Goal: Task Accomplishment & Management: Manage account settings

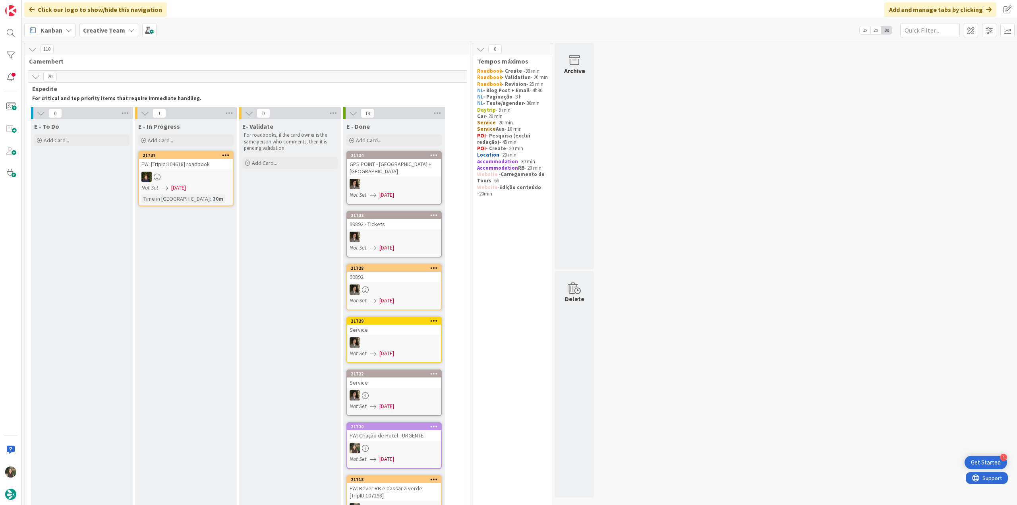
scroll to position [517, 0]
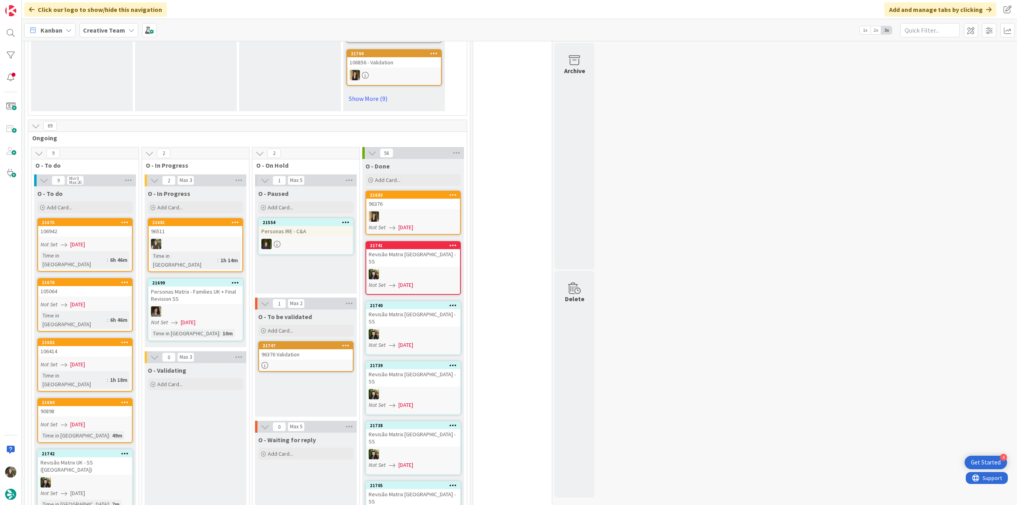
click at [218, 226] on div "96511" at bounding box center [196, 231] width 94 height 10
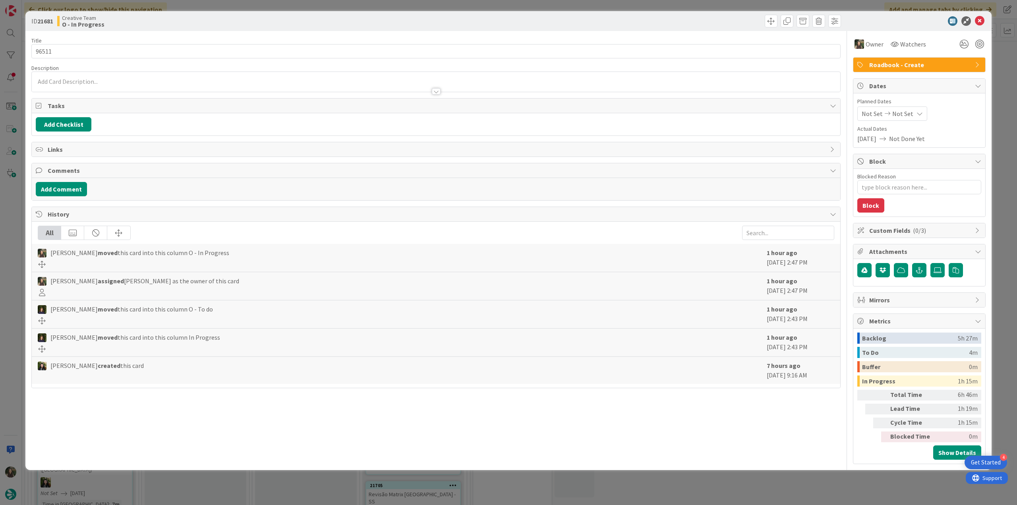
click at [802, 487] on div "ID 21681 Creative Team O - In Progress Title 5 / 128 96511 Description Owner Wa…" at bounding box center [508, 252] width 1017 height 505
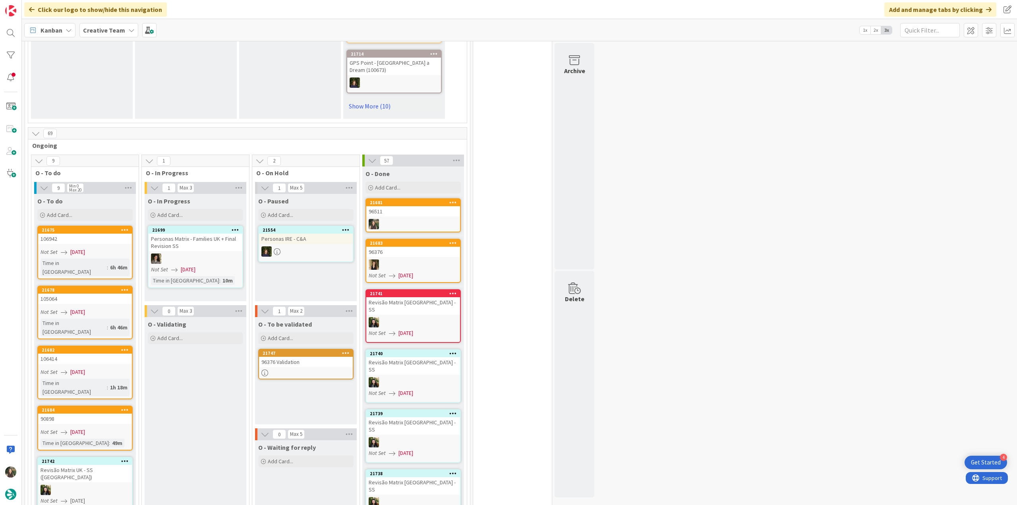
click at [409, 208] on div "96511" at bounding box center [413, 211] width 94 height 10
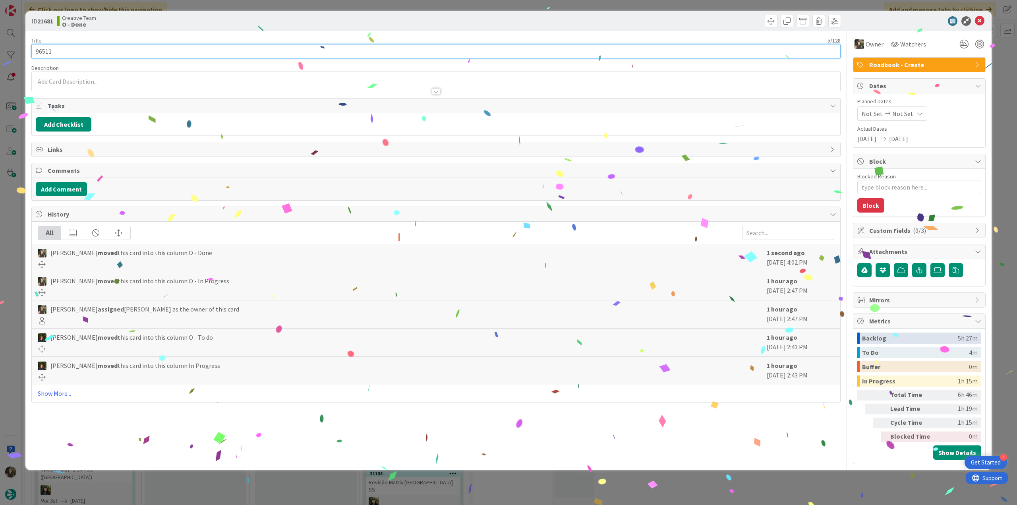
click at [44, 51] on input "96511" at bounding box center [435, 51] width 809 height 14
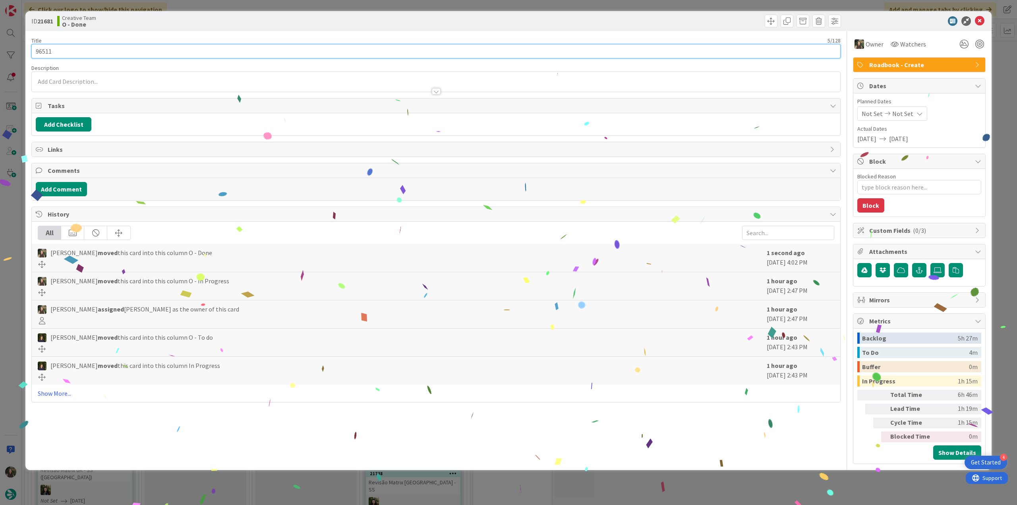
click at [44, 51] on input "96511" at bounding box center [435, 51] width 809 height 14
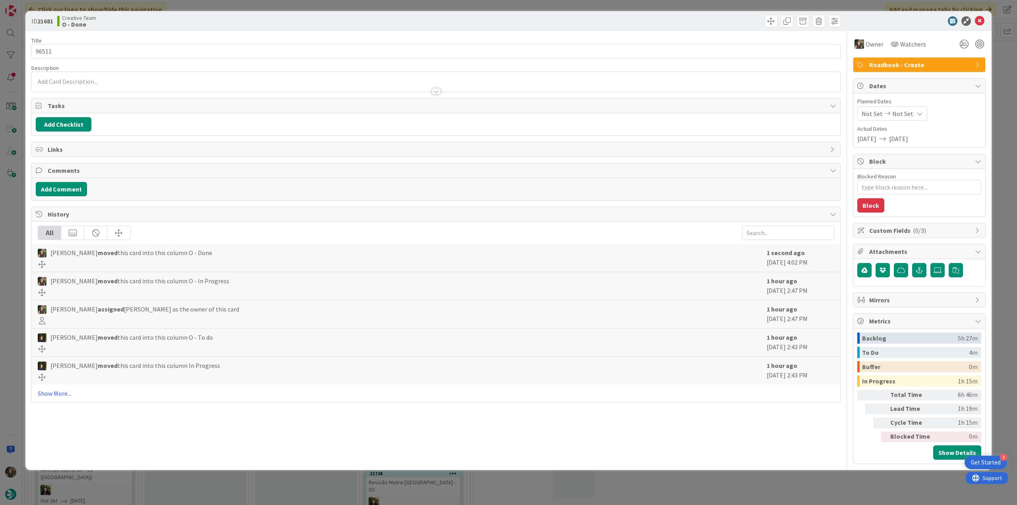
click at [15, 211] on div "ID 21681 Creative Team O - Done Title 5 / 128 96511 Description Owner Watchers …" at bounding box center [508, 252] width 1017 height 505
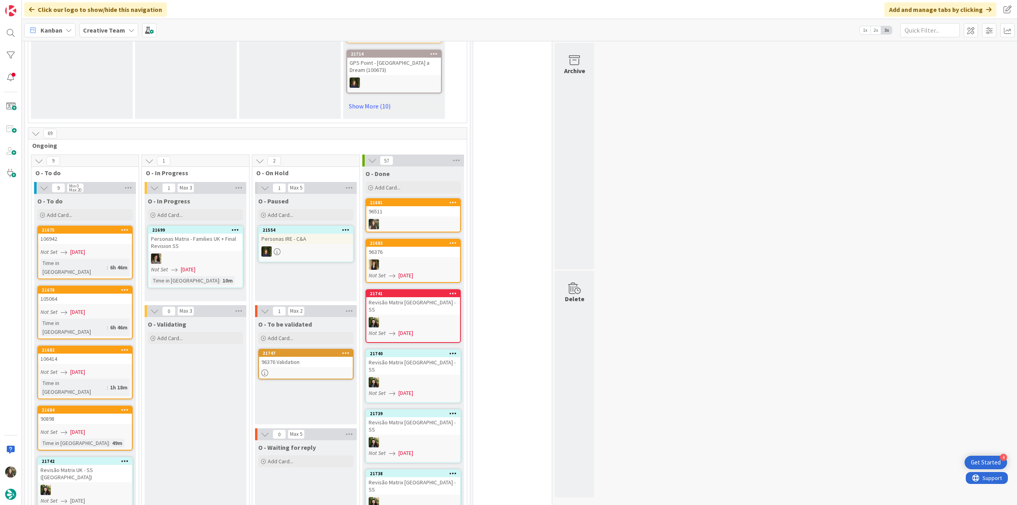
click at [197, 214] on div "O - In Progress Add Card..." at bounding box center [196, 208] width 102 height 29
click at [197, 211] on div "Add Card..." at bounding box center [195, 215] width 95 height 12
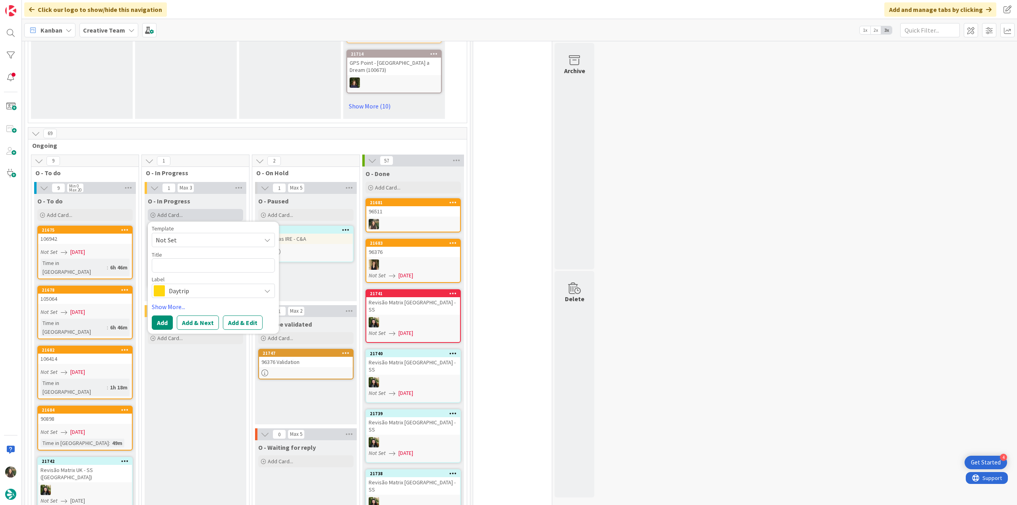
type textarea "x"
type textarea "96511"
type textarea "x"
type textarea "96511"
type textarea "x"
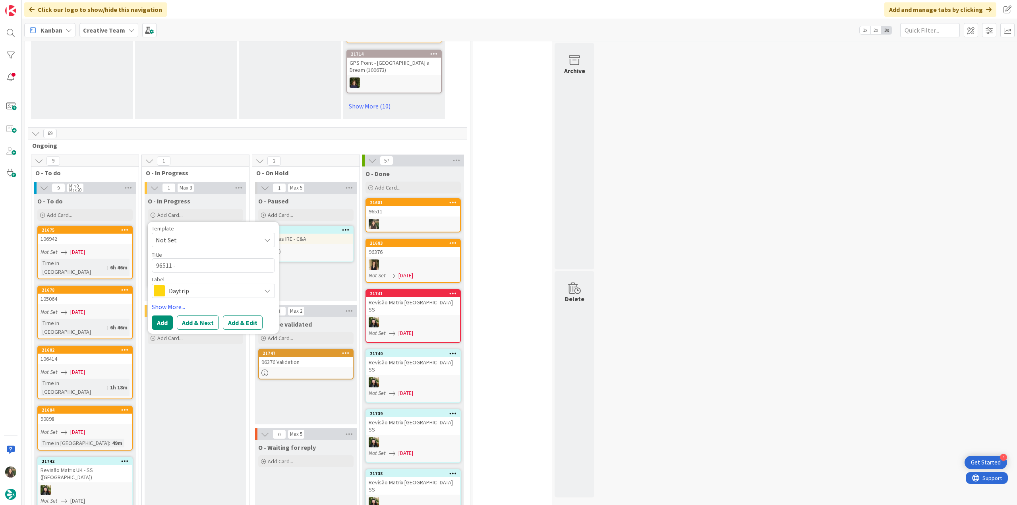
type textarea "96511 -"
type textarea "x"
type textarea "96511 - c"
type textarea "x"
type textarea "96511 - co"
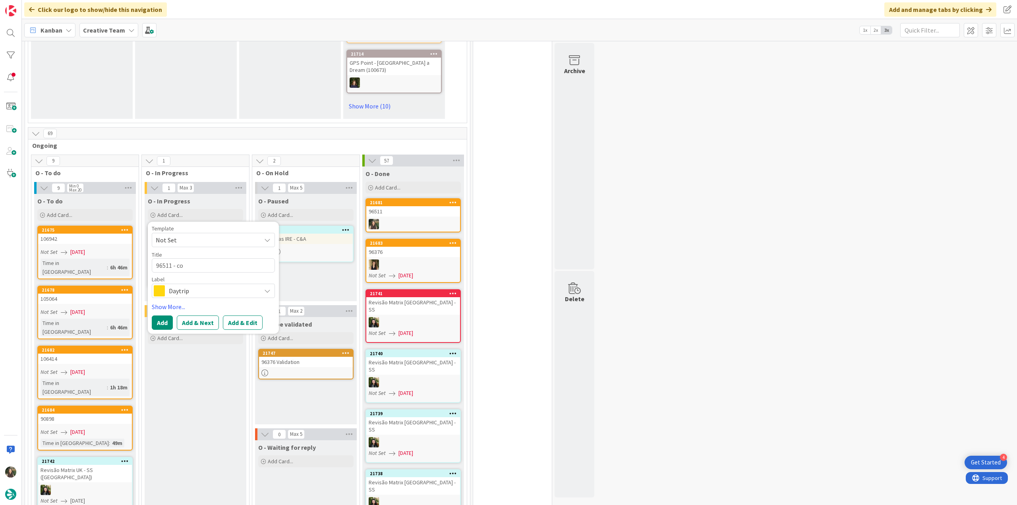
type textarea "x"
type textarea "96511 - con"
type textarea "x"
type textarea "96511 - cont"
type textarea "x"
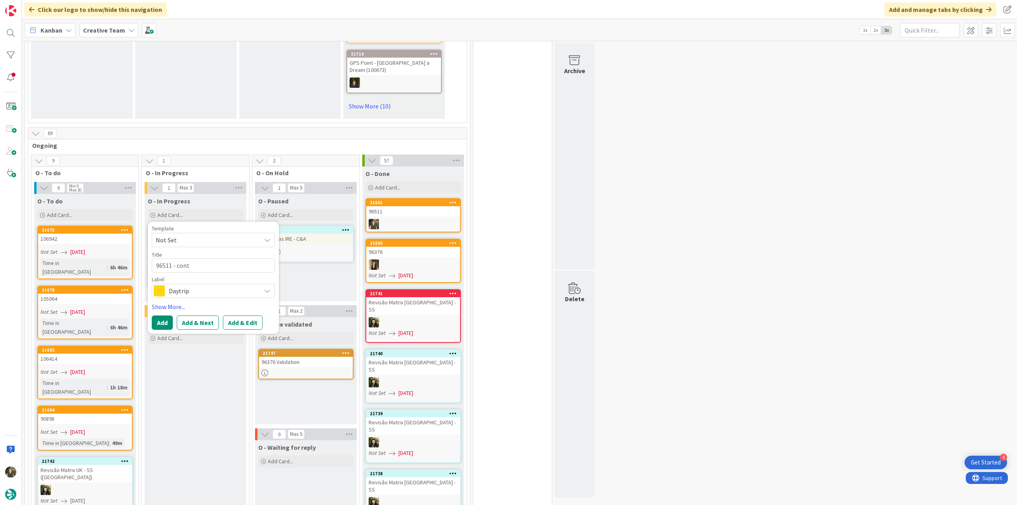
type textarea "96511 - conti"
type textarea "x"
type textarea "96511 - contin"
type textarea "x"
type textarea "96511 - continu"
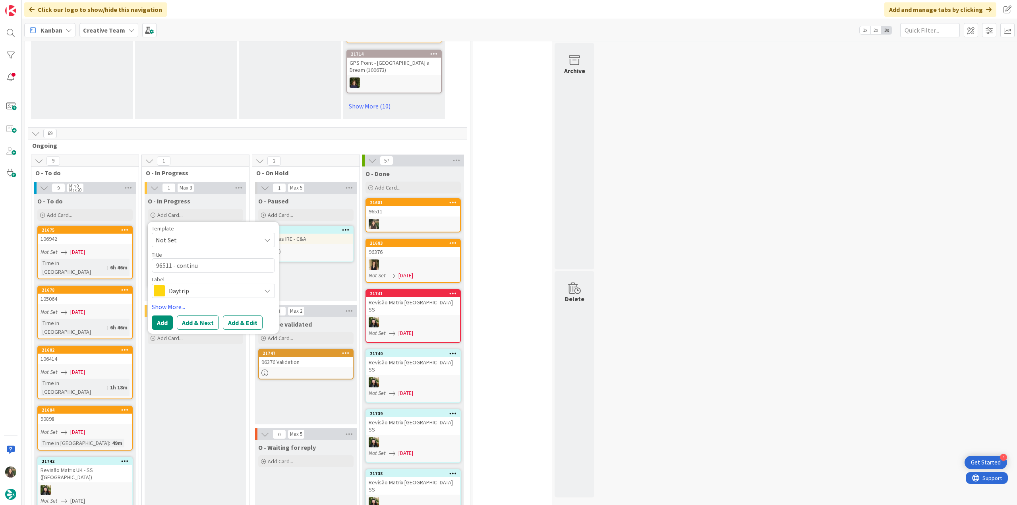
type textarea "x"
type textarea "96511 - continua"
type textarea "x"
type textarea "96511 - continuaç"
type textarea "x"
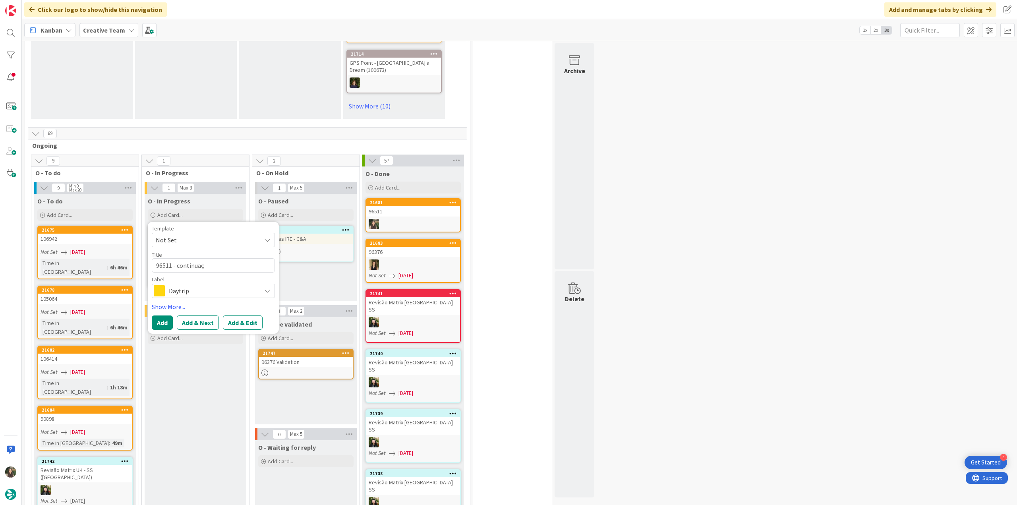
type textarea "96511 - continuaçã"
type textarea "x"
type textarea "96511 - continuação"
click at [179, 285] on span "Daytrip" at bounding box center [213, 290] width 88 height 11
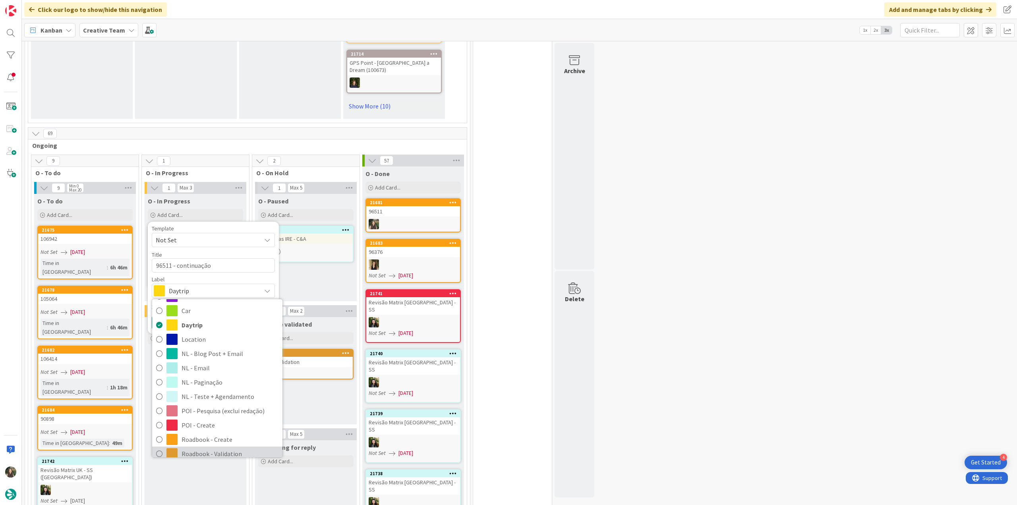
scroll to position [119, 0]
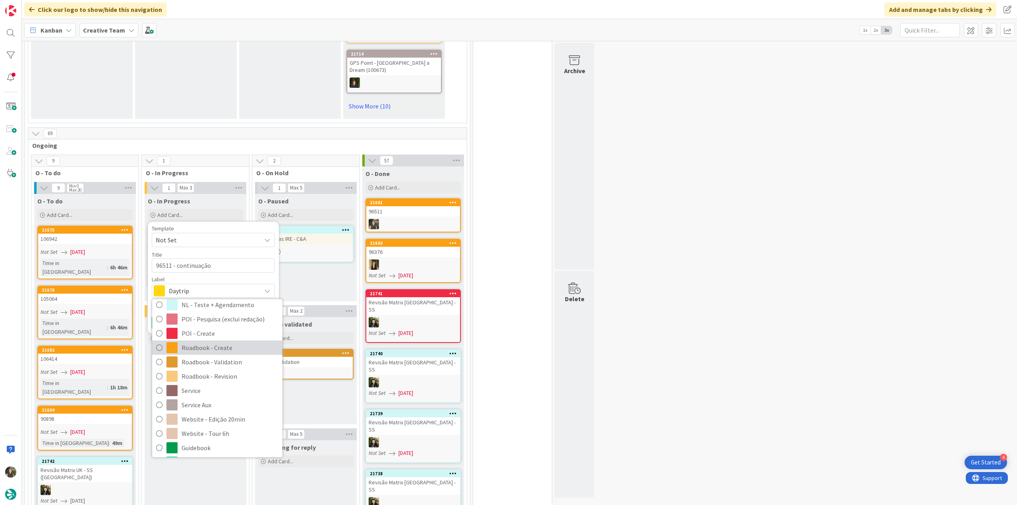
click at [209, 342] on span "Roadbook - Create" at bounding box center [230, 348] width 97 height 12
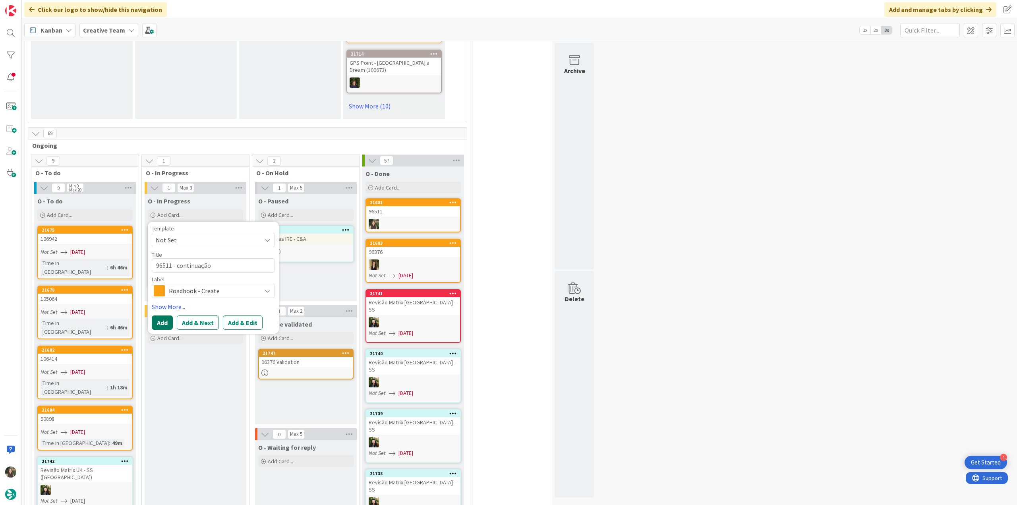
click at [168, 315] on button "Add" at bounding box center [162, 322] width 21 height 14
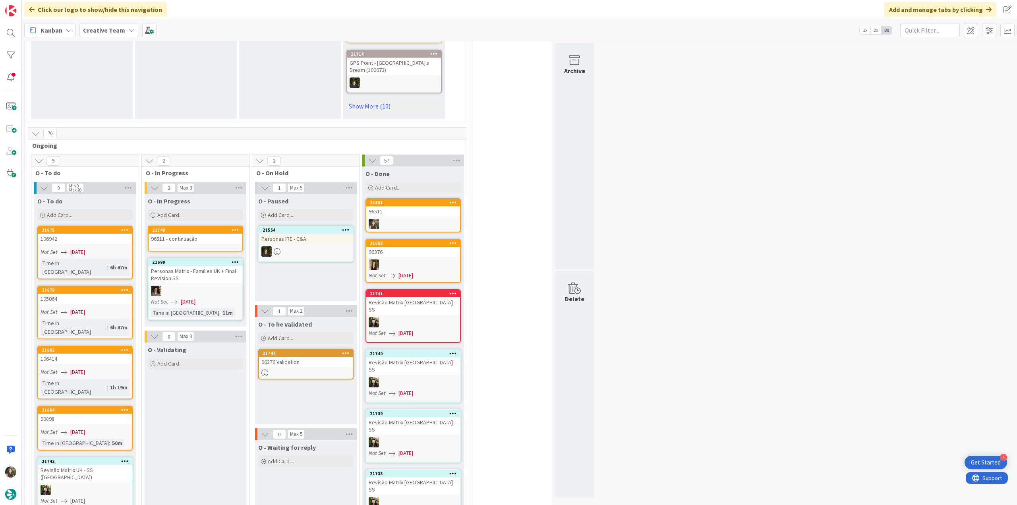
click at [186, 234] on div "96511 - continuação" at bounding box center [196, 239] width 94 height 10
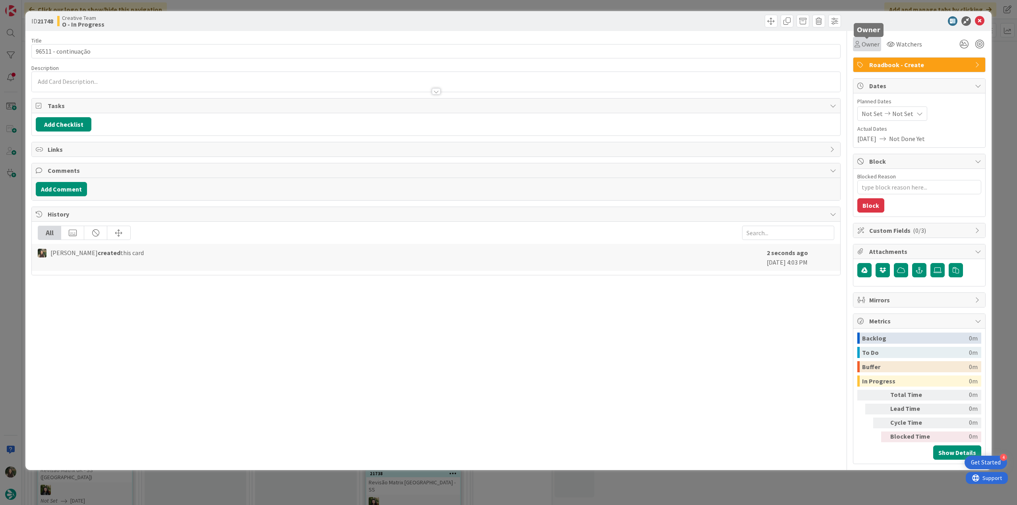
click at [866, 45] on span "Owner" at bounding box center [871, 44] width 18 height 10
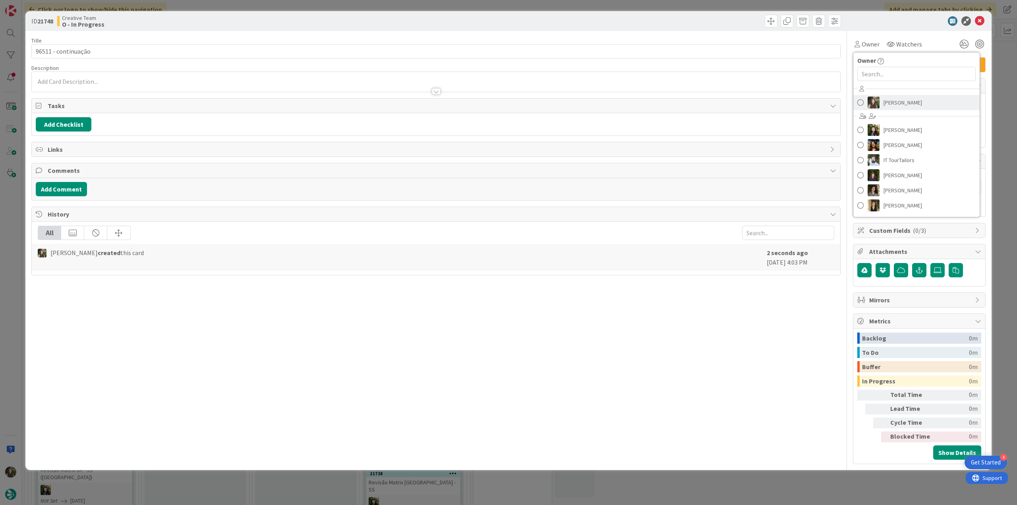
click at [882, 99] on link "[PERSON_NAME]" at bounding box center [916, 102] width 126 height 15
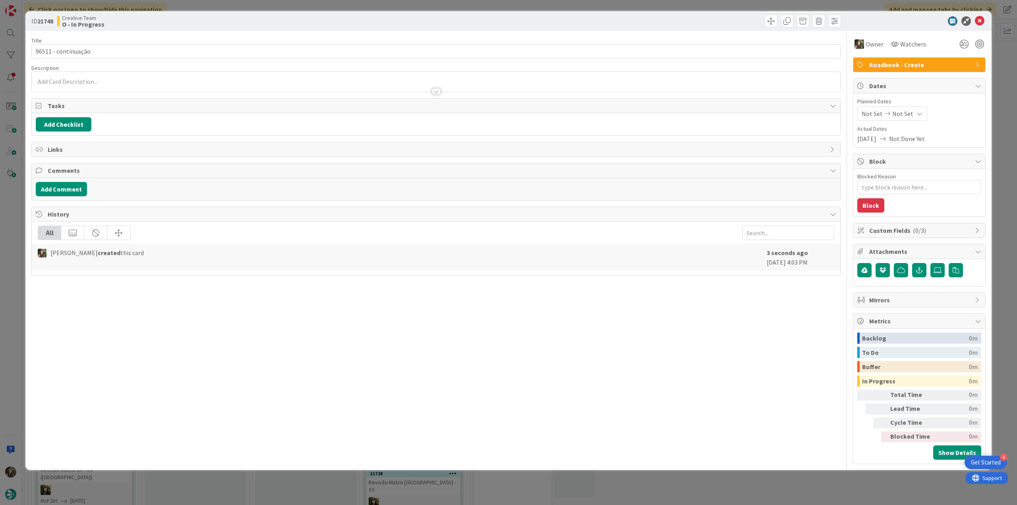
click at [1001, 77] on div "ID 21748 Creative Team O - In Progress Title 19 / 128 96511 - continuação Descr…" at bounding box center [508, 252] width 1017 height 505
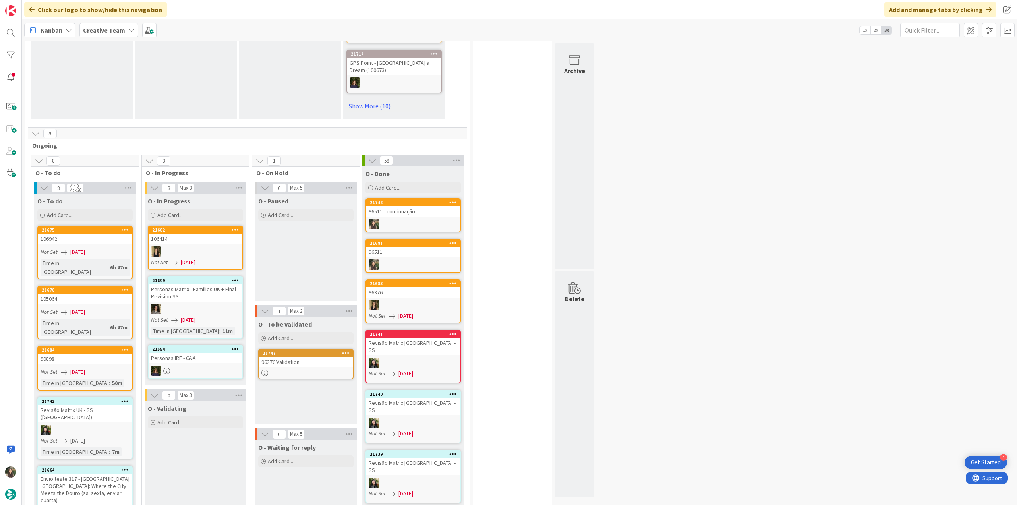
click at [319, 360] on div "96376 Validation" at bounding box center [306, 362] width 94 height 10
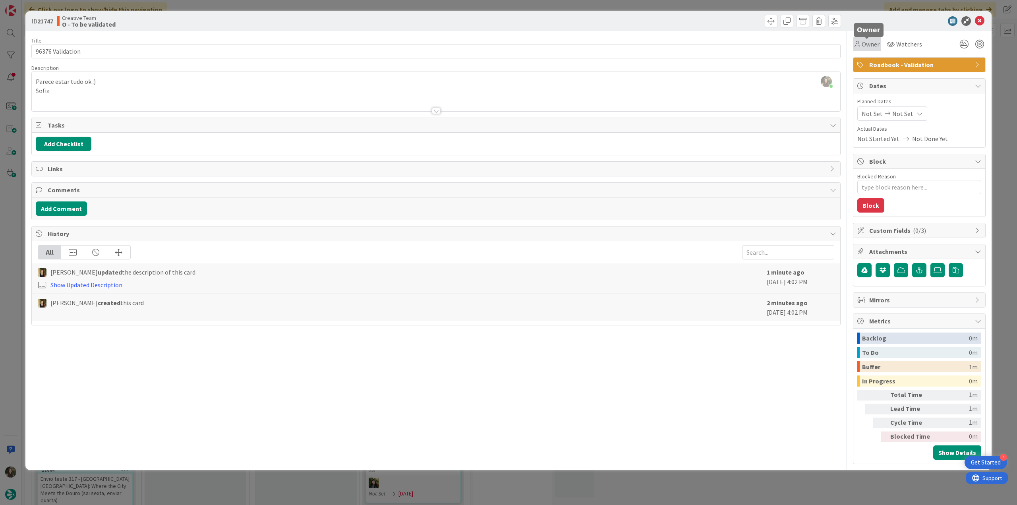
click at [862, 45] on span "Owner" at bounding box center [871, 44] width 18 height 10
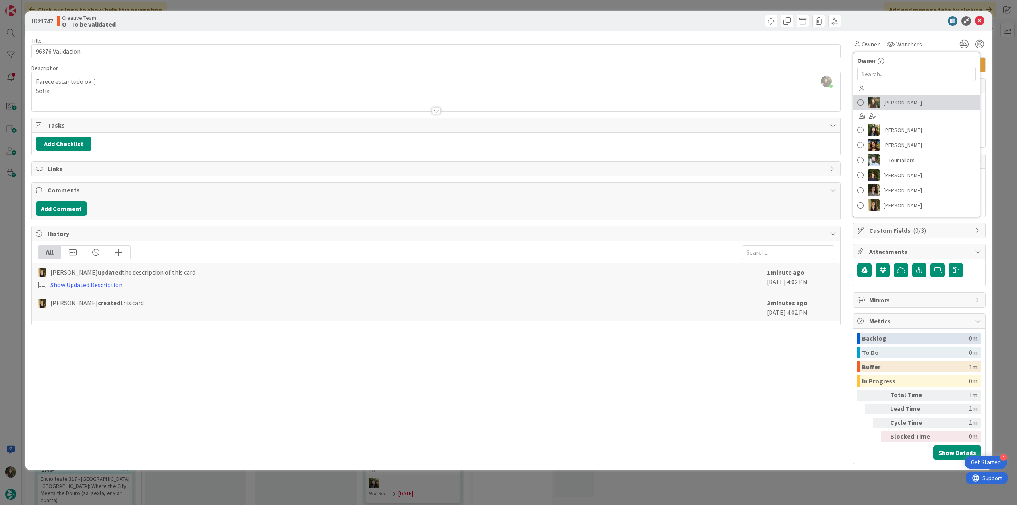
click at [892, 102] on span "[PERSON_NAME]" at bounding box center [902, 103] width 39 height 12
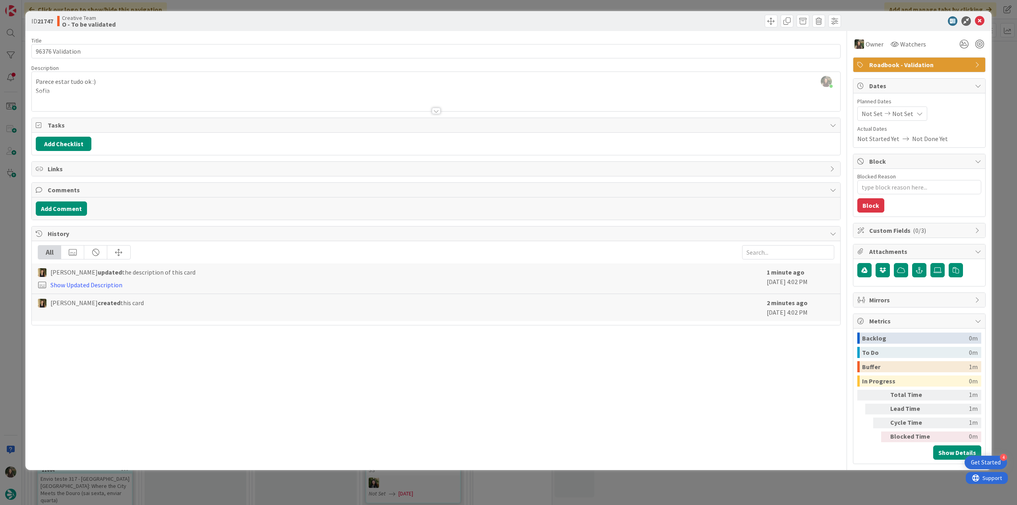
click at [1003, 85] on div "ID 21747 Creative Team O - To be validated Title 16 / 128 96376 Validation Desc…" at bounding box center [508, 252] width 1017 height 505
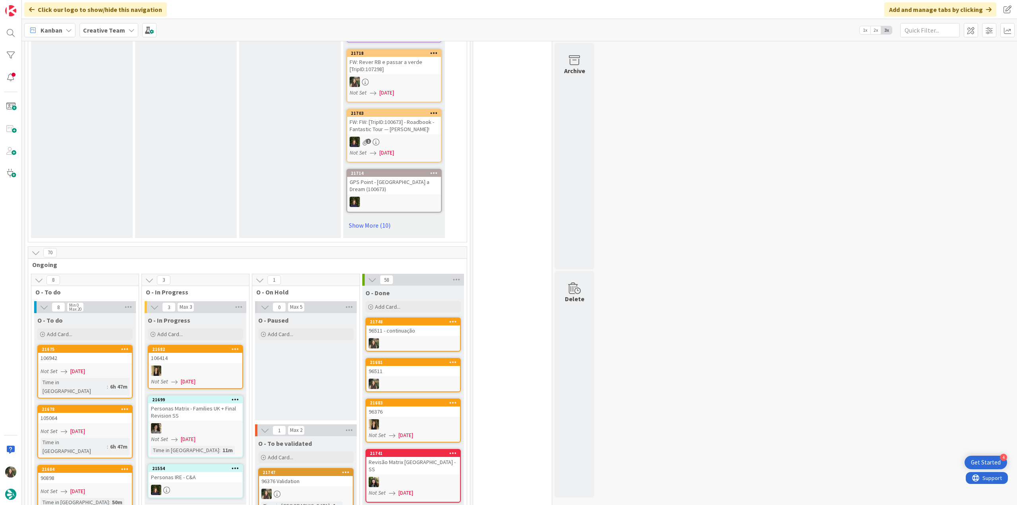
scroll to position [636, 0]
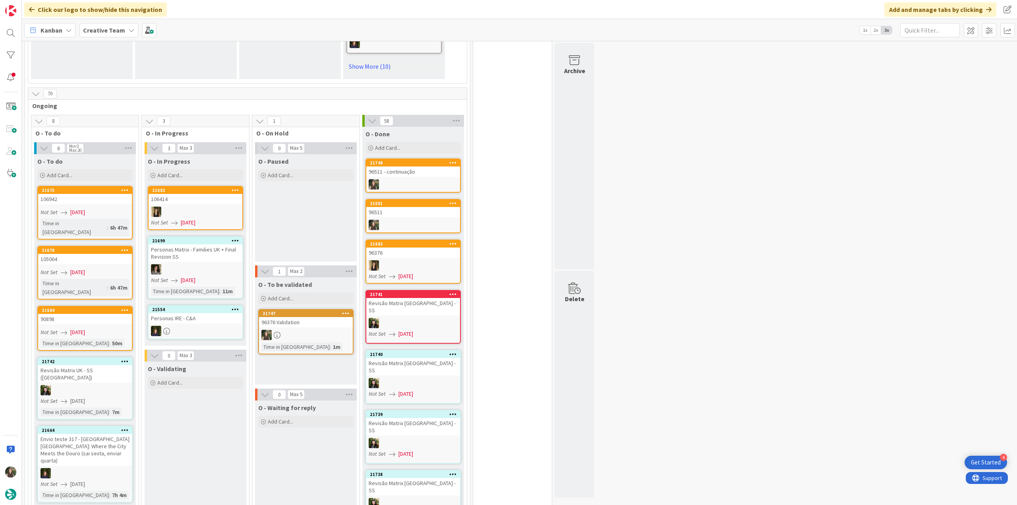
click at [284, 317] on div "96376 Validation" at bounding box center [306, 322] width 94 height 10
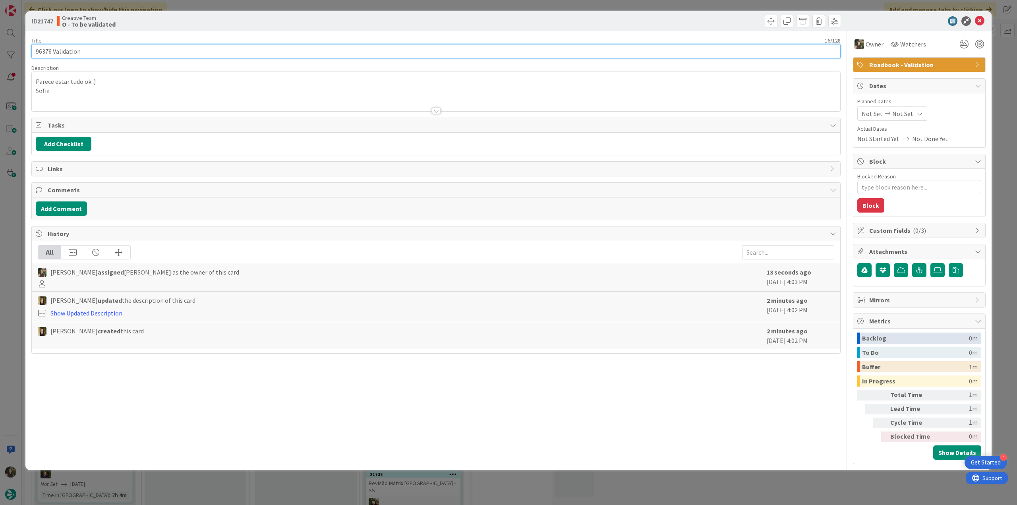
click at [44, 51] on input "96376 Validation" at bounding box center [435, 51] width 809 height 14
click at [17, 259] on div "ID 21747 Creative Team O - To be validated Title 16 / 128 96376 Validation Desc…" at bounding box center [508, 252] width 1017 height 505
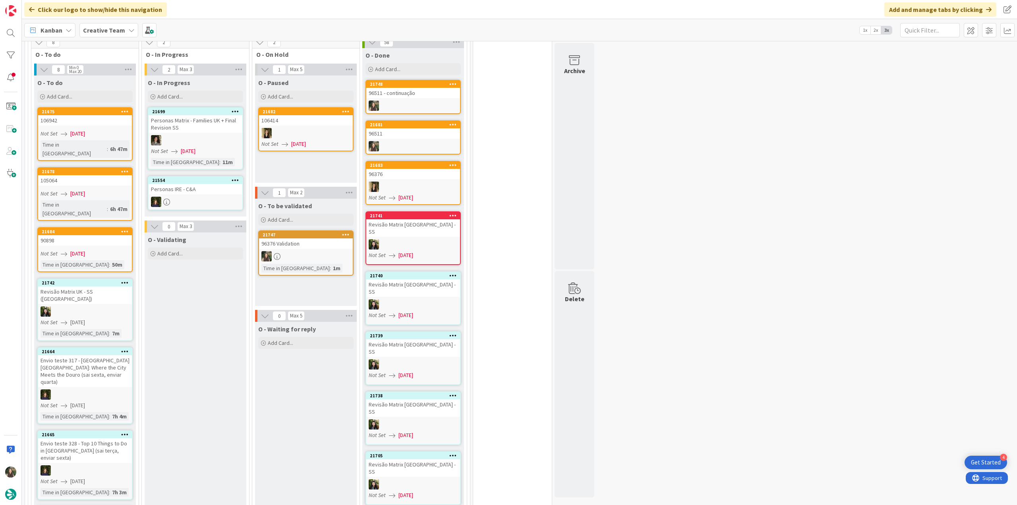
scroll to position [675, 0]
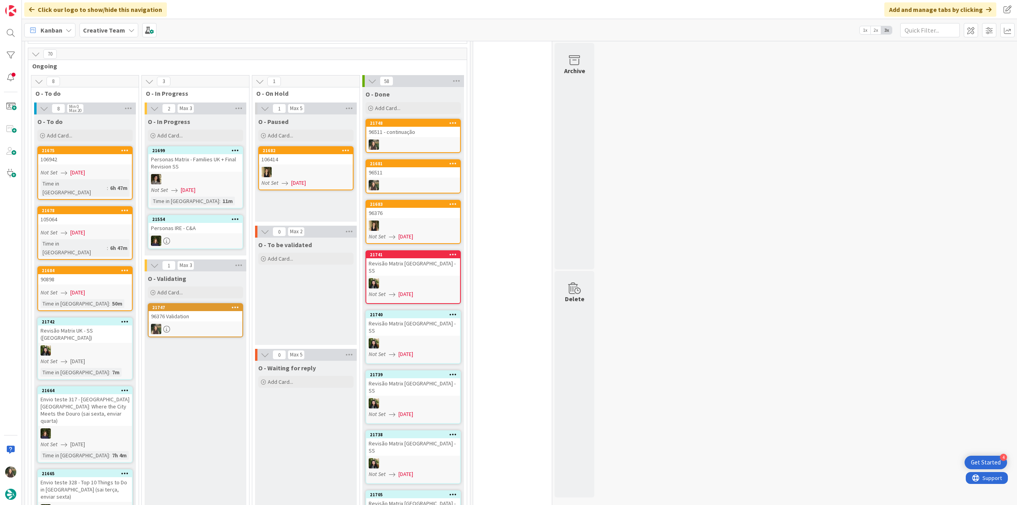
click at [197, 324] on div at bounding box center [196, 329] width 94 height 10
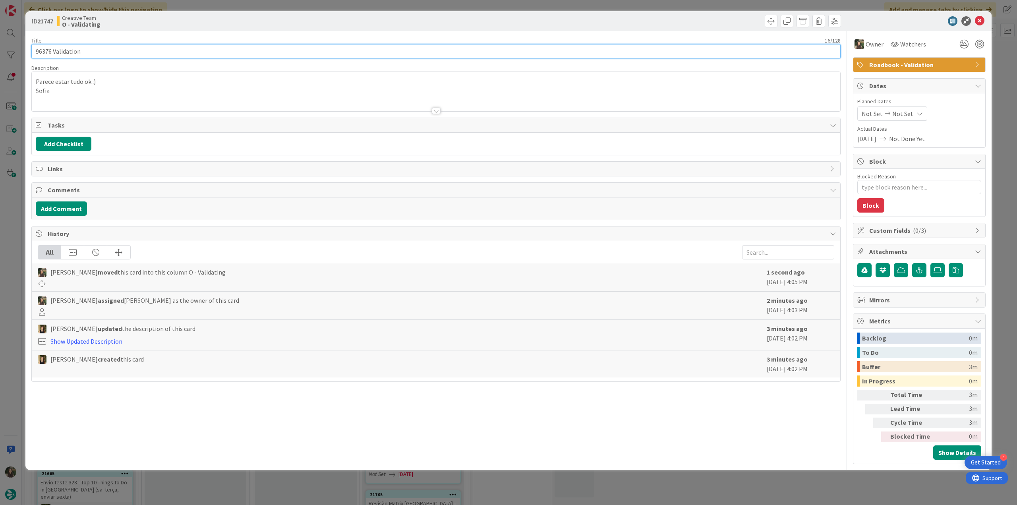
click at [40, 54] on input "96376 Validation" at bounding box center [435, 51] width 809 height 14
click at [18, 234] on div "ID 21747 Creative Team O - Validating Title 16 / 128 96376 Validation Descripti…" at bounding box center [508, 252] width 1017 height 505
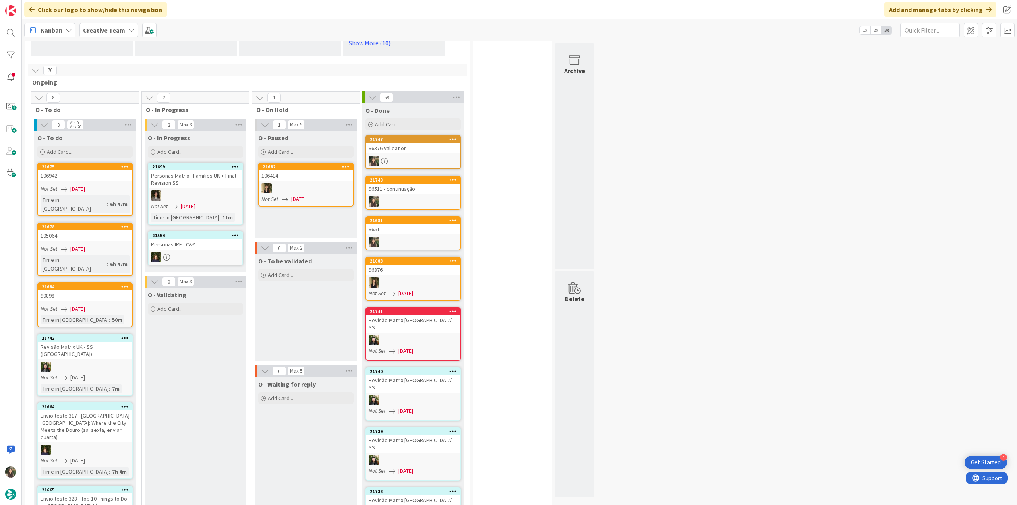
click at [402, 156] on div at bounding box center [413, 161] width 94 height 10
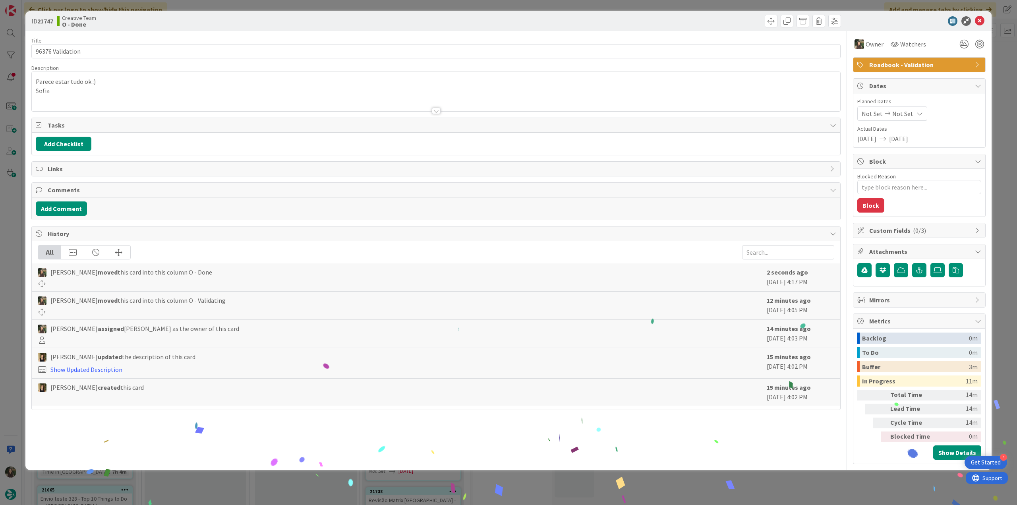
click at [738, 477] on div "ID 21747 Creative Team O - Done Title 16 / 128 96376 Validation Description Par…" at bounding box center [508, 252] width 1017 height 505
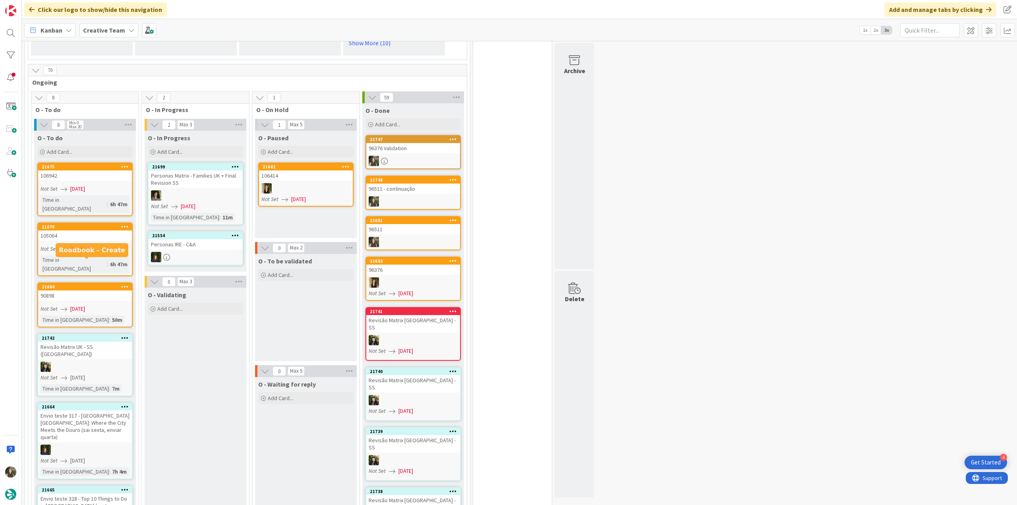
click at [110, 290] on div "90898" at bounding box center [85, 295] width 94 height 10
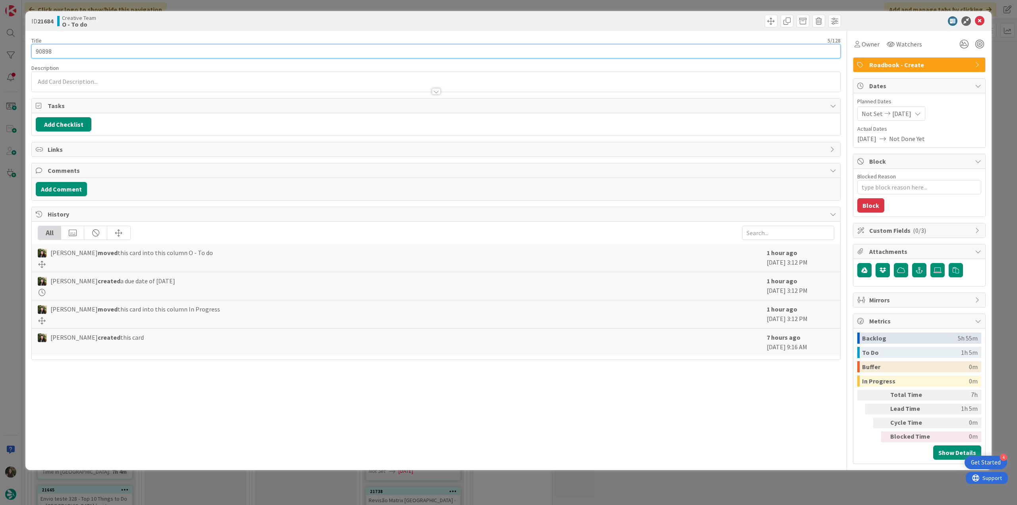
click at [47, 50] on input "90898" at bounding box center [435, 51] width 809 height 14
click at [15, 200] on div "ID 21684 Creative Team O - To do Title 5 / 128 90898 Description [PERSON_NAME] …" at bounding box center [508, 252] width 1017 height 505
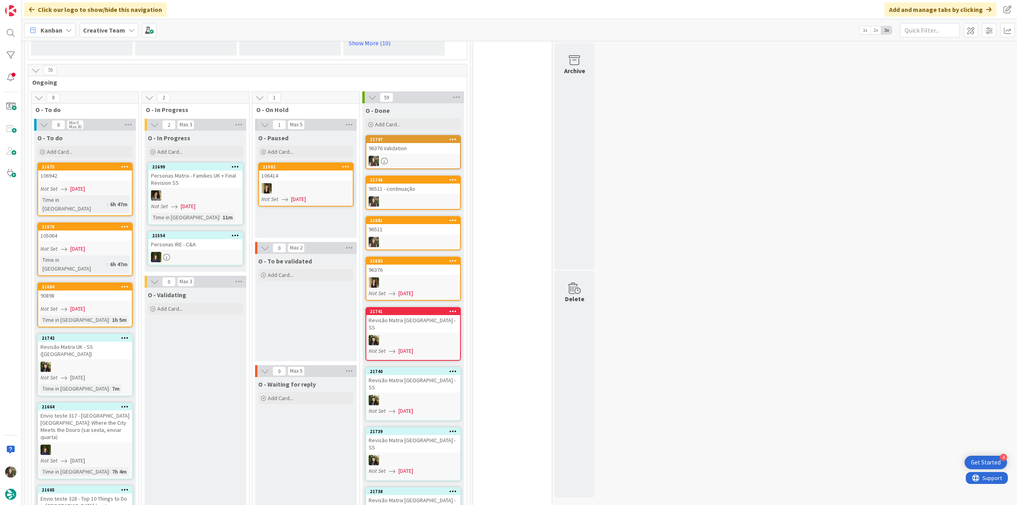
click at [115, 185] on div "Not Set [DATE]" at bounding box center [86, 189] width 91 height 8
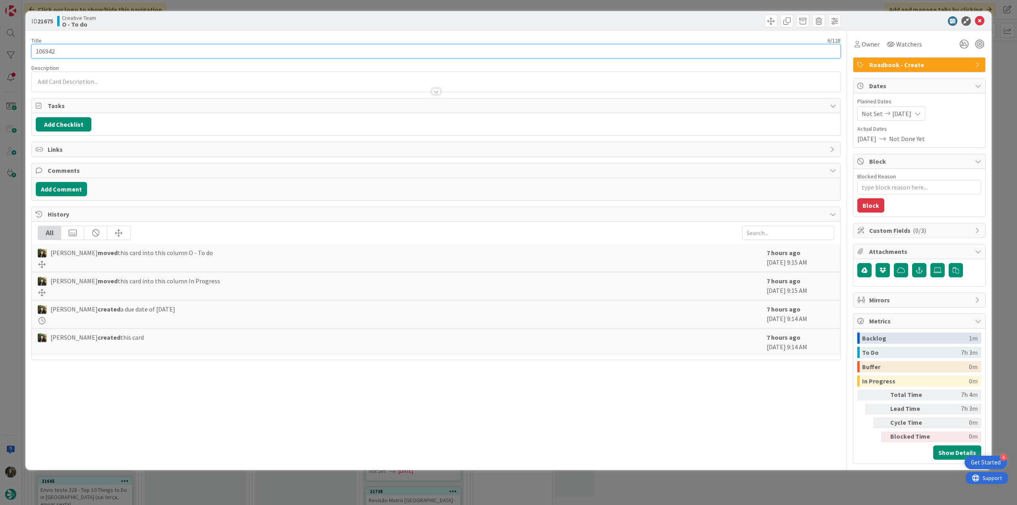
click at [46, 51] on input "106942" at bounding box center [435, 51] width 809 height 14
click at [9, 271] on div "ID 21675 Creative Team O - To do Title 6 / 128 106942 Description [PERSON_NAME]…" at bounding box center [508, 252] width 1017 height 505
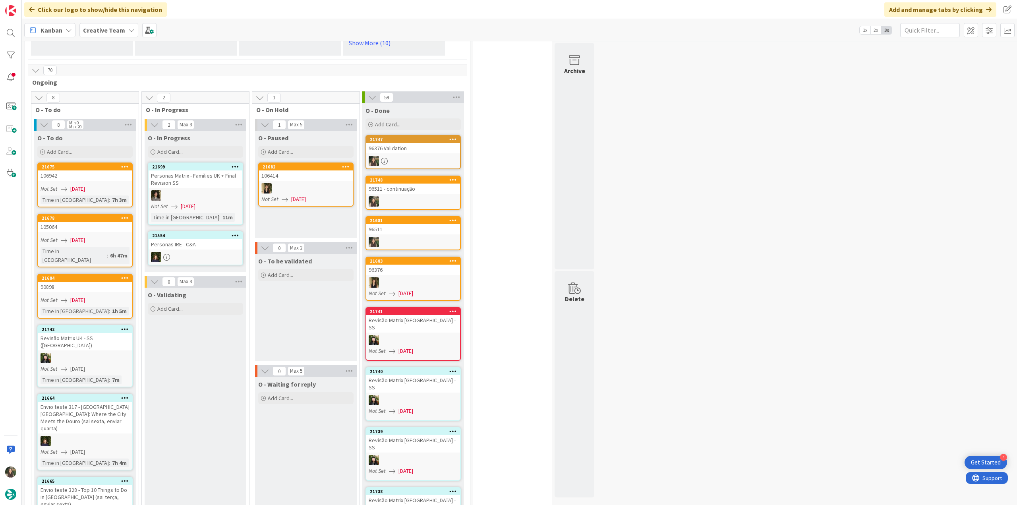
click at [85, 296] on span "[DATE]" at bounding box center [77, 300] width 15 height 8
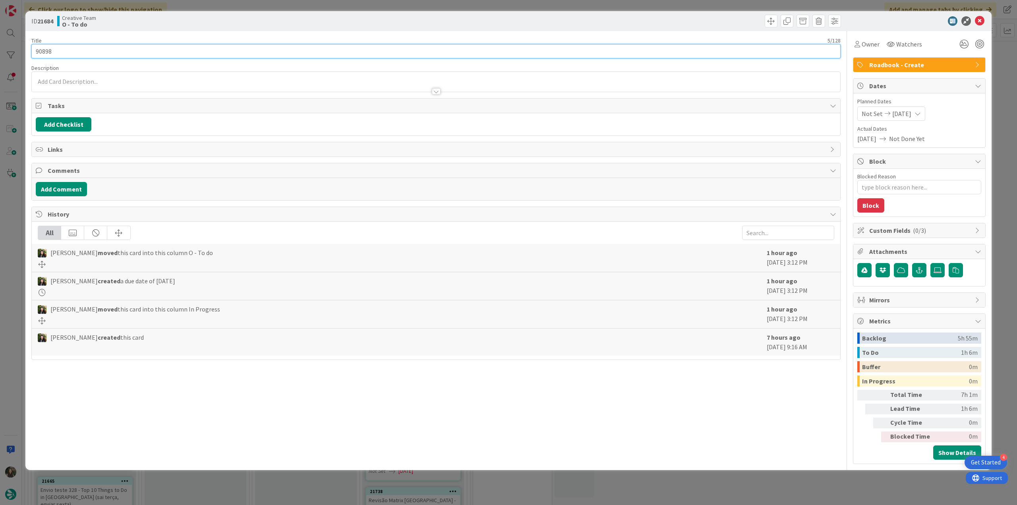
click at [39, 54] on input "90898" at bounding box center [435, 51] width 809 height 14
click at [876, 46] on span "Owner" at bounding box center [871, 44] width 18 height 10
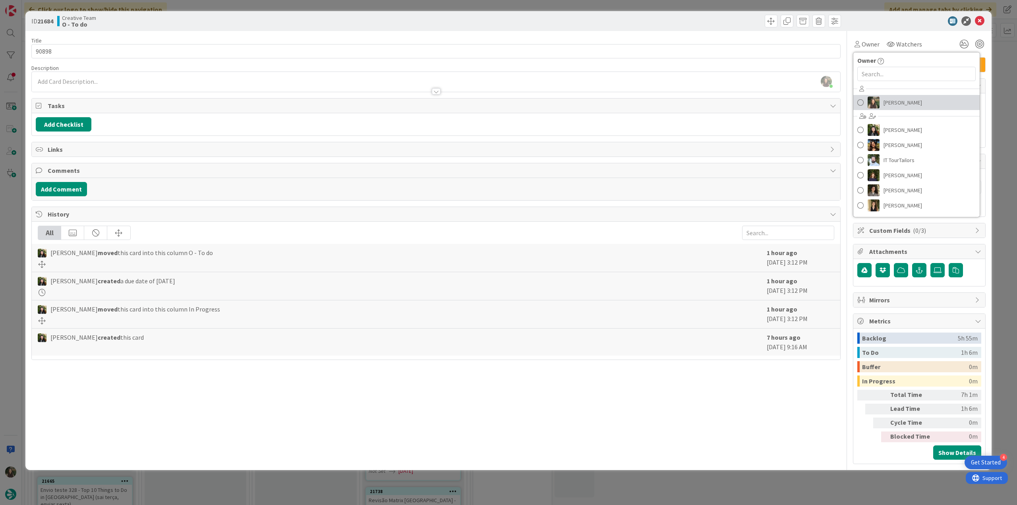
drag, startPoint x: 892, startPoint y: 99, endPoint x: 912, endPoint y: 99, distance: 20.3
click at [893, 99] on span "[PERSON_NAME]" at bounding box center [902, 103] width 39 height 12
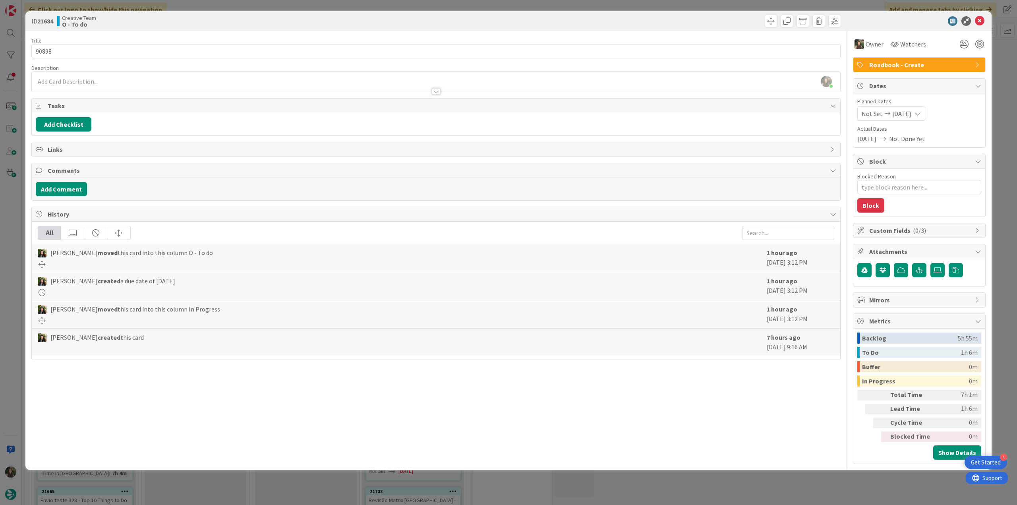
click at [1003, 77] on div "ID 21684 Creative Team O - To do Title 5 / 128 90898 Description [PERSON_NAME] …" at bounding box center [508, 252] width 1017 height 505
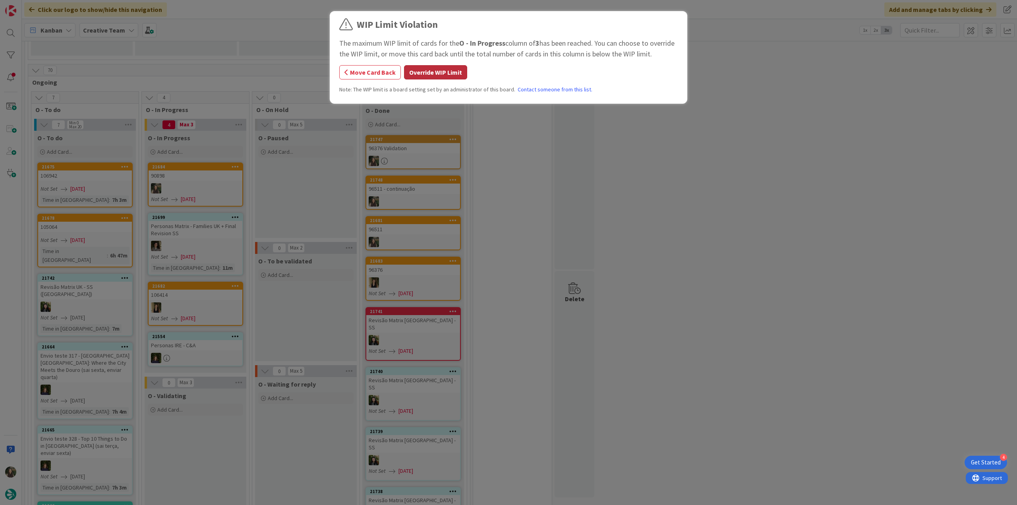
click at [450, 72] on button "Override WIP Limit" at bounding box center [435, 72] width 63 height 14
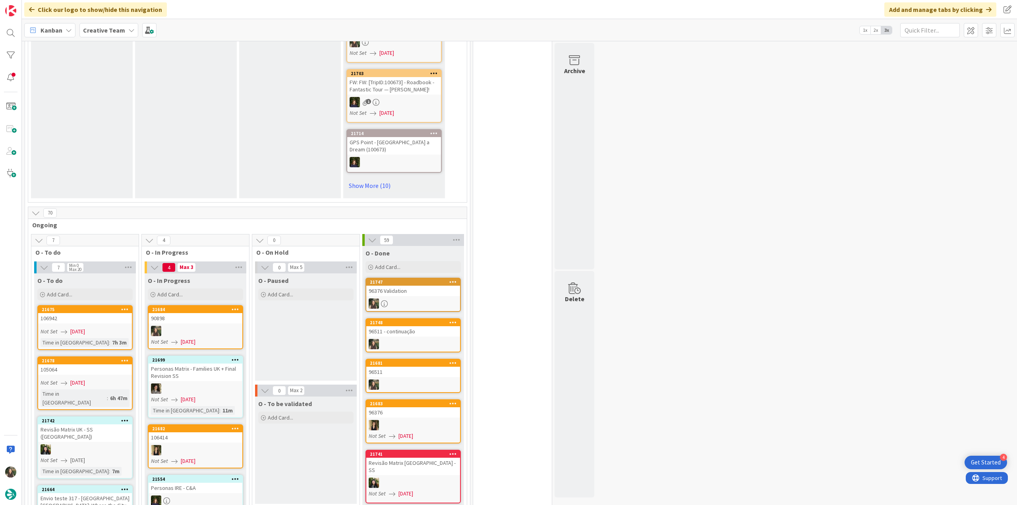
scroll to position [318, 0]
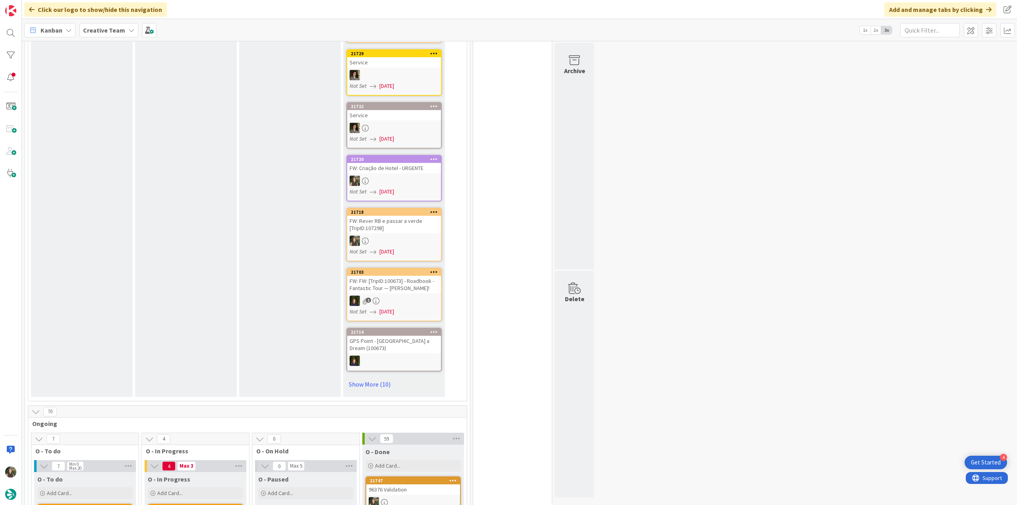
click at [405, 180] on div at bounding box center [394, 181] width 94 height 10
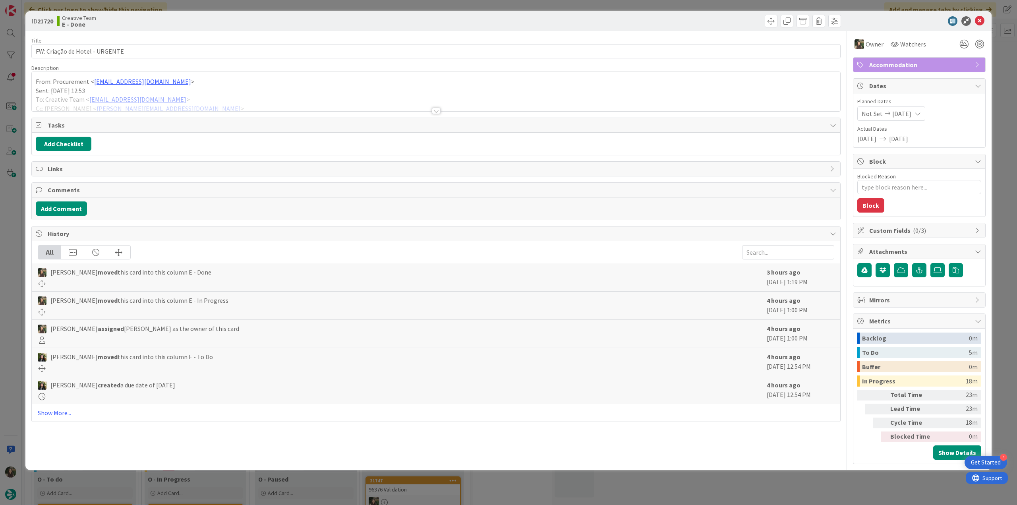
click at [218, 93] on div at bounding box center [436, 101] width 808 height 20
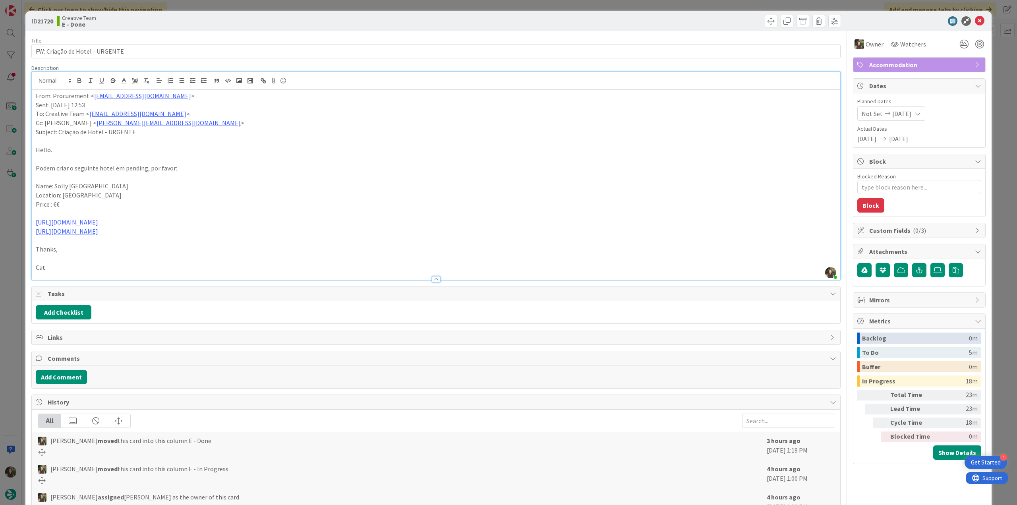
click at [984, 150] on div "ID 21720 Creative Team E - Done Title 30 / 128 FW: Criação de Hotel - URGENTE D…" at bounding box center [508, 303] width 966 height 585
click at [992, 152] on div "ID 21720 Creative Team E - Done Title 30 / 128 FW: Criação de Hotel - URGENTE D…" at bounding box center [508, 252] width 1017 height 505
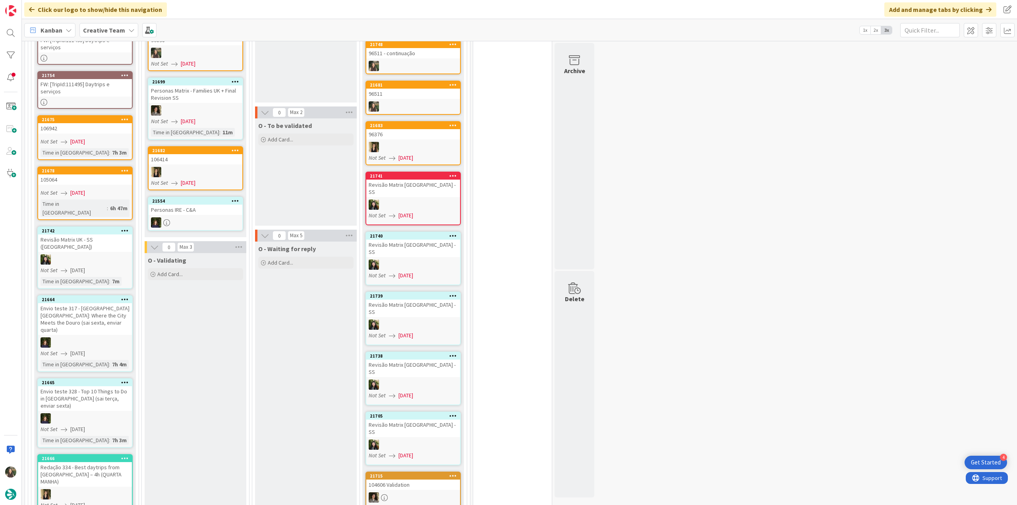
scroll to position [636, 0]
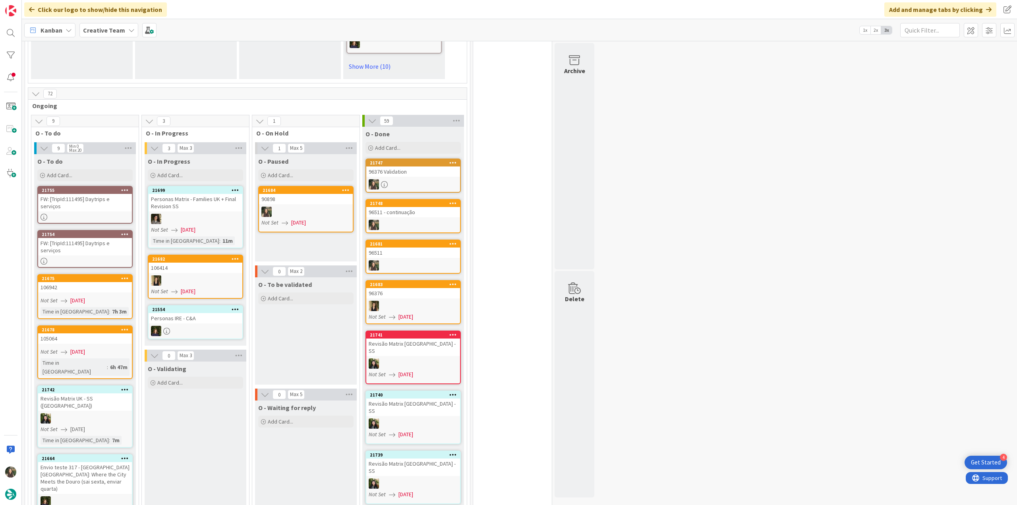
click at [95, 206] on link "21755 FW: [TripId:111495] Daytrips e serviços" at bounding box center [84, 205] width 95 height 38
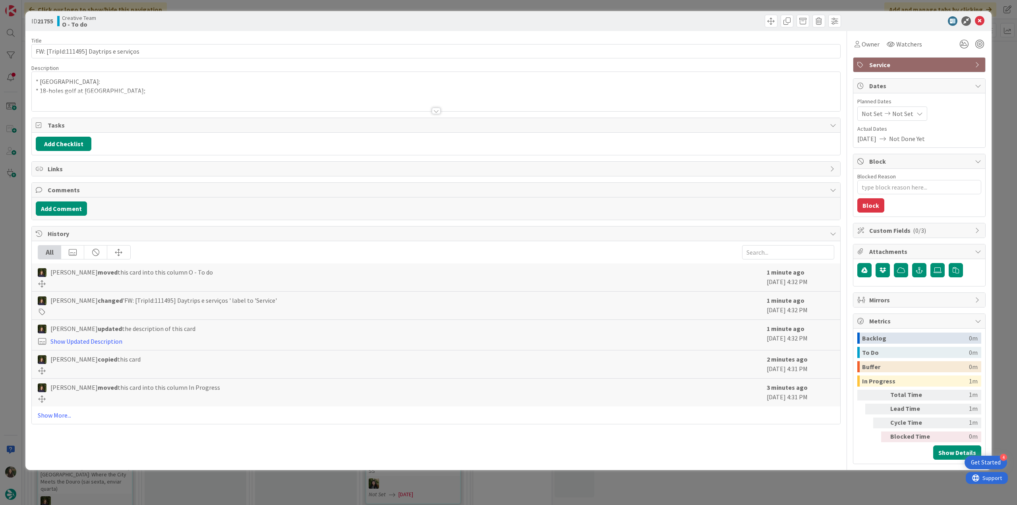
click at [172, 93] on div at bounding box center [436, 101] width 808 height 20
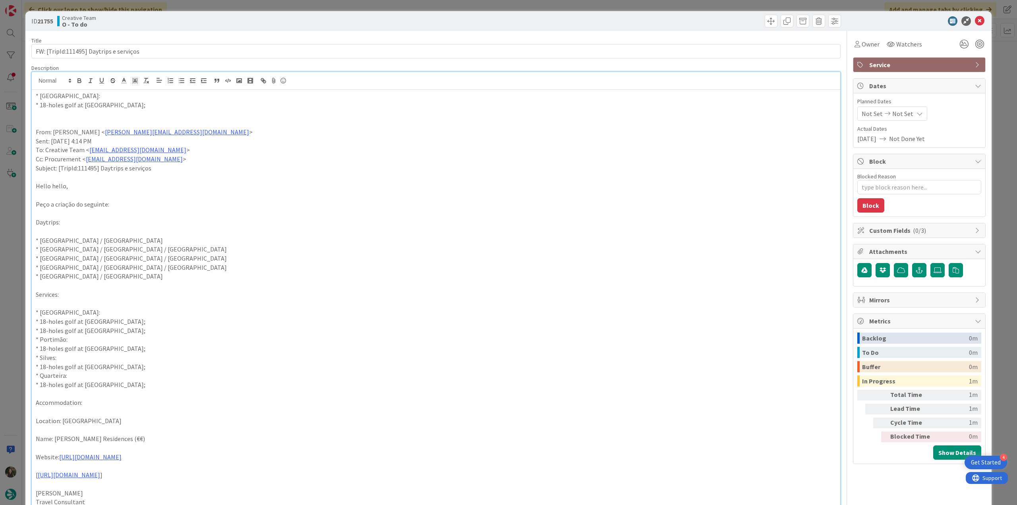
click at [15, 199] on div "ID 21755 Creative Team O - To do Title 40 / 128 FW: [TripId:111495] Daytrips e …" at bounding box center [508, 252] width 1017 height 505
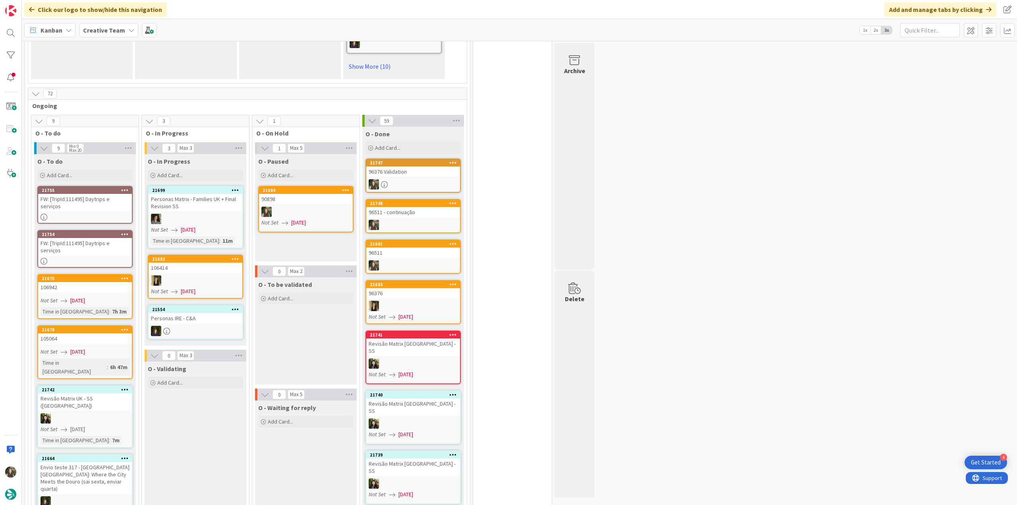
click at [120, 258] on div at bounding box center [85, 261] width 94 height 7
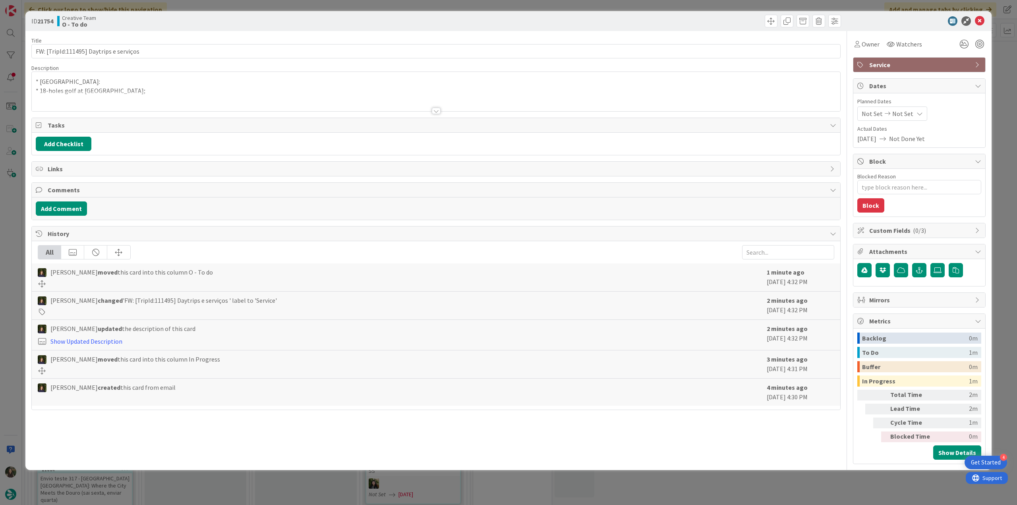
click at [201, 97] on div at bounding box center [436, 101] width 808 height 20
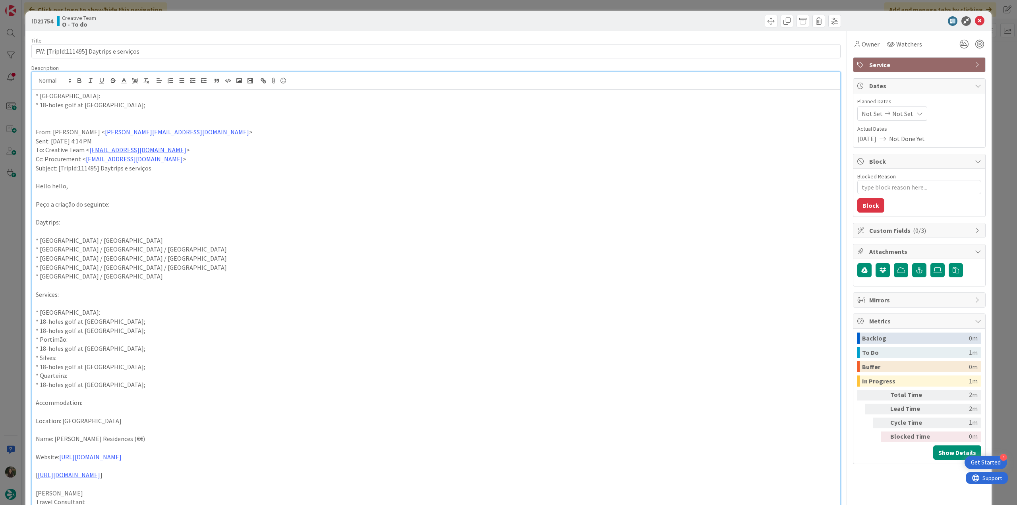
click at [19, 219] on div "ID 21754 Creative Team O - To do Title 40 / 128 FW: [TripId:111495] Daytrips e …" at bounding box center [508, 252] width 1017 height 505
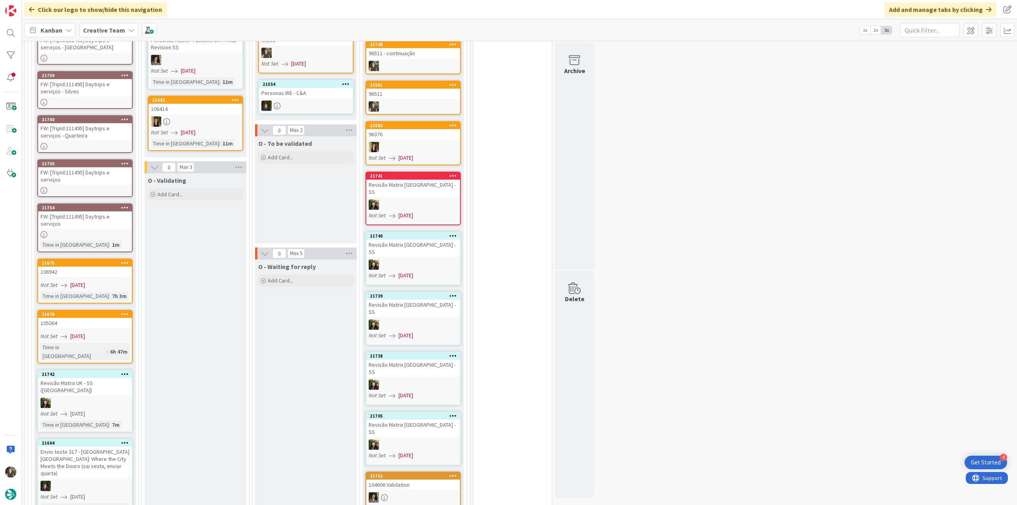
scroll to position [755, 0]
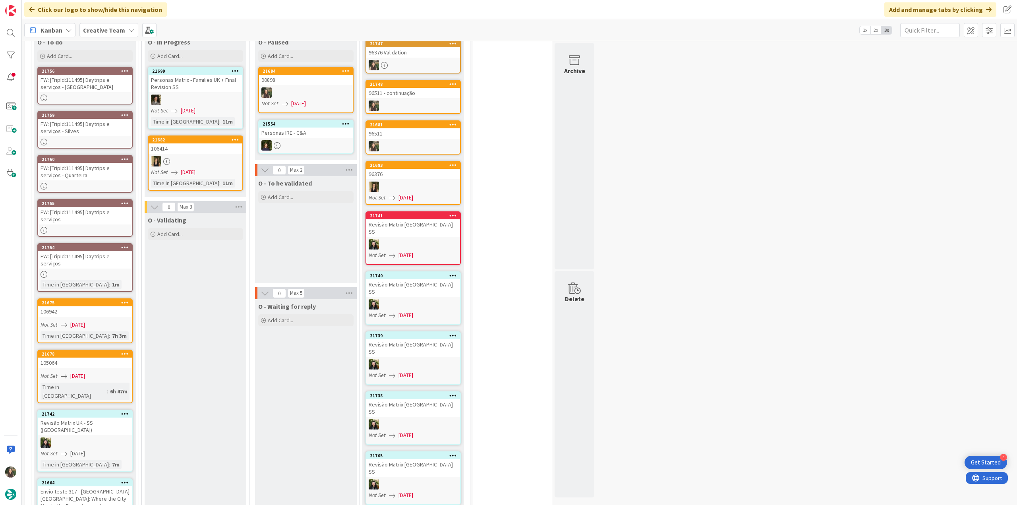
click at [95, 256] on div "FW: [TripId:111495] Daytrips e serviços" at bounding box center [85, 259] width 94 height 17
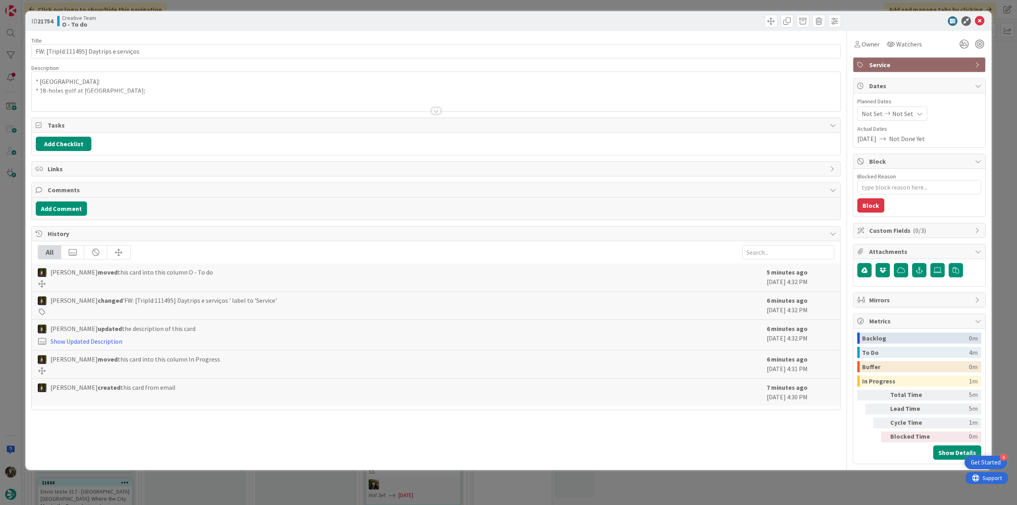
click at [204, 95] on div at bounding box center [436, 101] width 808 height 20
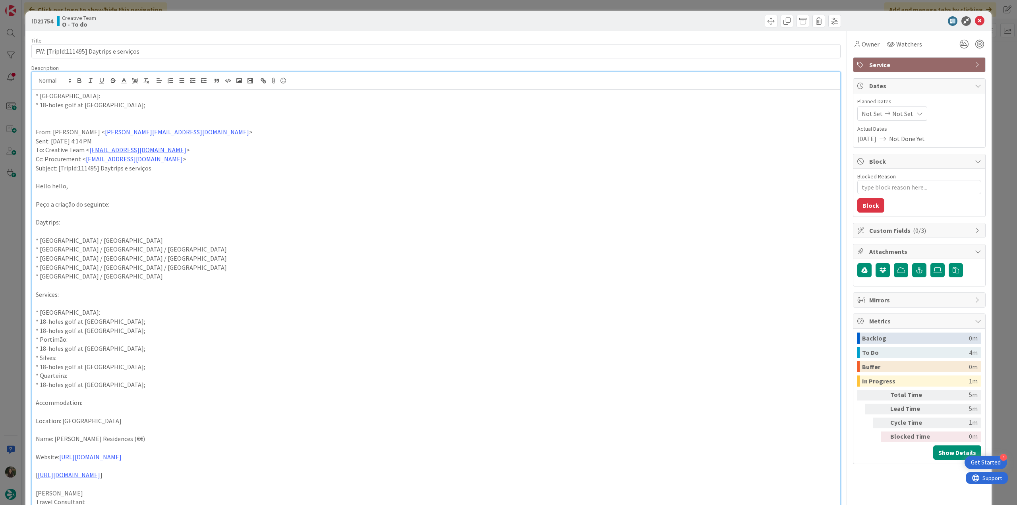
click at [19, 277] on div "ID 21754 Creative Team O - To do Title 40 / 128 FW: [TripId:111495] Daytrips e …" at bounding box center [508, 252] width 1017 height 505
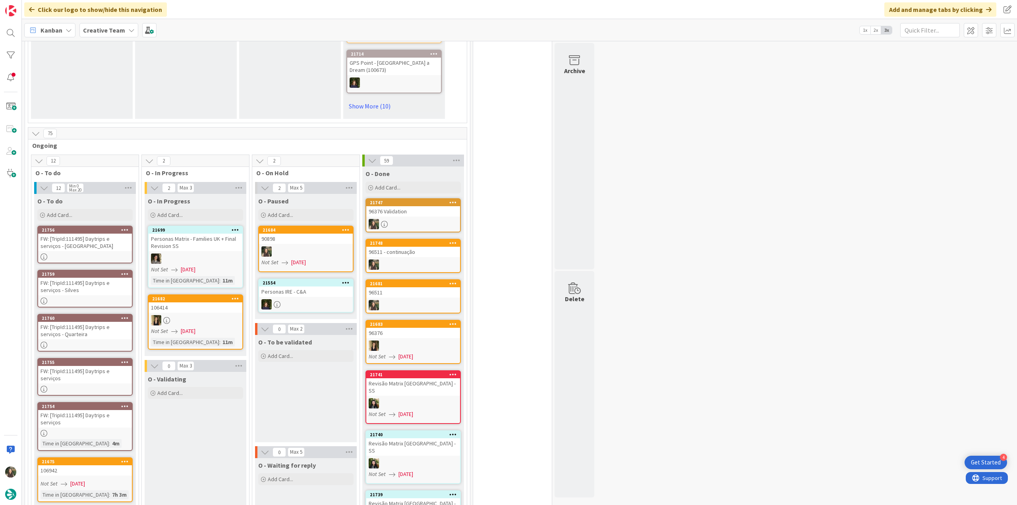
click at [102, 410] on div "FW: [TripId:111495] Daytrips e serviços" at bounding box center [85, 418] width 94 height 17
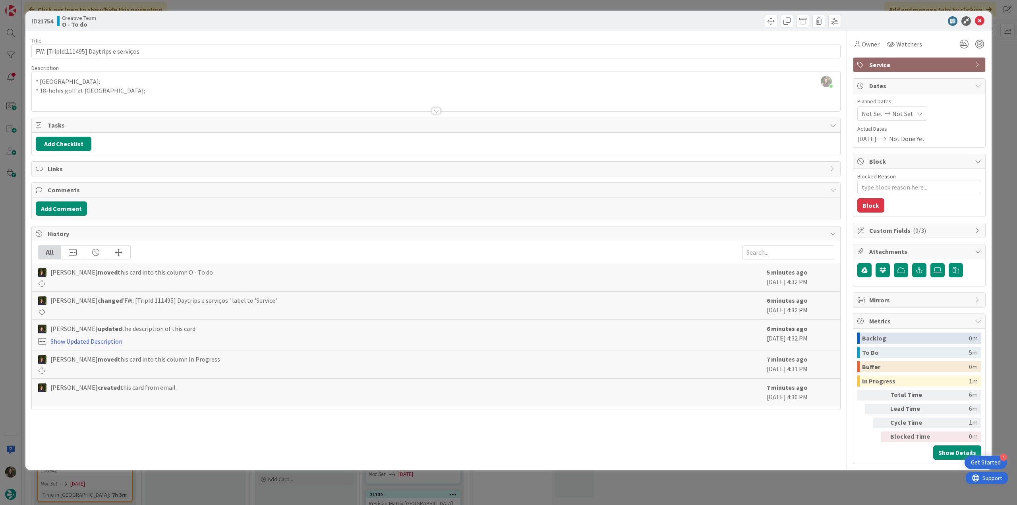
click at [199, 90] on div "* [GEOGRAPHIC_DATA]: * 18-holes golf at [GEOGRAPHIC_DATA]; From: [GEOGRAPHIC_DA…" at bounding box center [436, 93] width 808 height 36
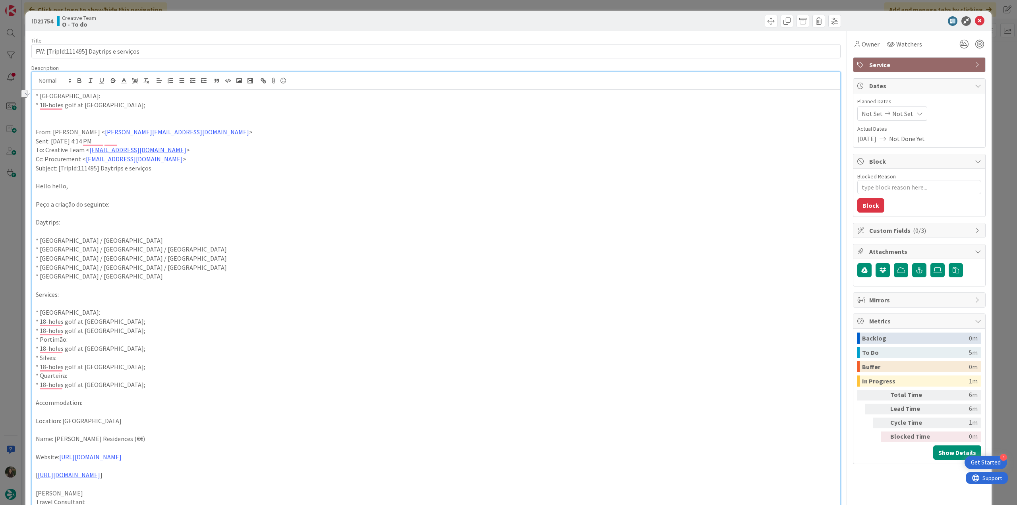
drag, startPoint x: 81, startPoint y: 107, endPoint x: 140, endPoint y: 108, distance: 58.4
click at [140, 108] on p "* 18-holes golf at [GEOGRAPHIC_DATA];" at bounding box center [436, 105] width 800 height 9
copy p "Gramacho Golf Course"
click at [867, 48] on span "Owner" at bounding box center [871, 44] width 18 height 10
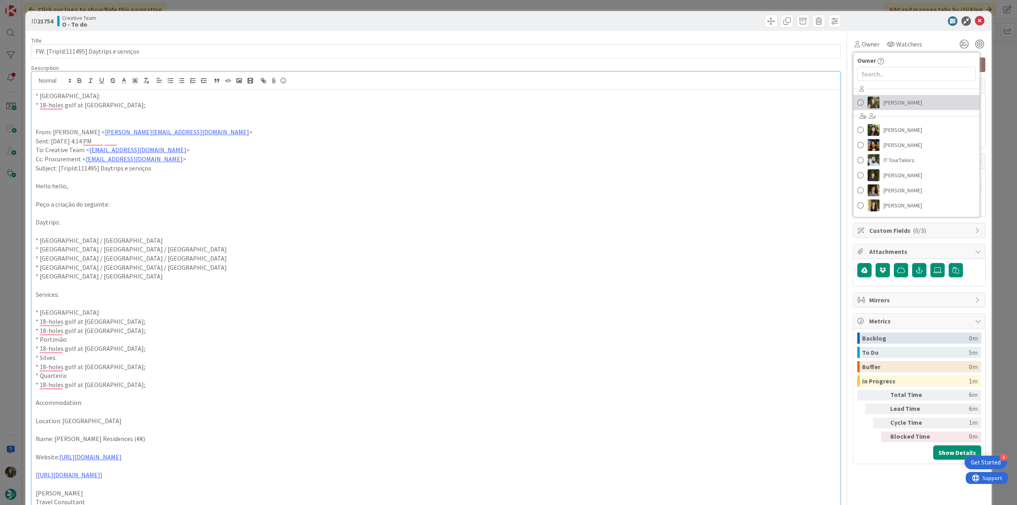
click at [885, 105] on span "[PERSON_NAME]" at bounding box center [902, 103] width 39 height 12
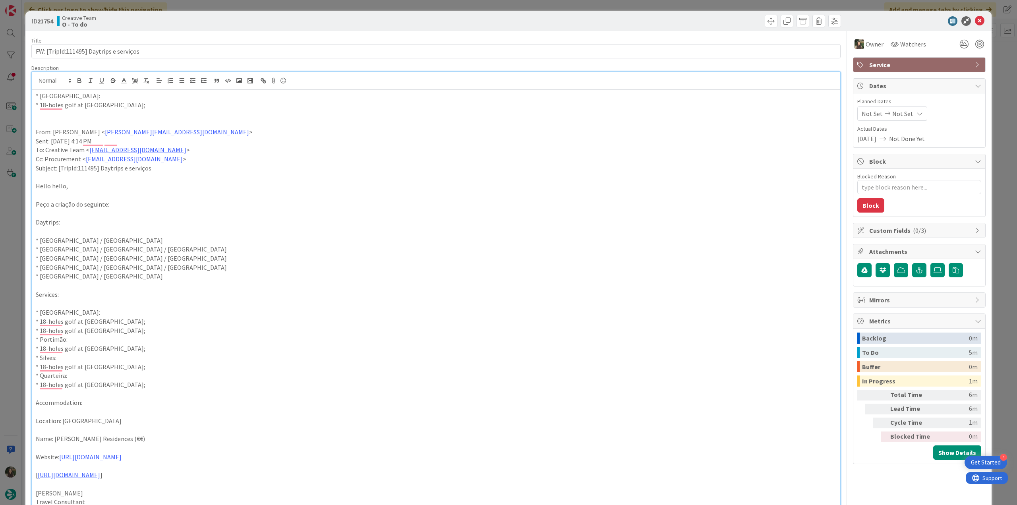
click at [996, 55] on div "ID 21754 Creative Team O - To do Title 40 / 128 FW: [TripId:111495] Daytrips e …" at bounding box center [508, 252] width 1017 height 505
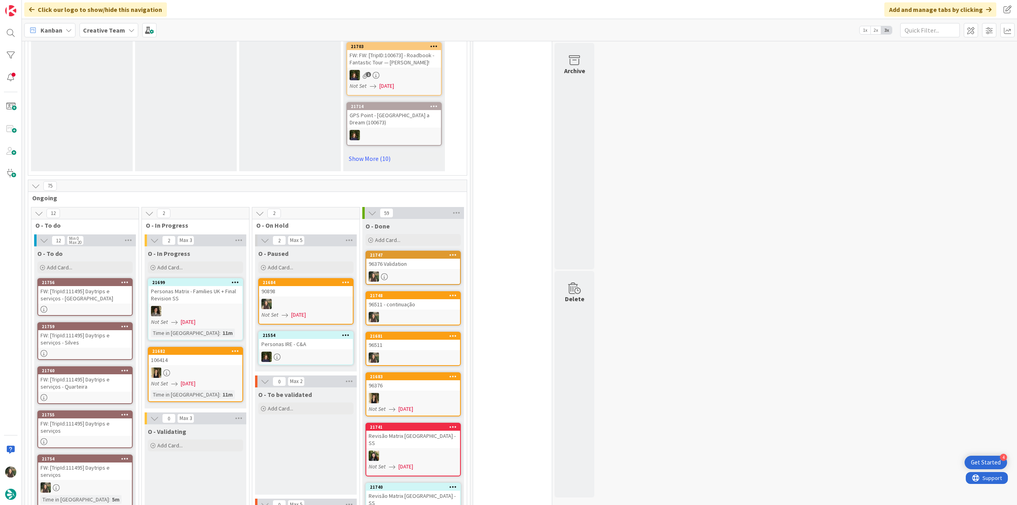
scroll to position [596, 0]
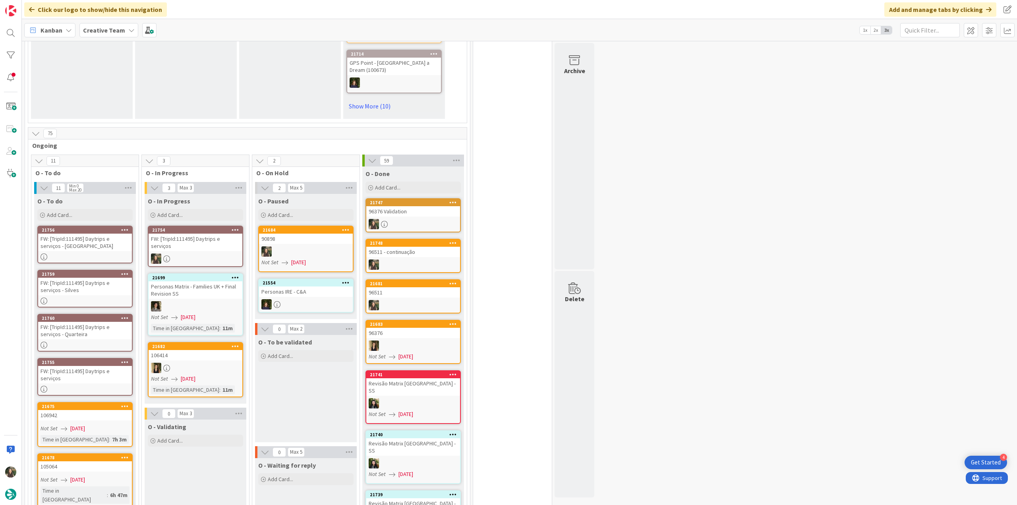
click at [204, 238] on div "FW: [TripId:111495] Daytrips e serviços" at bounding box center [196, 242] width 94 height 17
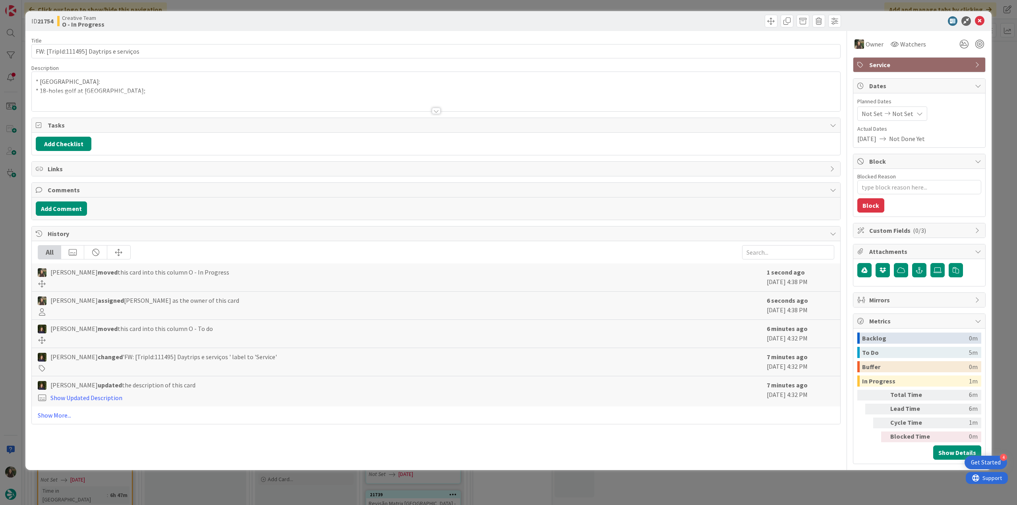
click at [160, 95] on div at bounding box center [436, 101] width 808 height 20
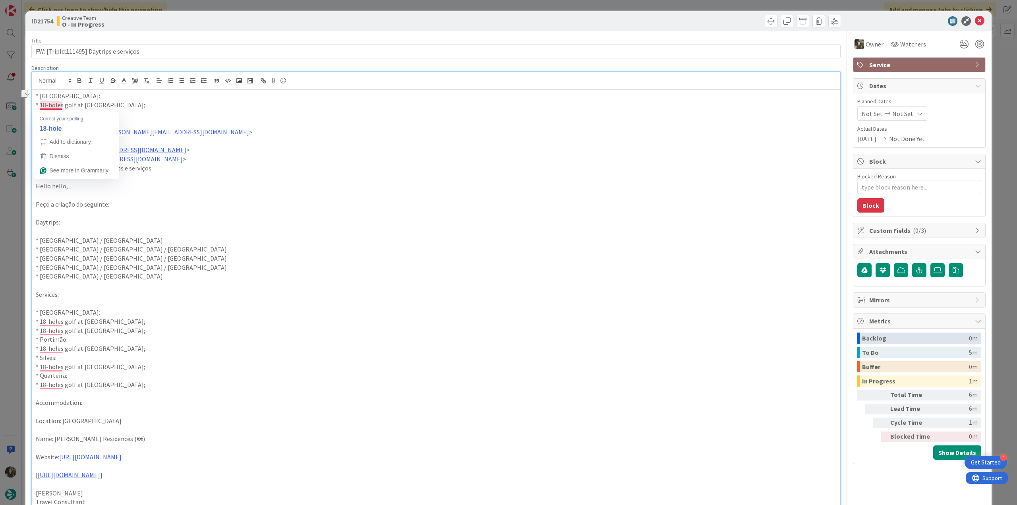
drag, startPoint x: 139, startPoint y: 106, endPoint x: 41, endPoint y: 106, distance: 98.5
click at [41, 106] on p "* 18-holes golf at [GEOGRAPHIC_DATA];" at bounding box center [436, 105] width 800 height 9
copy p "18-holes golf at [GEOGRAPHIC_DATA]"
click at [15, 225] on div "ID 21754 Creative Team O - In Progress Title 40 / 128 FW: [TripId:111495] Daytr…" at bounding box center [508, 252] width 1017 height 505
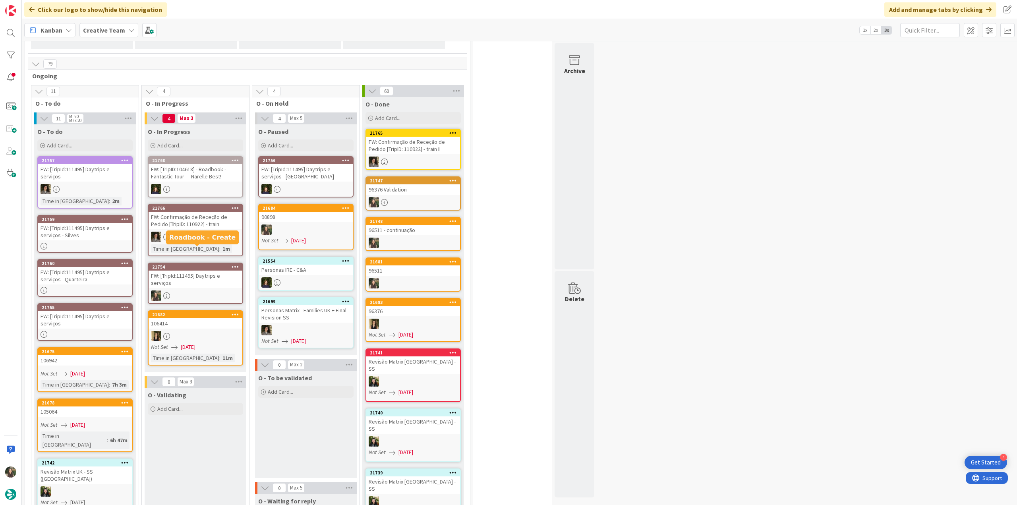
scroll to position [636, 0]
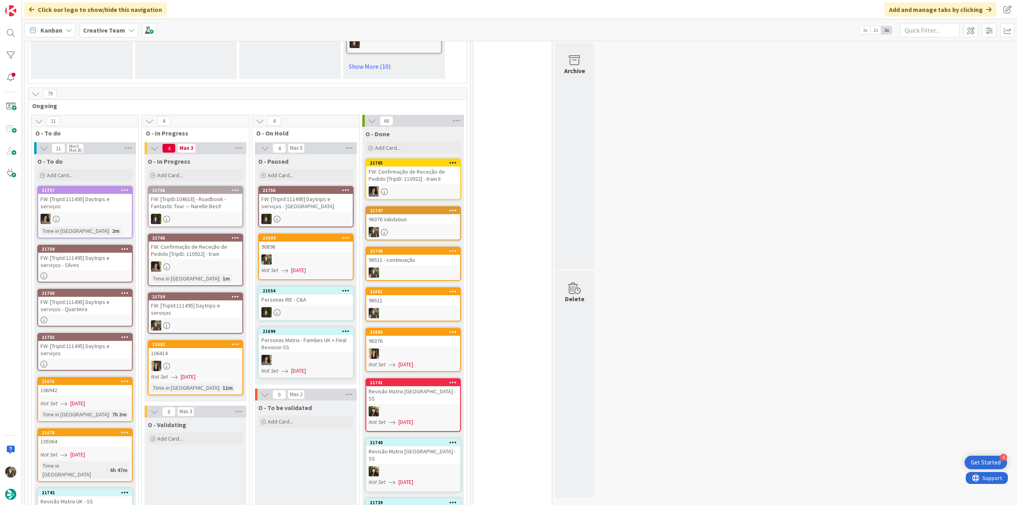
click at [443, 178] on link "21765 FW: Confirmação de Receção de Pedido [TripID: 110922] - train II" at bounding box center [412, 179] width 95 height 41
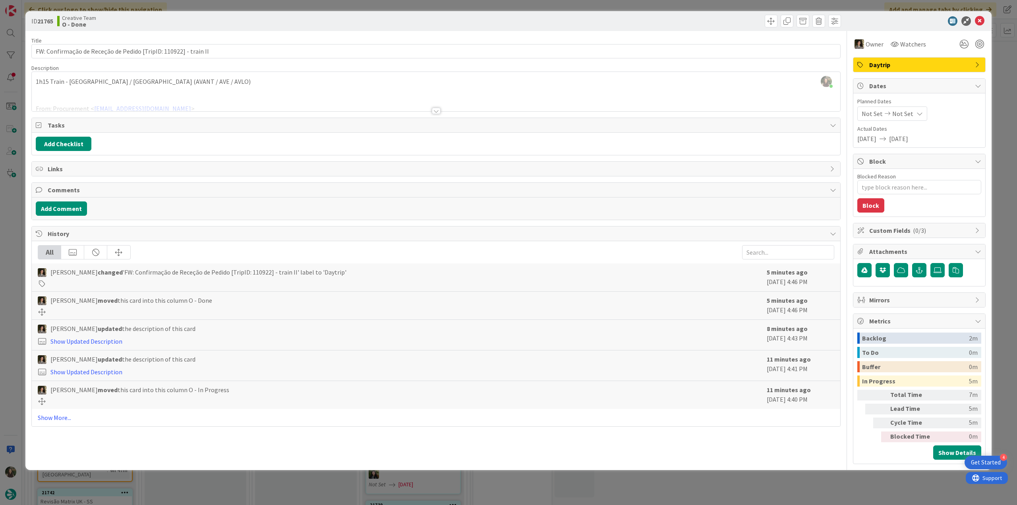
click at [6, 211] on div "ID 21765 Creative Team O - Done Title 64 / 128 FW: Confirmação de Receção de Pe…" at bounding box center [508, 252] width 1017 height 505
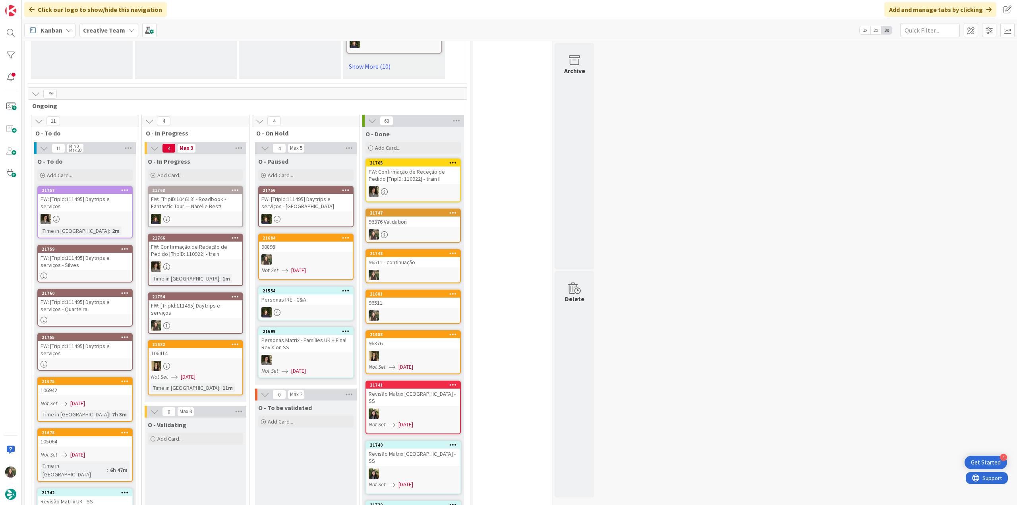
click at [105, 201] on div "FW: [TripId:111495] Daytrips e serviços" at bounding box center [85, 202] width 94 height 17
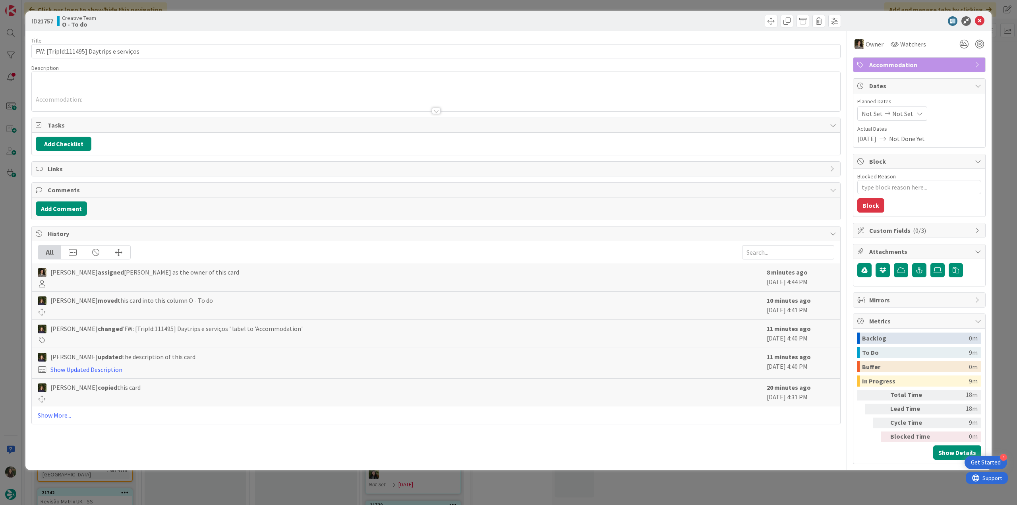
click at [160, 105] on div at bounding box center [436, 101] width 808 height 20
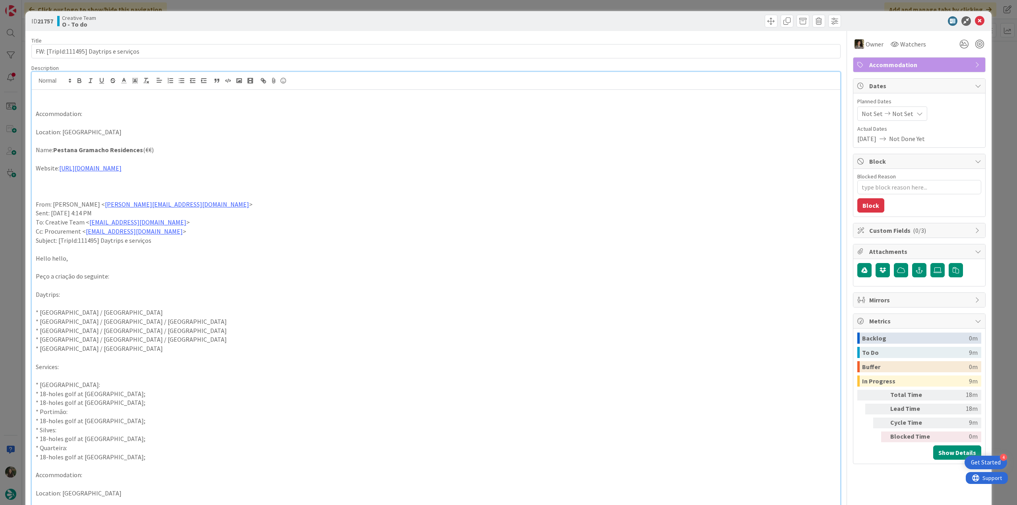
click at [15, 220] on div "ID 21757 Creative Team O - To do Title 40 / 128 FW: [TripId:111495] Daytrips e …" at bounding box center [508, 252] width 1017 height 505
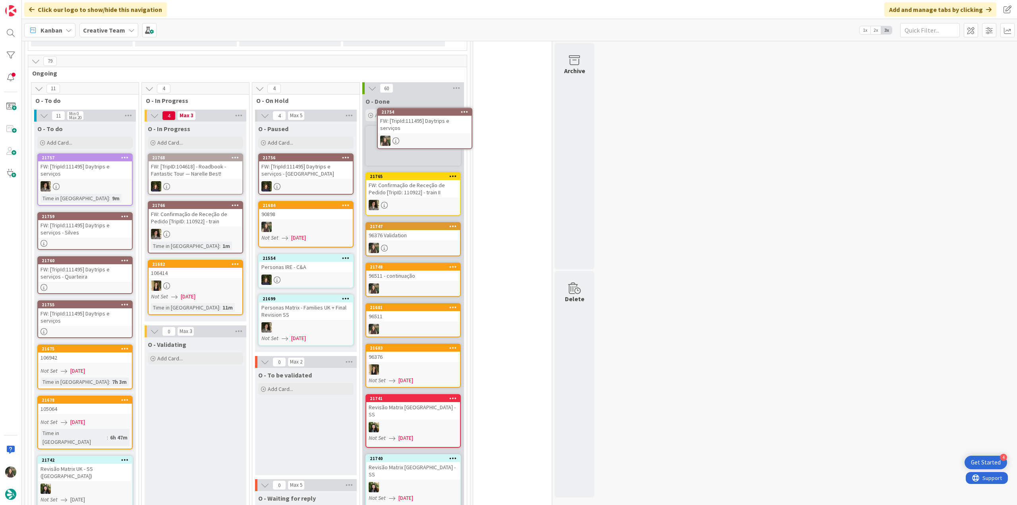
scroll to position [663, 0]
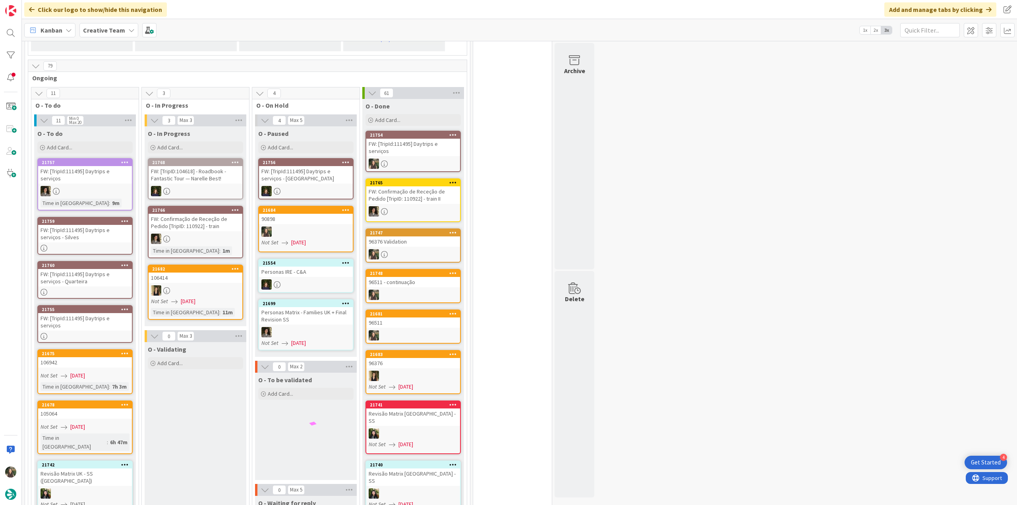
click at [437, 147] on div "FW: [TripId:111495] Daytrips e serviços" at bounding box center [413, 147] width 94 height 17
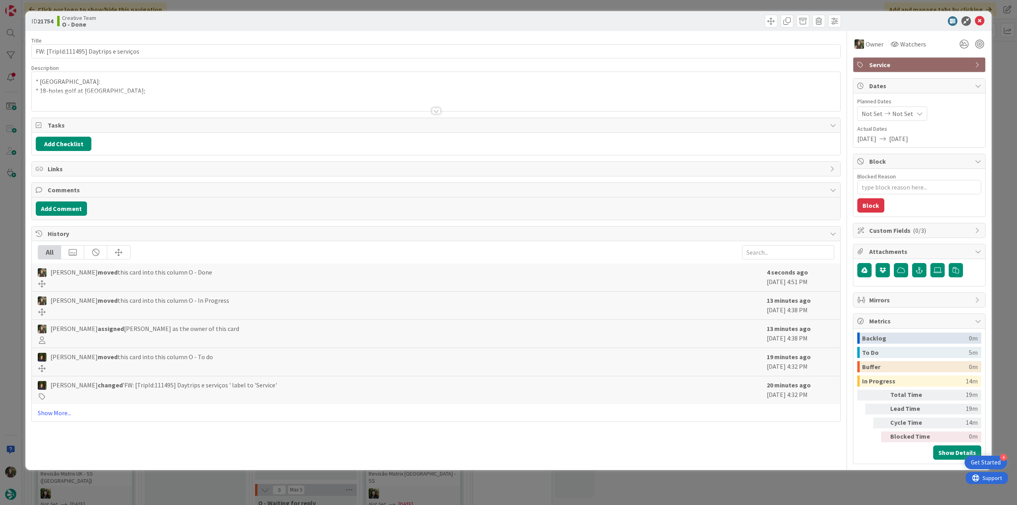
click at [793, 470] on div "ID 21754 Creative Team O - Done Title 40 / 128 FW: [TripId:111495] Daytrips e s…" at bounding box center [508, 252] width 1017 height 505
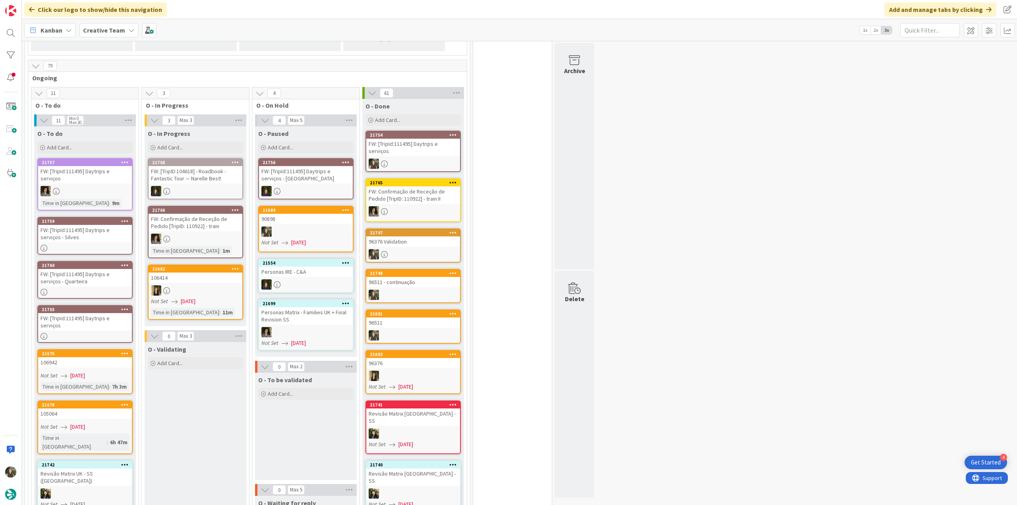
click at [110, 323] on div "FW: [TripId:111495] Daytrips e serviços" at bounding box center [85, 321] width 94 height 17
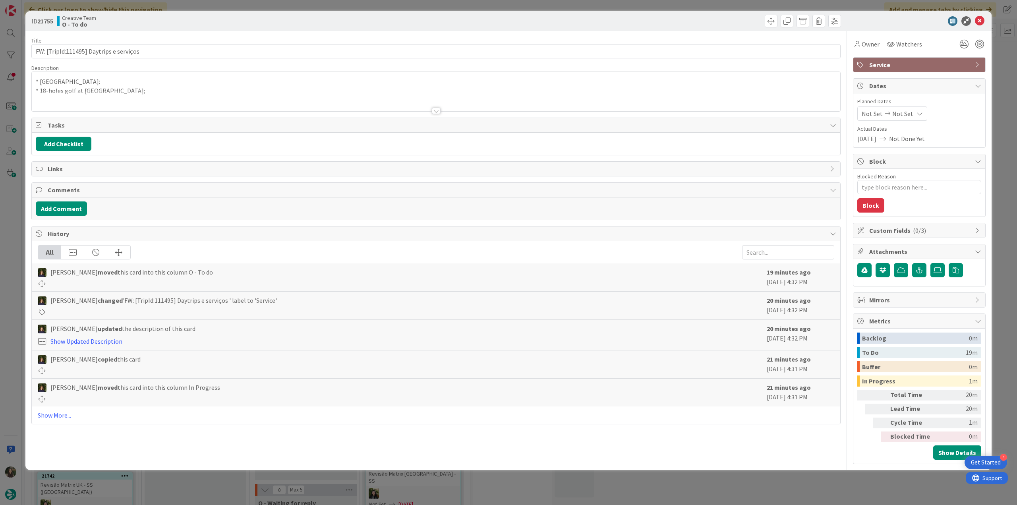
click at [225, 94] on div at bounding box center [436, 101] width 808 height 20
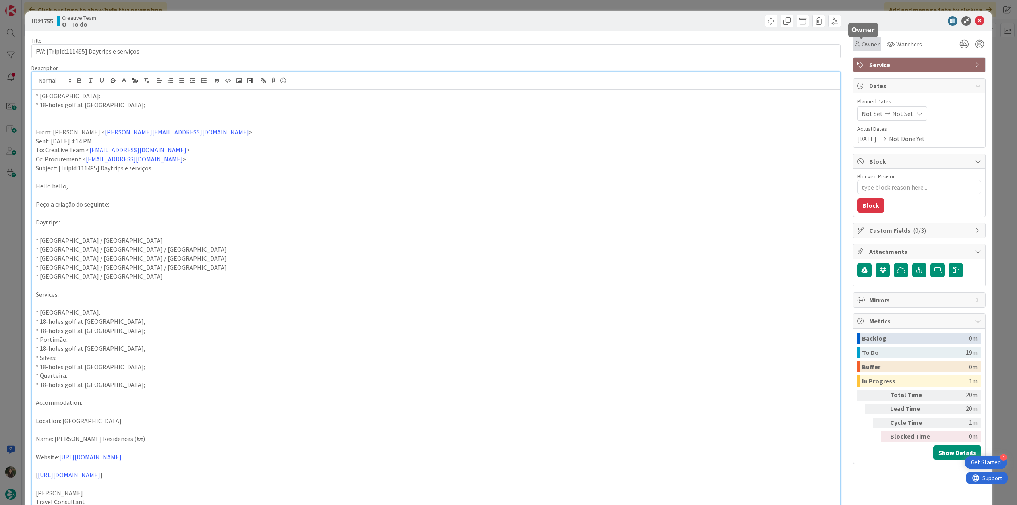
click at [862, 46] on span "Owner" at bounding box center [871, 44] width 18 height 10
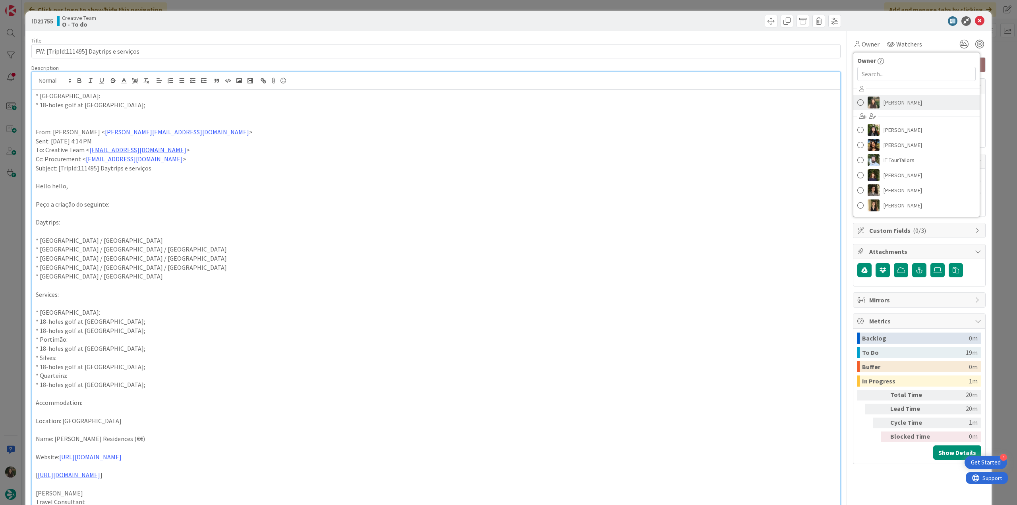
click at [885, 98] on span "[PERSON_NAME]" at bounding box center [902, 103] width 39 height 12
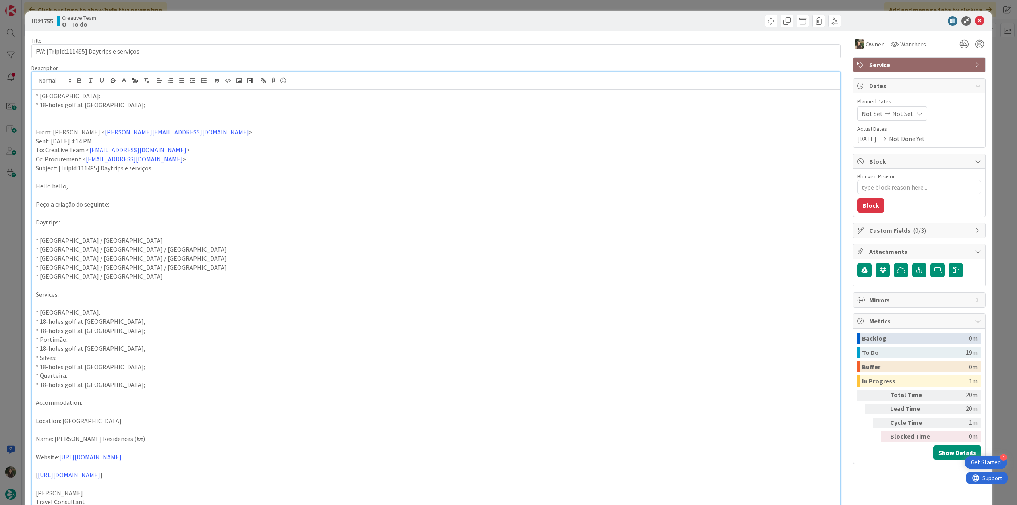
click at [1000, 77] on div "ID 21755 Creative Team O - To do Title 40 / 128 FW: [TripId:111495] Daytrips e …" at bounding box center [508, 252] width 1017 height 505
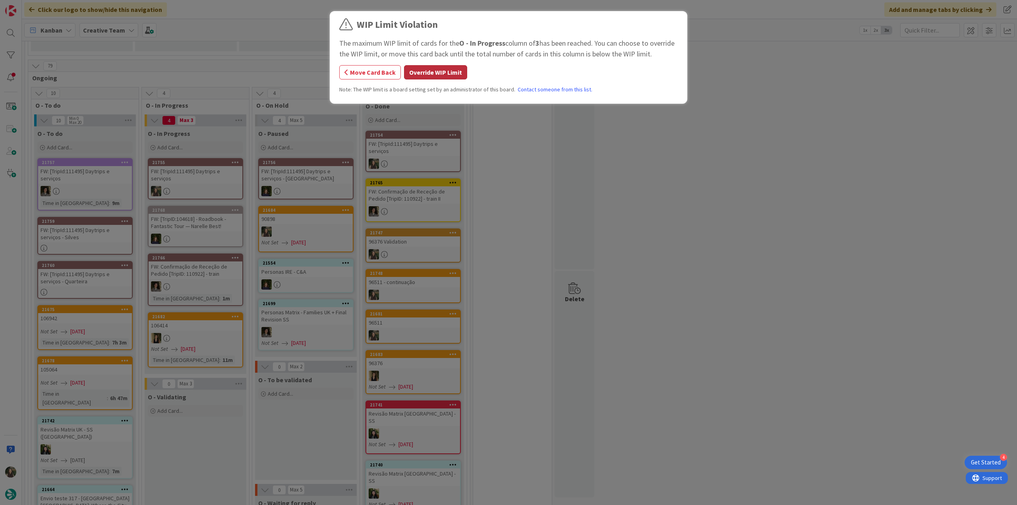
click at [429, 72] on button "Override WIP Limit" at bounding box center [435, 72] width 63 height 14
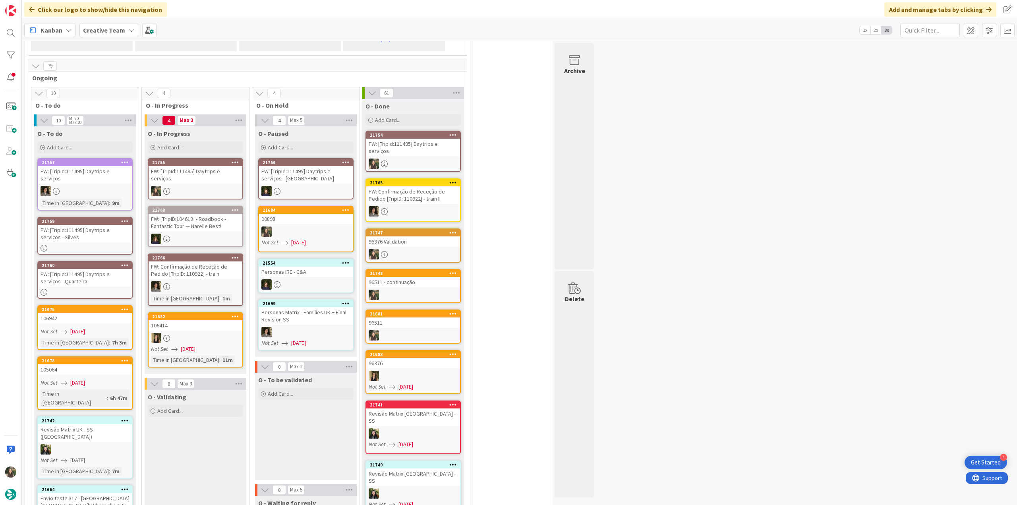
click at [198, 171] on div "FW: [TripId:111495] Daytrips e serviços" at bounding box center [196, 174] width 94 height 17
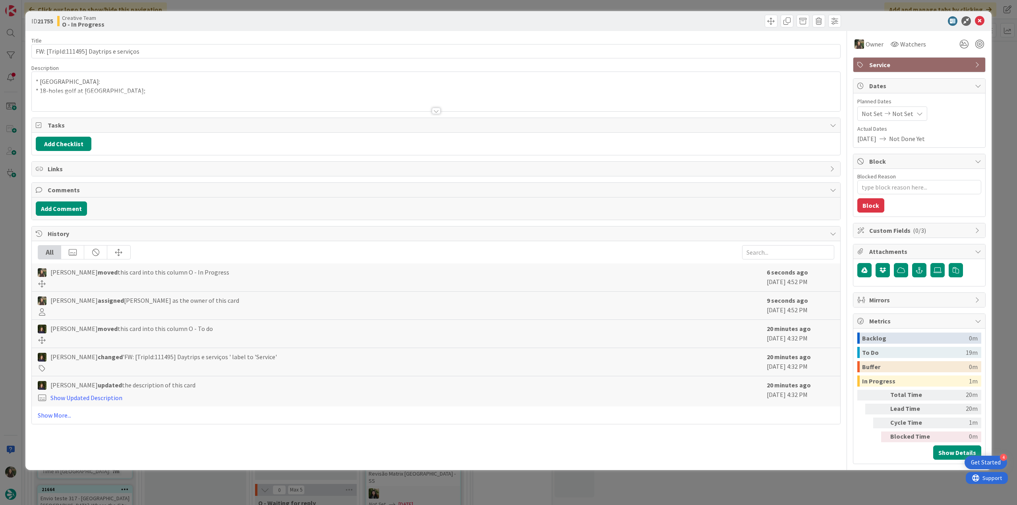
click at [165, 90] on p "* 18-holes golf at [GEOGRAPHIC_DATA];" at bounding box center [436, 90] width 800 height 9
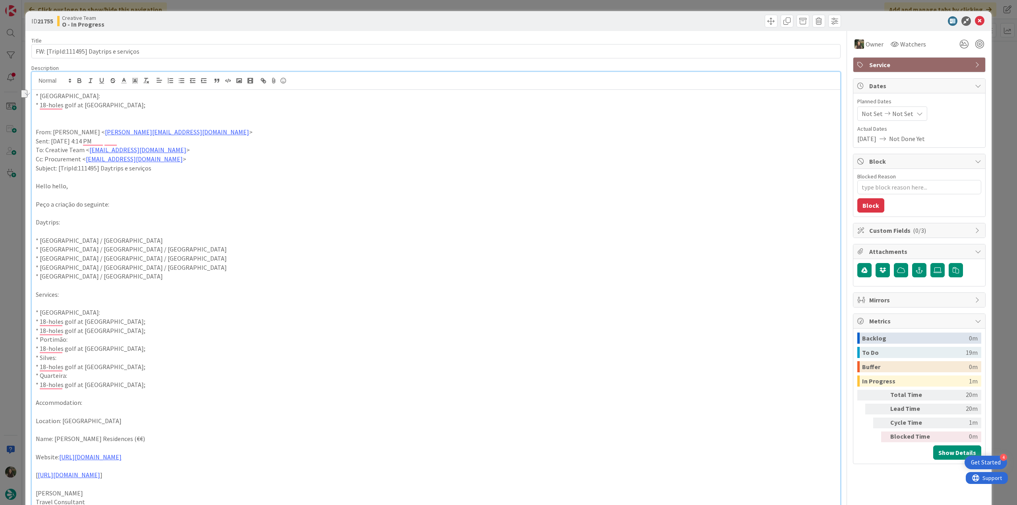
drag, startPoint x: 64, startPoint y: 106, endPoint x: 146, endPoint y: 102, distance: 82.7
click at [146, 102] on p "* 18-holes golf at [GEOGRAPHIC_DATA];" at bounding box center [436, 105] width 800 height 9
copy p "golf at [GEOGRAPHIC_DATA]"
click at [152, 107] on p "* 18-holes golf at [GEOGRAPHIC_DATA];" at bounding box center [436, 105] width 800 height 9
drag, startPoint x: 154, startPoint y: 107, endPoint x: 40, endPoint y: 105, distance: 114.4
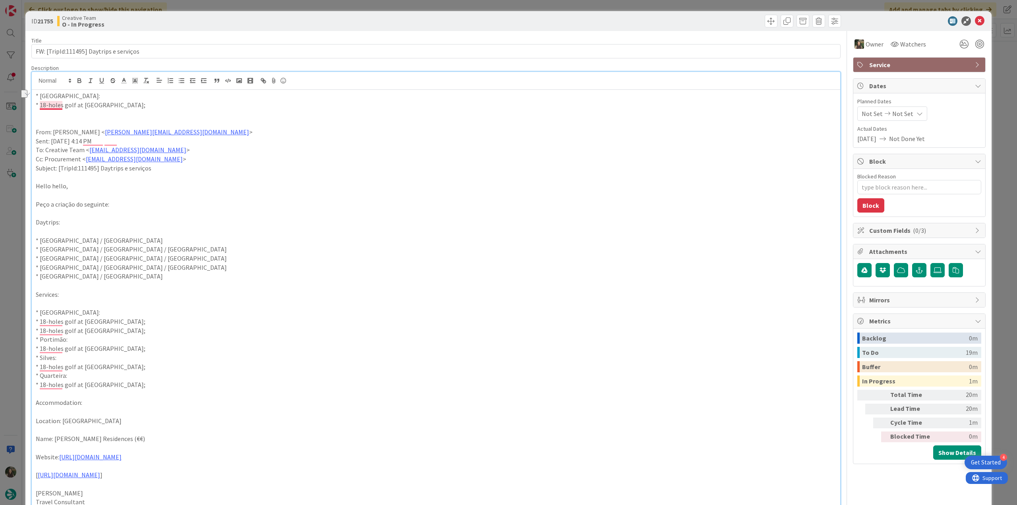
click at [40, 105] on p "* 18-holes golf at [GEOGRAPHIC_DATA];" at bounding box center [436, 105] width 800 height 9
copy p "18-holes golf at [GEOGRAPHIC_DATA];"
type textarea "x"
click at [138, 110] on p "To enrich screen reader interactions, please activate Accessibility in Grammarl…" at bounding box center [436, 113] width 800 height 9
drag, startPoint x: 147, startPoint y: 103, endPoint x: 41, endPoint y: 105, distance: 106.5
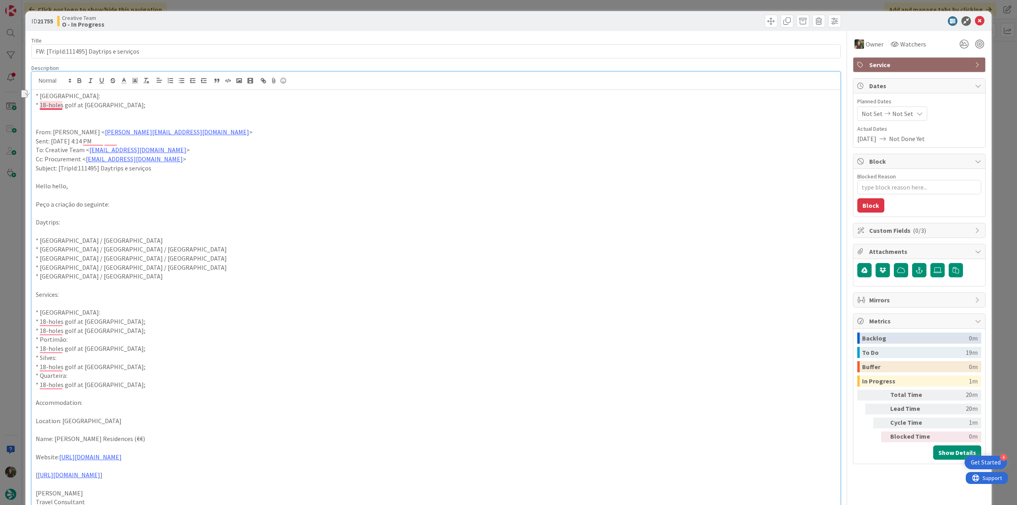
click at [41, 105] on p "* 18-holes golf at [GEOGRAPHIC_DATA];" at bounding box center [436, 105] width 800 height 9
copy p "18-holes golf at [GEOGRAPHIC_DATA]"
click at [14, 236] on div "ID 21755 Creative Team O - In Progress Title 40 / 128 FW: [TripId:111495] Daytr…" at bounding box center [508, 252] width 1017 height 505
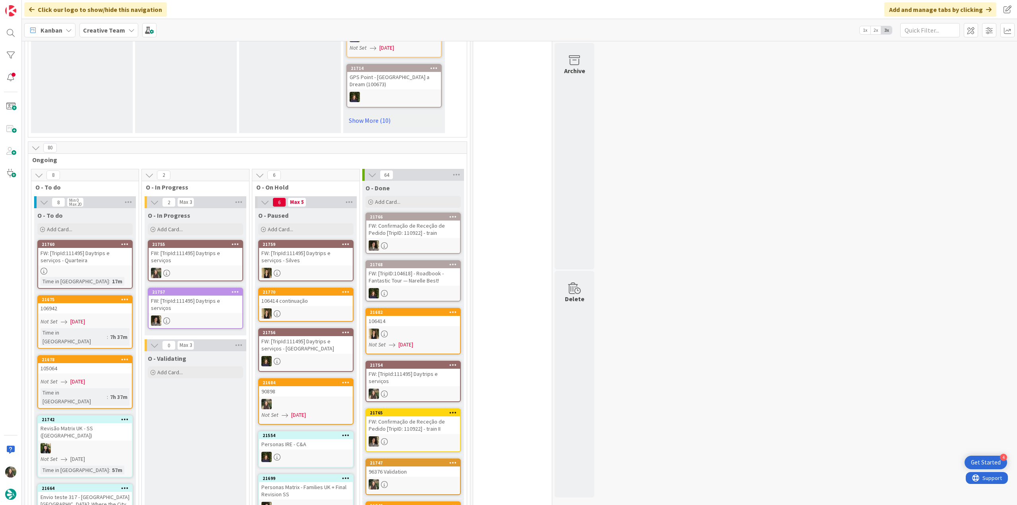
scroll to position [636, 0]
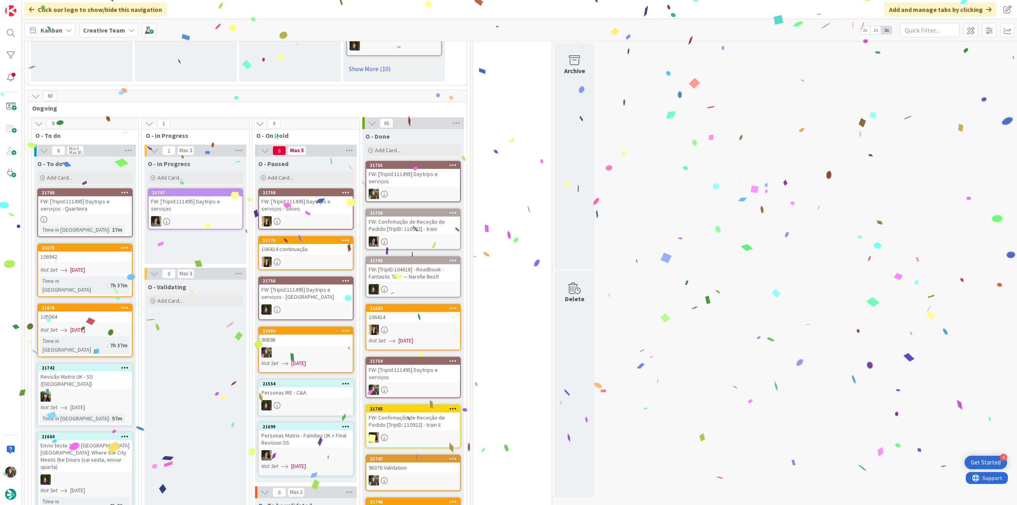
click at [452, 176] on div "FW: [TripId:111495] Daytrips e serviços" at bounding box center [413, 177] width 94 height 17
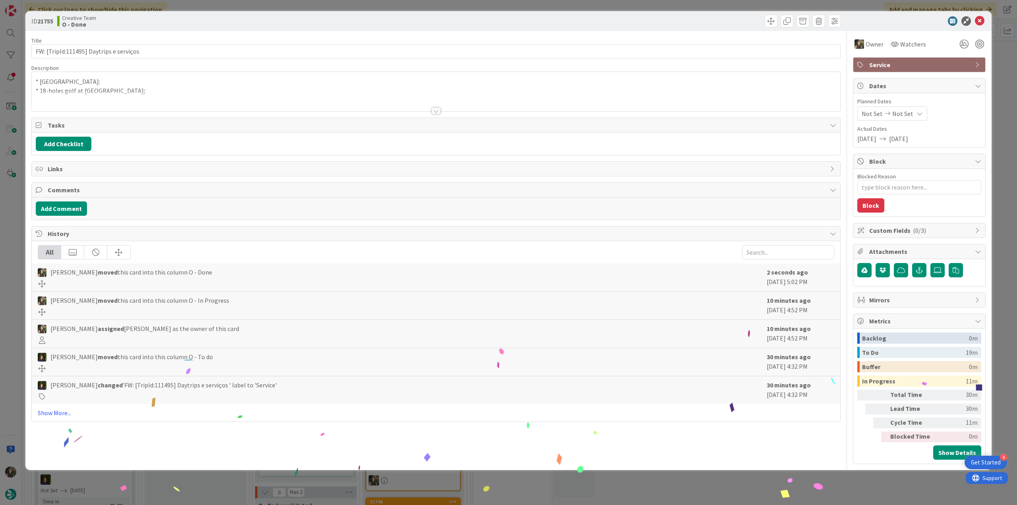
click at [768, 485] on div "ID 21755 Creative Team O - Done Title 40 / 128 FW: [TripId:111495] Daytrips e s…" at bounding box center [508, 252] width 1017 height 505
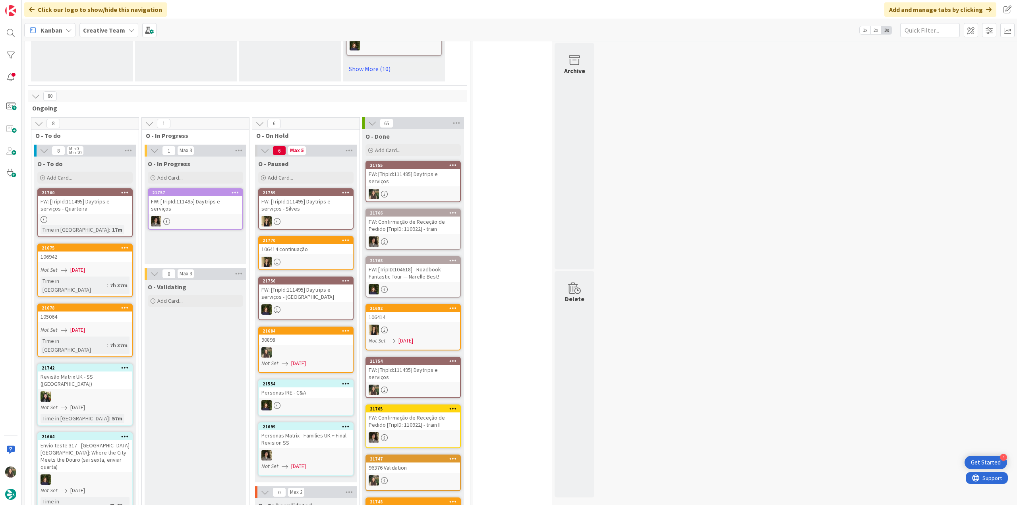
click at [104, 207] on link "21760 FW: [TripId:111495] Daytrips e serviços - Quarteira Time in Column : 17m" at bounding box center [84, 212] width 95 height 49
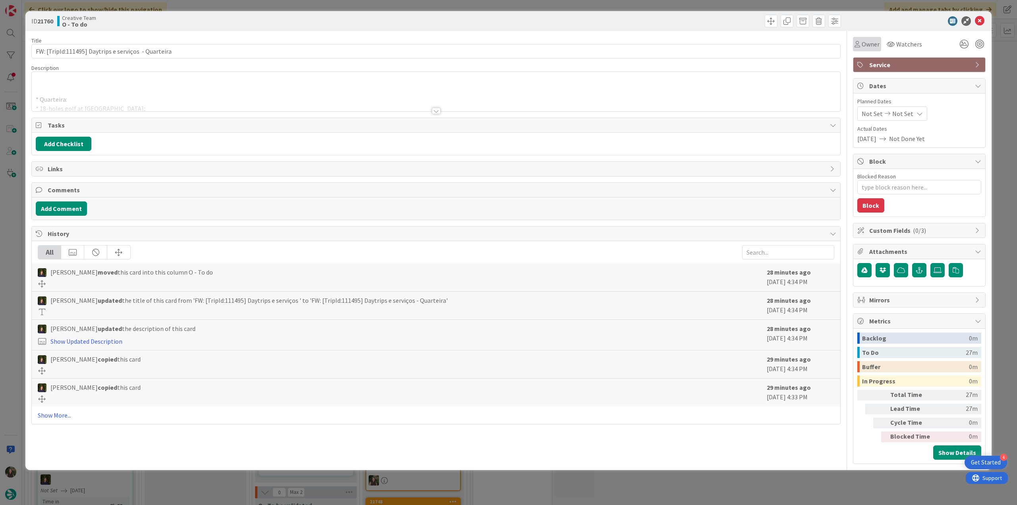
click at [872, 48] on span "Owner" at bounding box center [871, 44] width 18 height 10
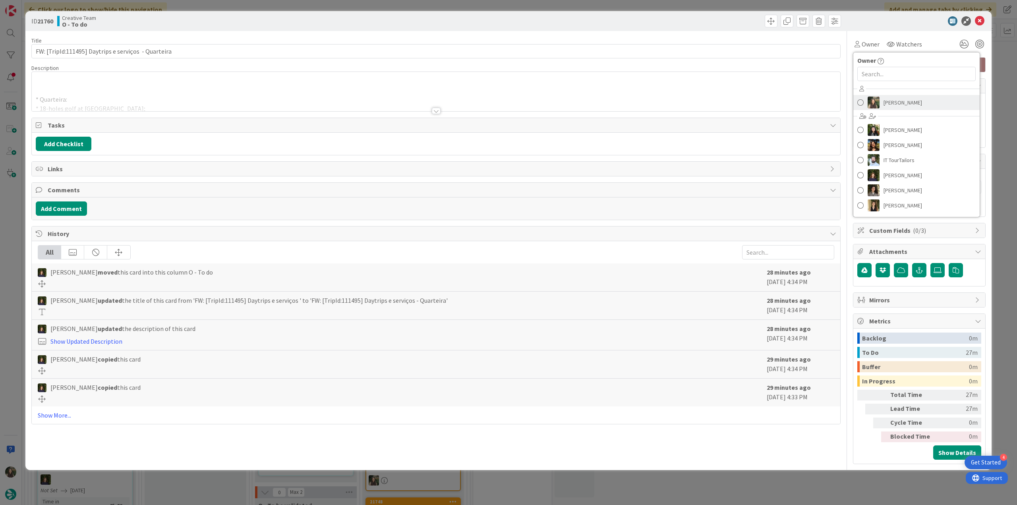
click at [891, 101] on span "[PERSON_NAME]" at bounding box center [902, 103] width 39 height 12
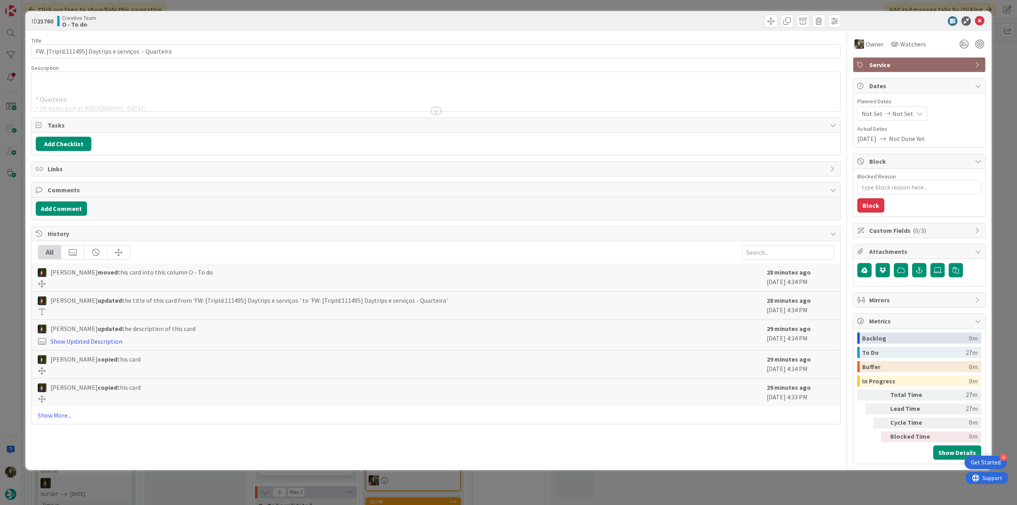
click at [998, 72] on div "ID 21760 Creative Team O - To do Title 52 / 128 FW: [TripId:111495] Daytrips e …" at bounding box center [508, 252] width 1017 height 505
click at [12, 239] on div at bounding box center [11, 252] width 22 height 505
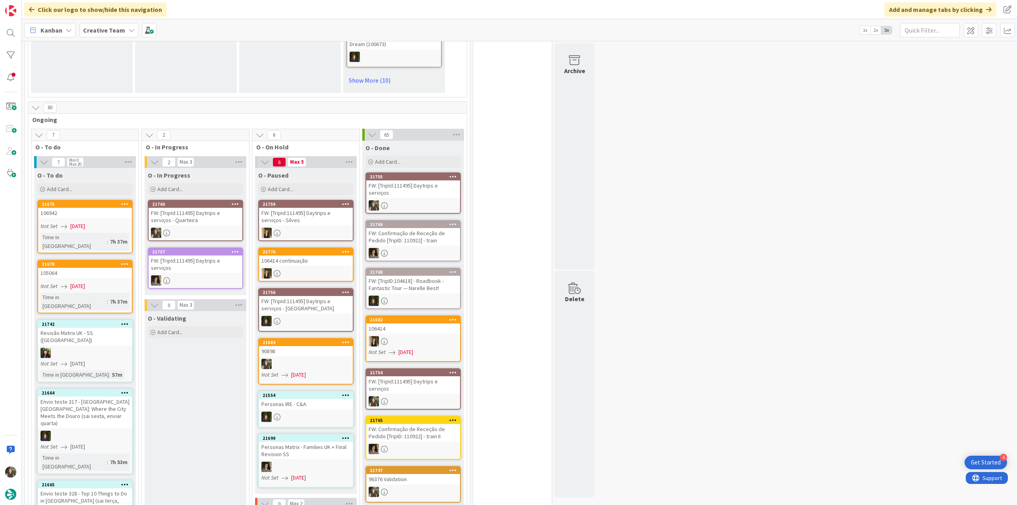
scroll to position [636, 0]
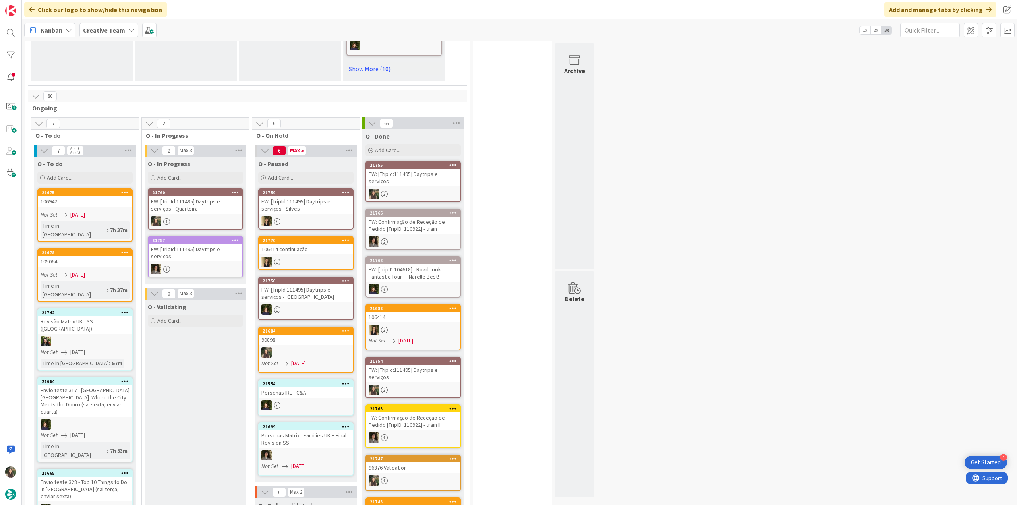
click at [210, 203] on div "FW: [TripId:111495] Daytrips e serviços - Quarteira" at bounding box center [196, 204] width 94 height 17
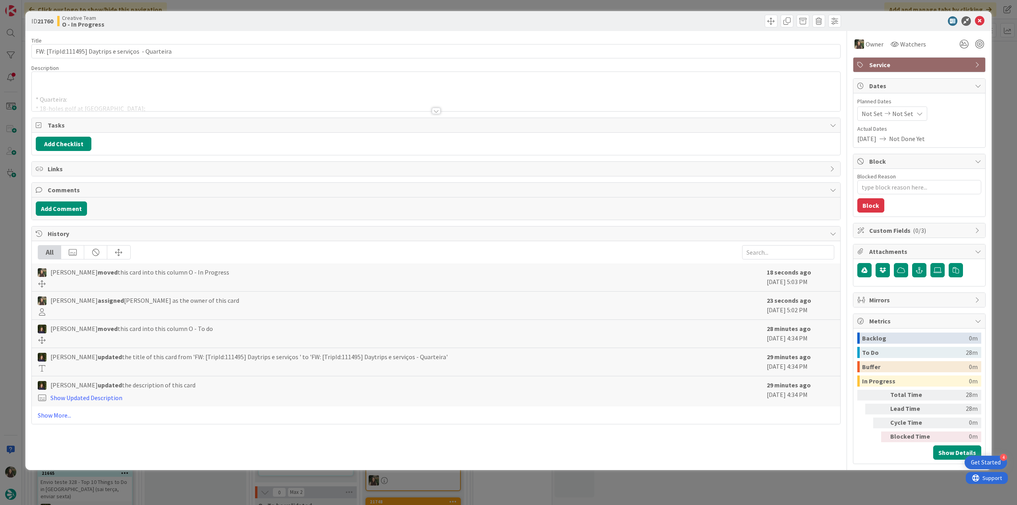
click at [154, 102] on div at bounding box center [436, 101] width 808 height 20
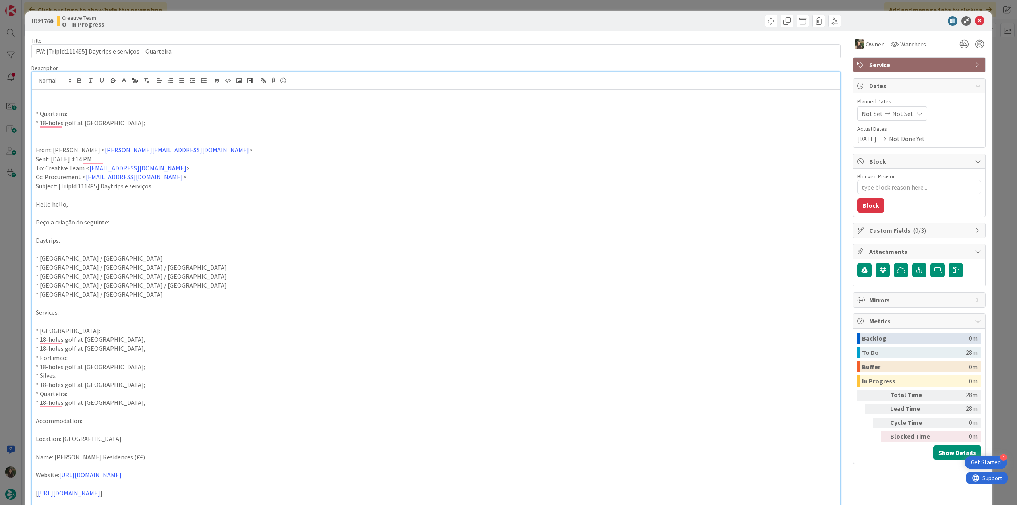
drag, startPoint x: 132, startPoint y: 121, endPoint x: 41, endPoint y: 126, distance: 91.5
click at [41, 126] on p "* 18-holes golf at [GEOGRAPHIC_DATA];" at bounding box center [436, 122] width 800 height 9
copy p "18-holes golf at Vila Sol Golf Course"
click at [17, 302] on div "ID 21760 Creative Team O - In Progress Title 52 / 128 FW: [TripId:111495] Daytr…" at bounding box center [508, 252] width 1017 height 505
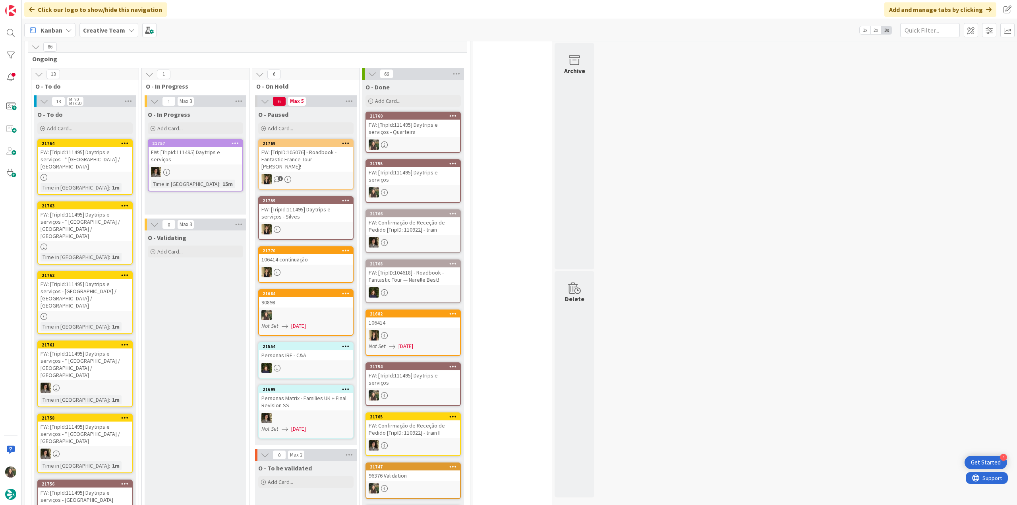
scroll to position [680, 0]
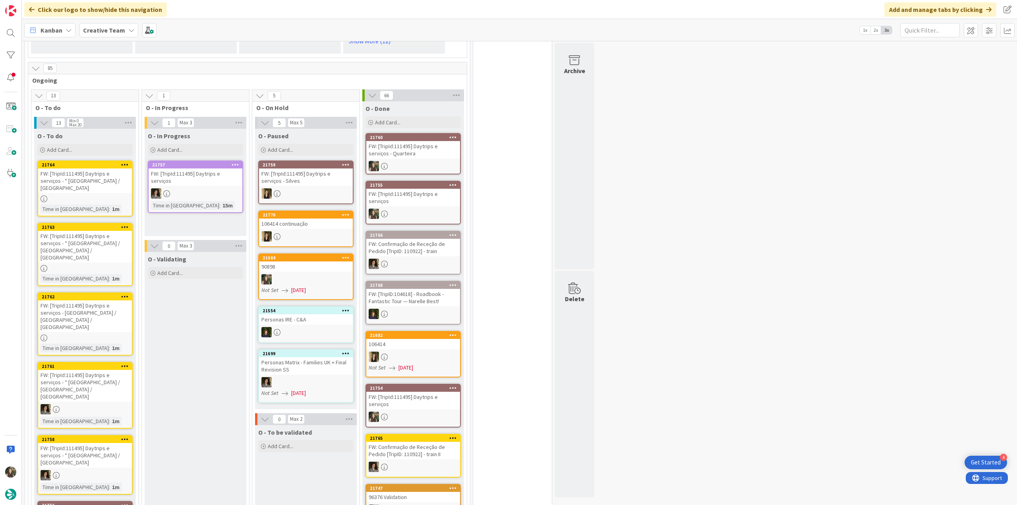
click at [109, 168] on div "FW: [TripId:111495] Daytrips e serviços - * Lagoa / Lisbon" at bounding box center [85, 180] width 94 height 25
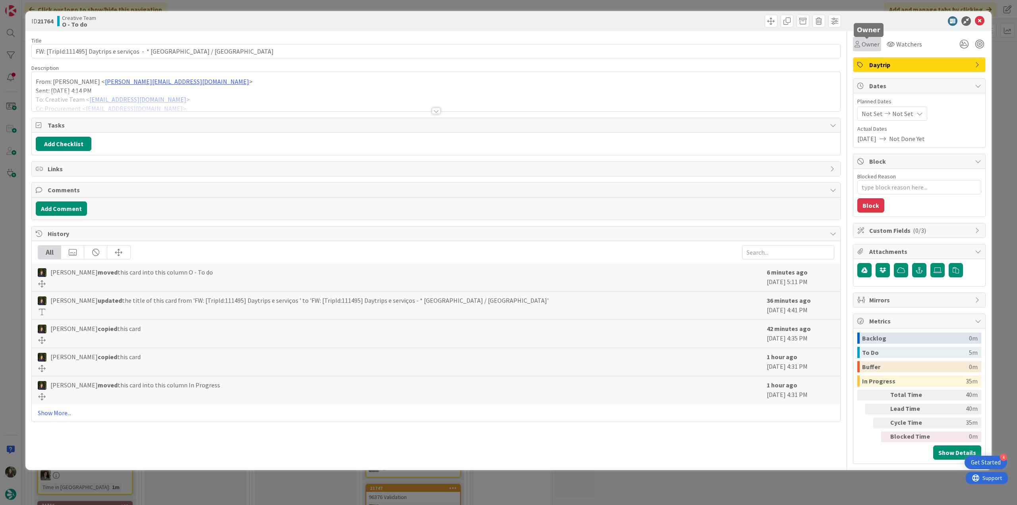
click at [862, 48] on span "Owner" at bounding box center [871, 44] width 18 height 10
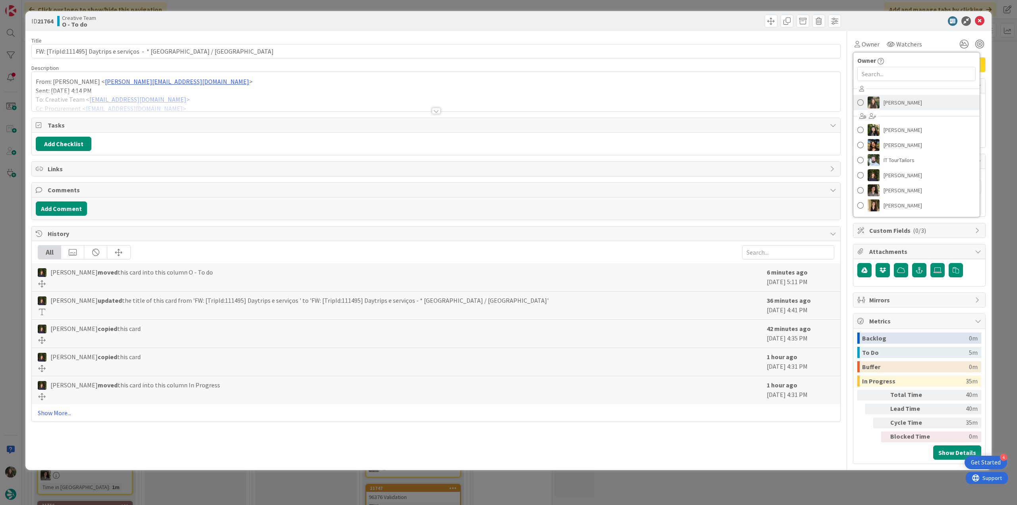
click at [878, 105] on img at bounding box center [874, 103] width 12 height 12
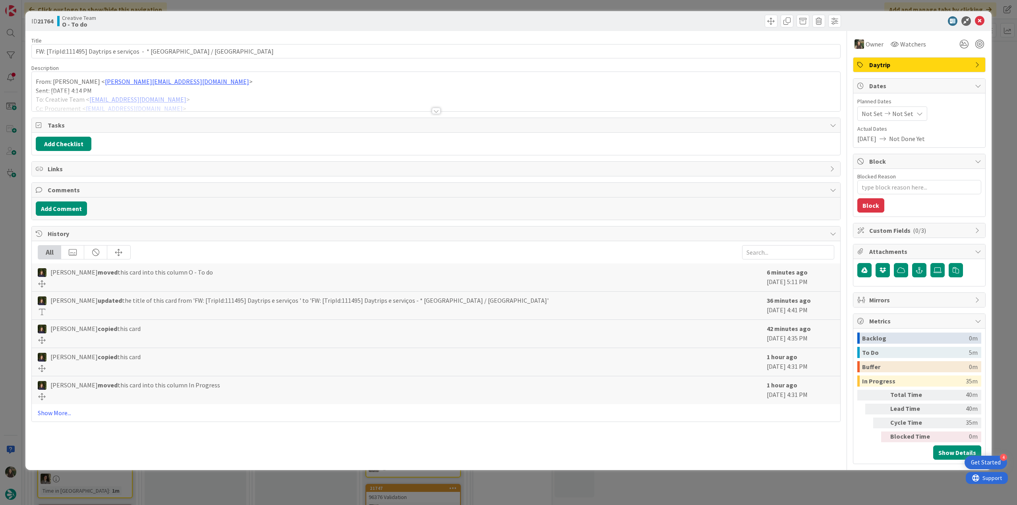
click at [997, 75] on div "ID 21764 Creative Team O - To do Title 60 / 128 FW: [TripId:111495] Daytrips e …" at bounding box center [508, 252] width 1017 height 505
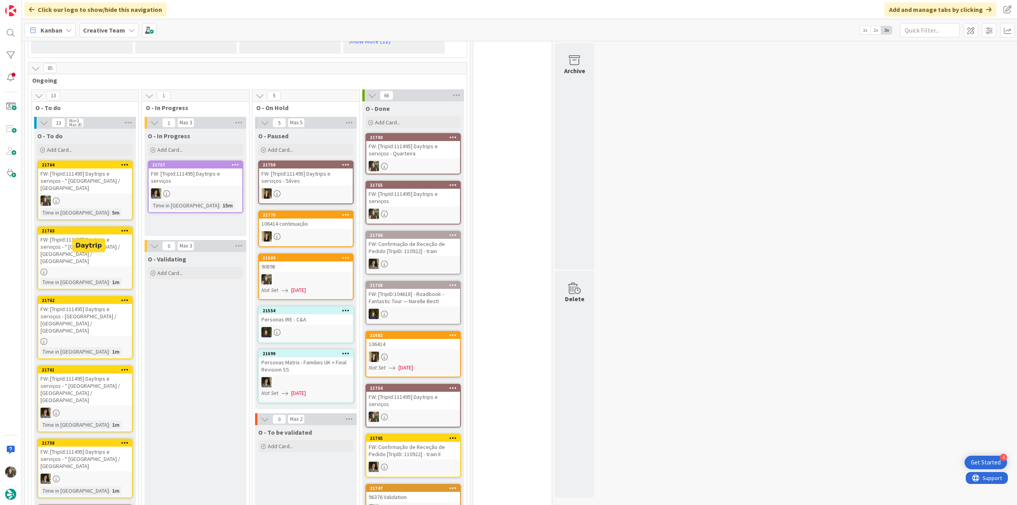
click at [92, 304] on div "FW: [TripId:111495] Daytrips e serviços - Lagoa / Silves / Lagoa" at bounding box center [85, 320] width 94 height 32
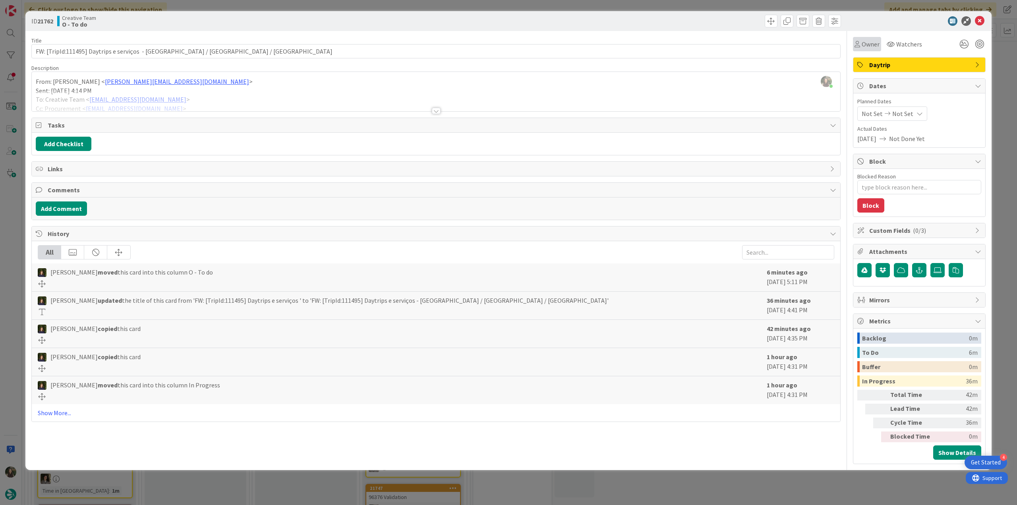
click at [866, 49] on div "Owner" at bounding box center [867, 44] width 28 height 14
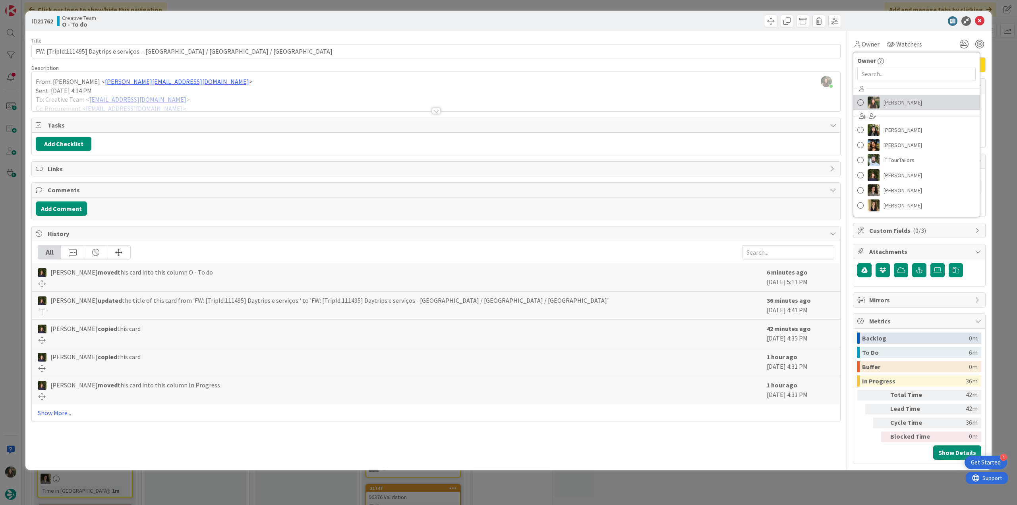
click at [879, 104] on img at bounding box center [874, 103] width 12 height 12
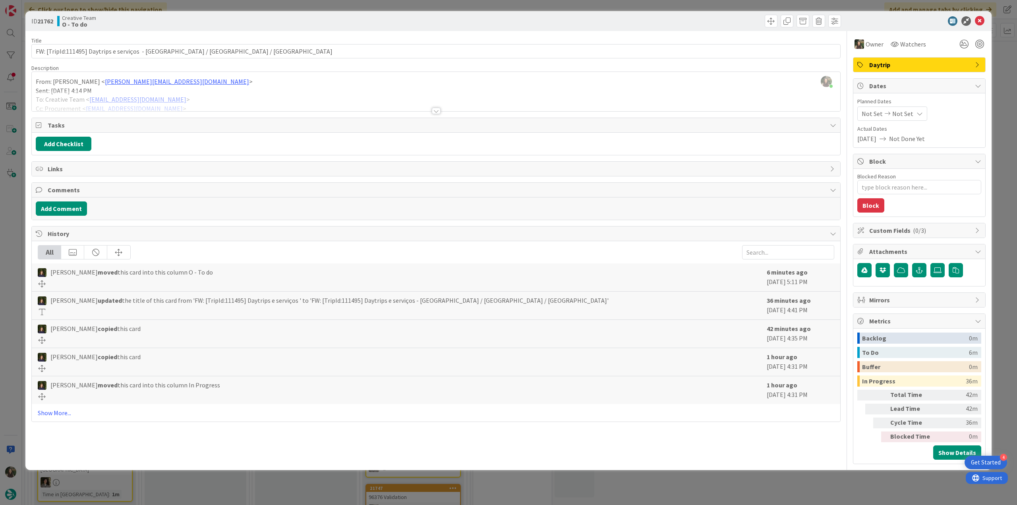
click at [1001, 75] on div "ID 21762 Creative Team O - To do Title 65 / 128 FW: [TripId:111495] Daytrips e …" at bounding box center [508, 252] width 1017 height 505
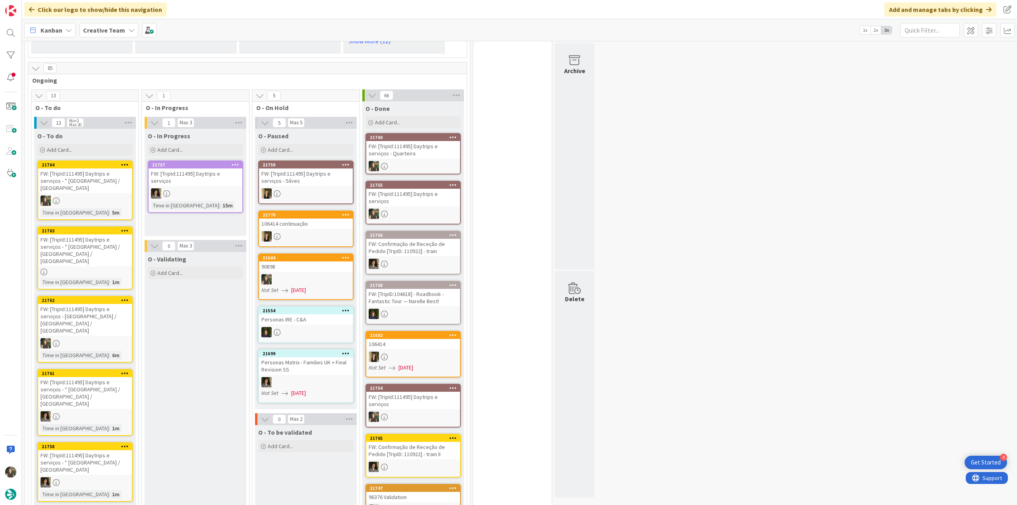
click at [427, 189] on div "FW: [TripId:111495] Daytrips e serviços" at bounding box center [413, 197] width 94 height 17
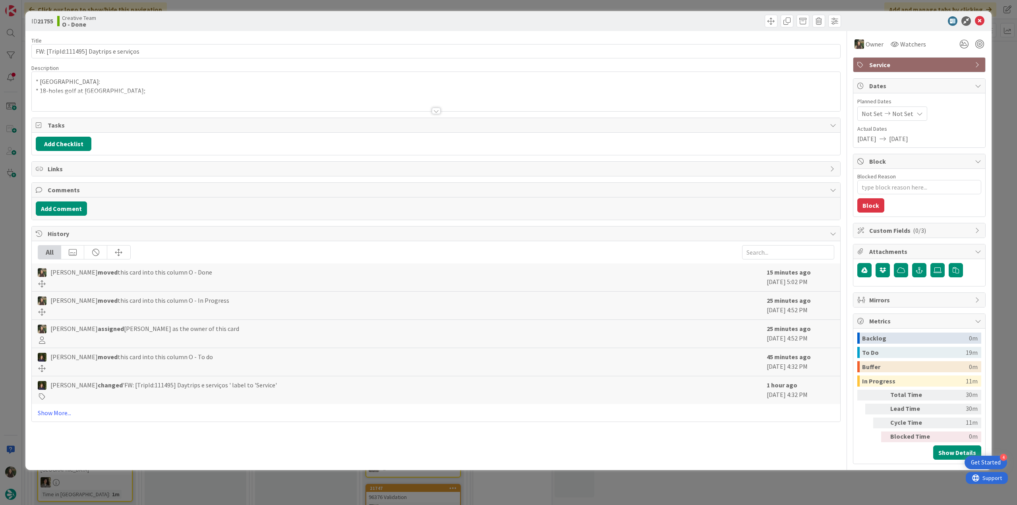
click at [12, 200] on div "ID 21755 Creative Team O - Done Title 40 / 128 FW: [TripId:111495] Daytrips e s…" at bounding box center [508, 252] width 1017 height 505
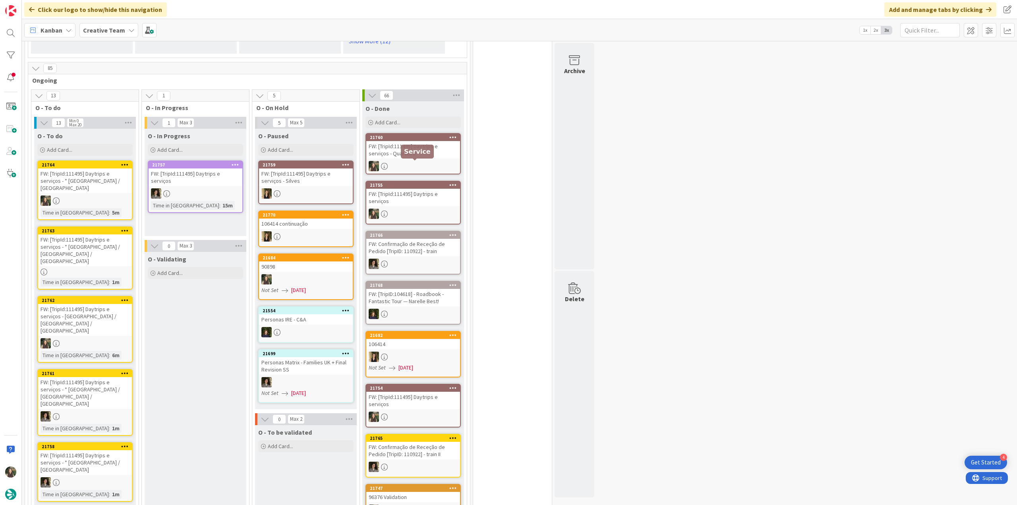
click at [415, 161] on div at bounding box center [413, 166] width 94 height 10
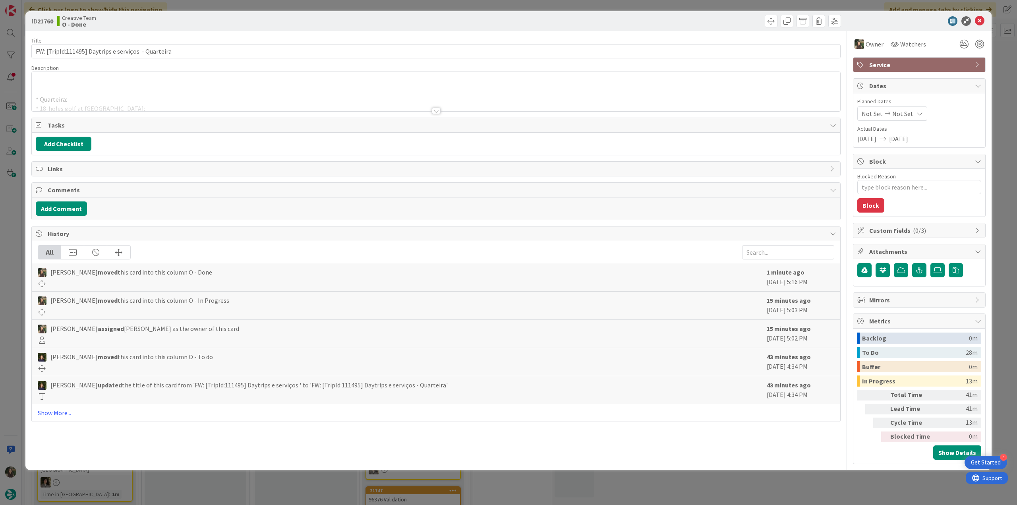
click at [13, 217] on div "ID 21760 Creative Team O - Done Title 52 / 128 FW: [TripId:111495] Daytrips e s…" at bounding box center [508, 252] width 1017 height 505
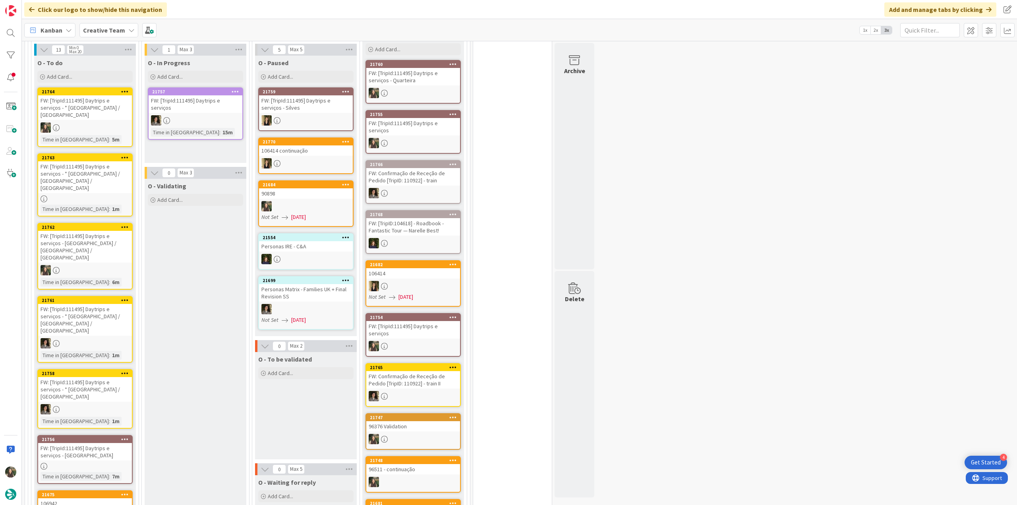
scroll to position [759, 0]
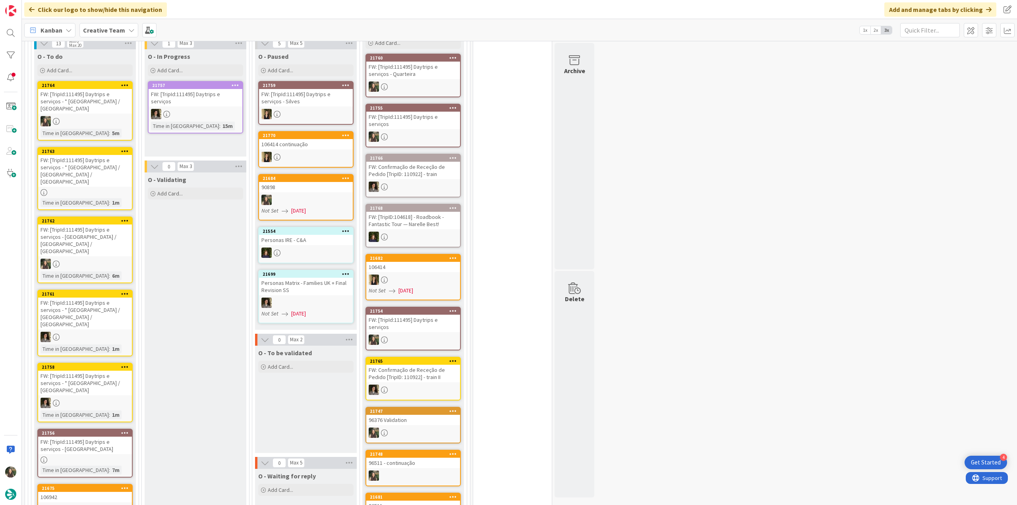
click at [431, 62] on div "FW: [TripId:111495] Daytrips e serviços - Quarteira" at bounding box center [413, 70] width 94 height 17
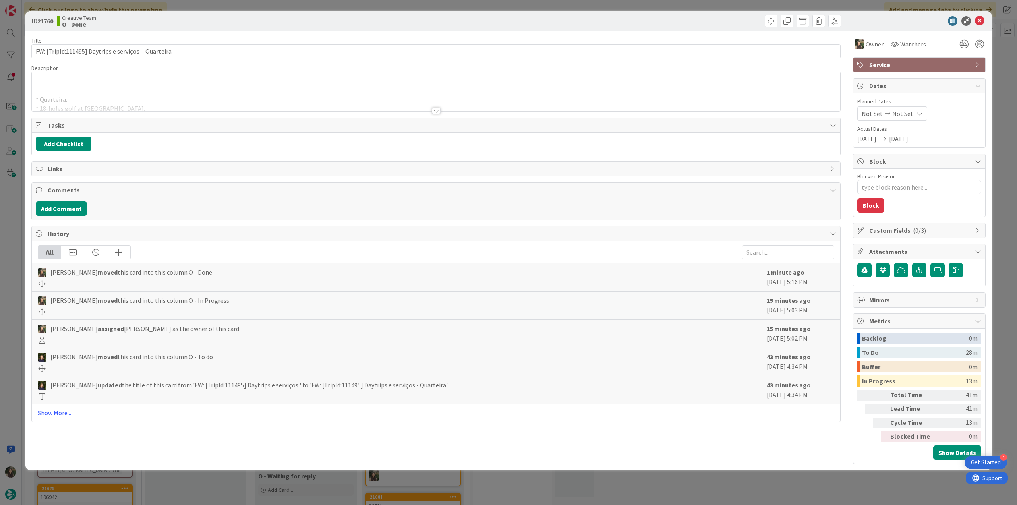
click at [196, 101] on div at bounding box center [436, 101] width 808 height 20
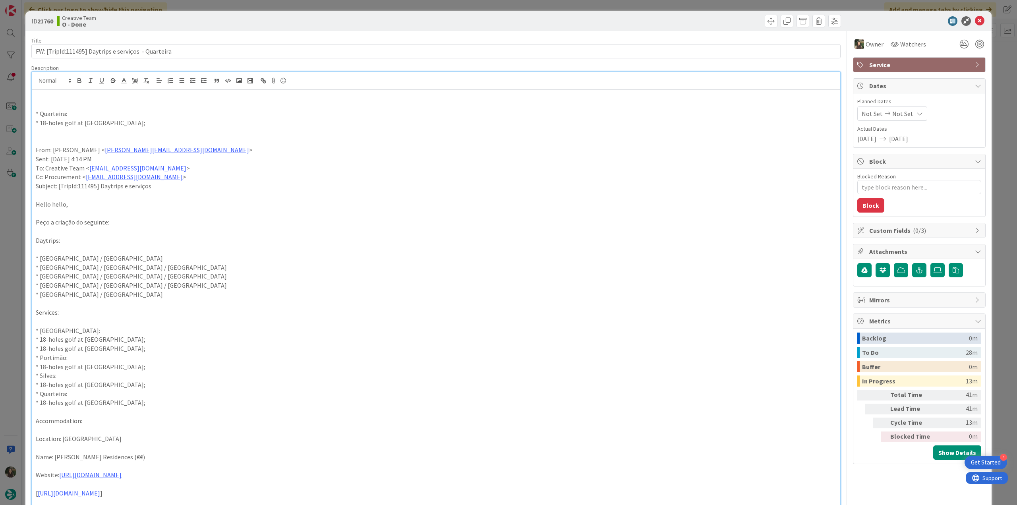
click at [12, 279] on div "ID 21760 Creative Team O - Done Title 52 / 128 FW: [TripId:111495] Daytrips e s…" at bounding box center [508, 252] width 1017 height 505
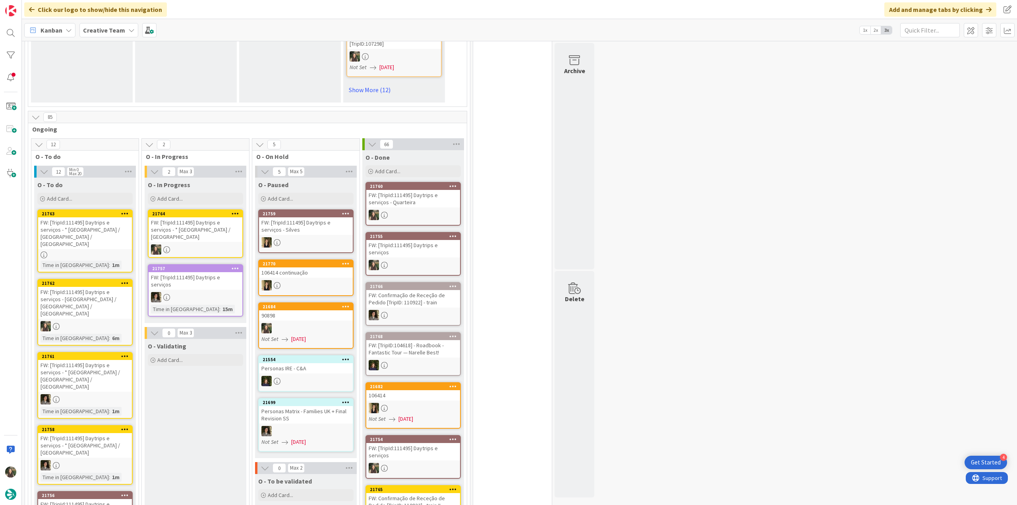
click at [209, 217] on div "FW: [TripId:111495] Daytrips e serviços - * Lagoa / Lisbon" at bounding box center [196, 229] width 94 height 25
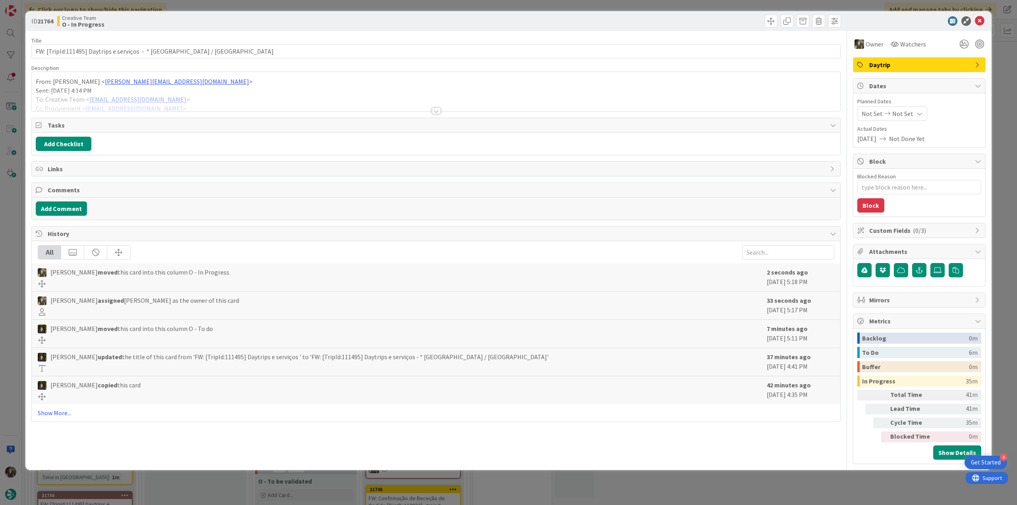
click at [199, 95] on div at bounding box center [436, 101] width 808 height 20
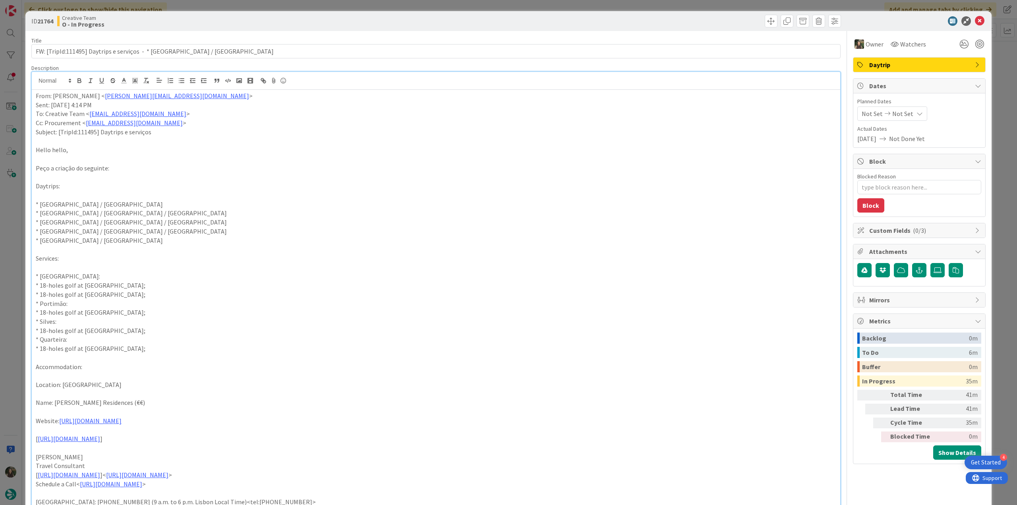
click at [18, 200] on div "ID 21764 Creative Team O - In Progress Title 60 / 128 FW: [TripId:111495] Daytr…" at bounding box center [508, 252] width 1017 height 505
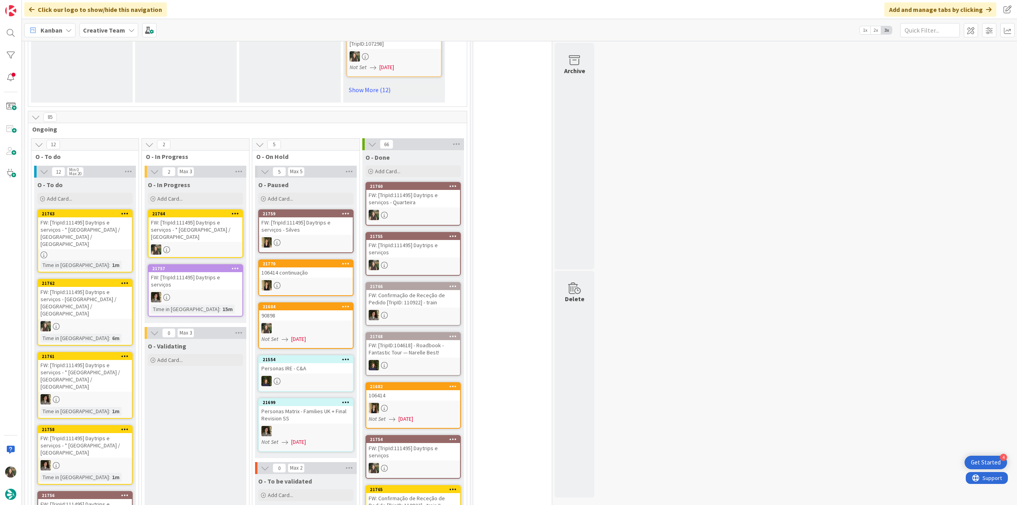
click at [199, 217] on div "FW: [TripId:111495] Daytrips e serviços - * Lagoa / Lisbon" at bounding box center [196, 229] width 94 height 25
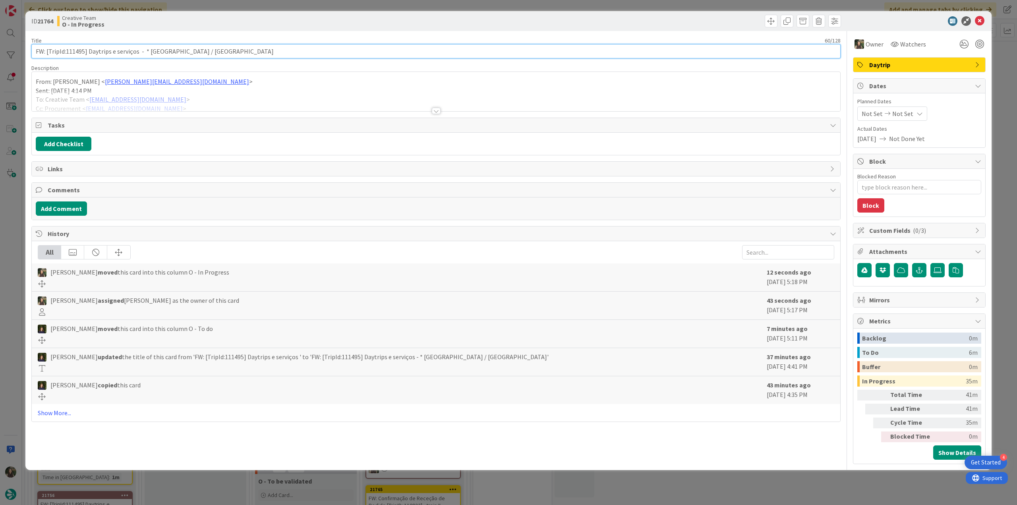
drag, startPoint x: 183, startPoint y: 51, endPoint x: 149, endPoint y: 52, distance: 34.2
click at [149, 52] on input "FW: [TripId:111495] Daytrips e serviços - * Lagoa / Lisbon" at bounding box center [435, 51] width 809 height 14
click at [210, 95] on div at bounding box center [436, 101] width 808 height 20
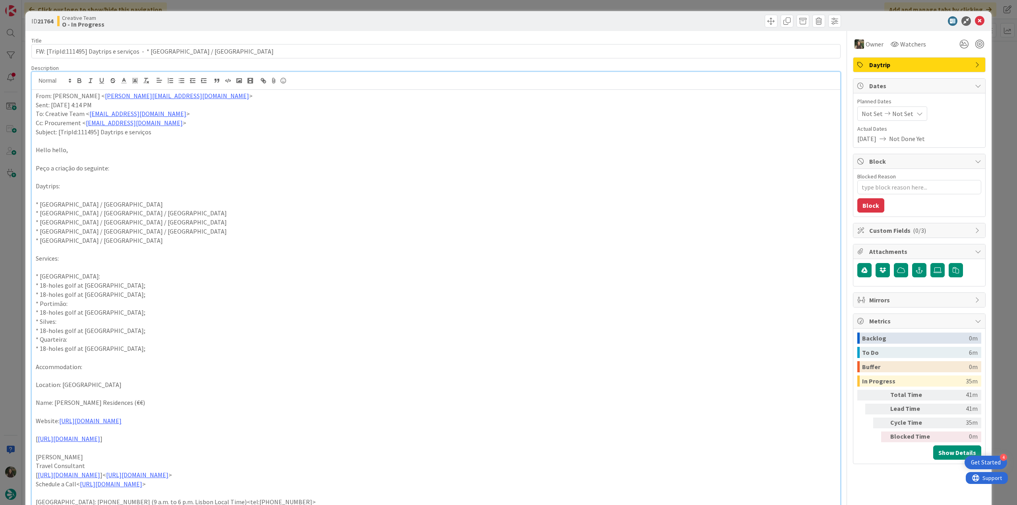
click at [18, 204] on div "ID 21764 Creative Team O - In Progress Title 60 / 128 FW: [TripId:111495] Daytr…" at bounding box center [508, 252] width 1017 height 505
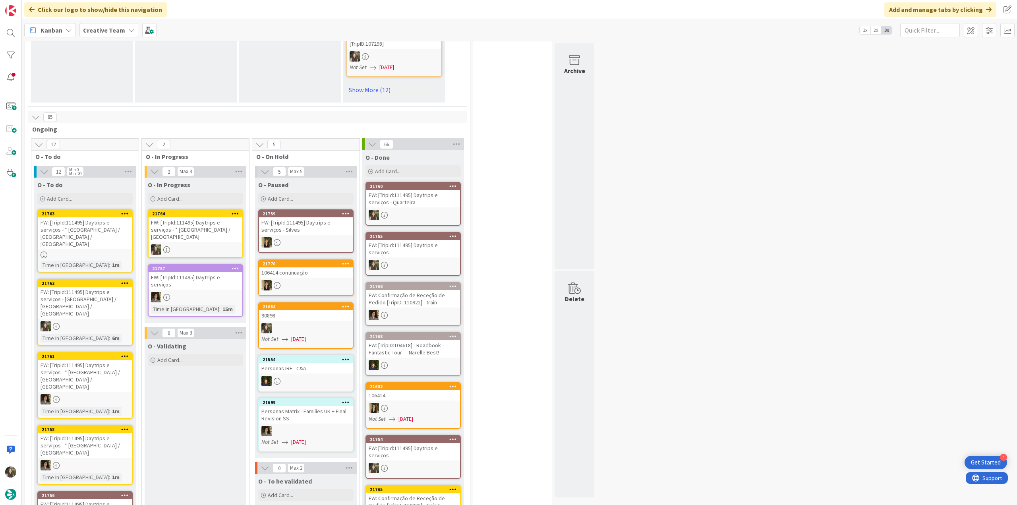
click at [115, 217] on div "FW: [TripId:111495] Daytrips e serviços - * Lagoa / Quarteira / Lagoa" at bounding box center [85, 233] width 94 height 32
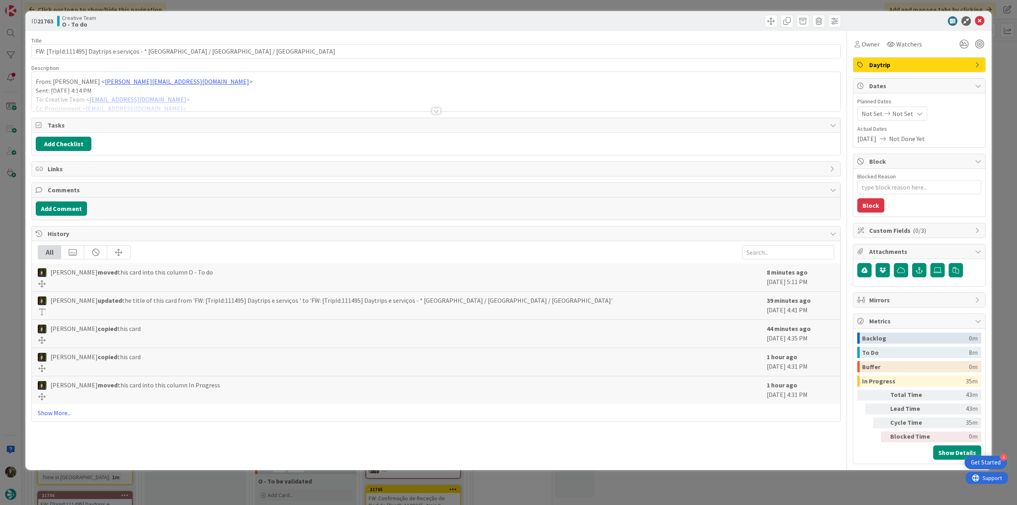
type textarea "x"
click at [176, 52] on input "FW: [TripId:111495] Daytrips e serviços - * Lagoa / Quarteira / Lagoa" at bounding box center [435, 51] width 809 height 14
type input "FW: [TripId:111495] Daytrips e serviços - * Lagoa / Vilamoura/ Lagoa"
type textarea "x"
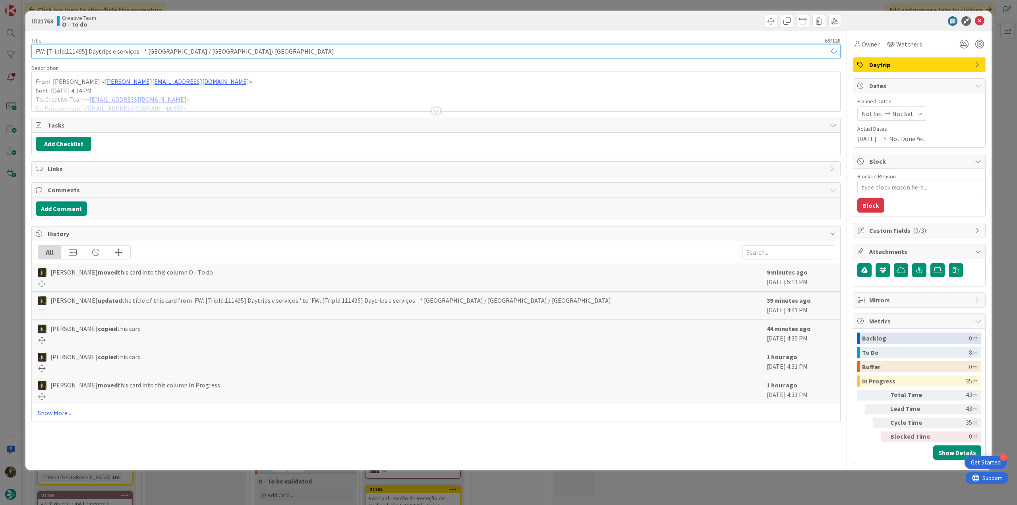
type input "FW: [TripId:111495] Daytrips e serviços - * Lagoa / Vilamoura / Lagoa"
type textarea "x"
type input "FW: [TripId:111495] Daytrips e serviços - * Lagoa / Vilamoura / Lagoa"
click at [870, 42] on span "Owner" at bounding box center [871, 44] width 18 height 10
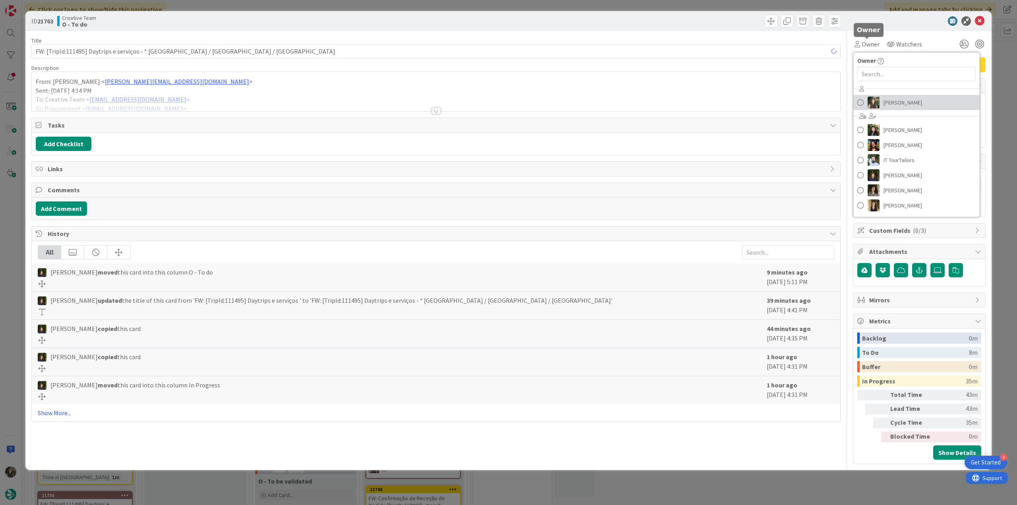
click at [887, 97] on span "[PERSON_NAME]" at bounding box center [902, 103] width 39 height 12
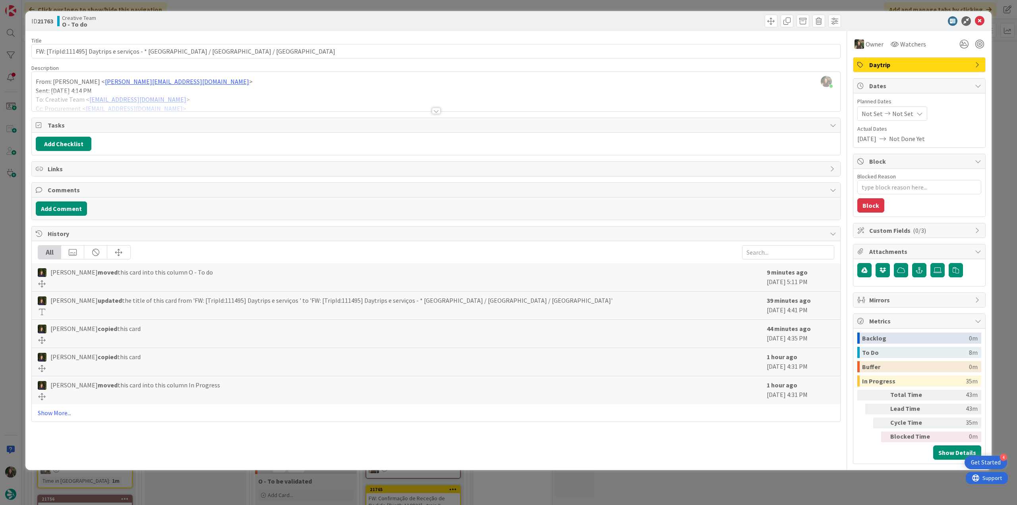
click at [1004, 71] on div "ID 21763 Creative Team O - To do Title 69 / 128 FW: [TripId:111495] Daytrips e …" at bounding box center [508, 252] width 1017 height 505
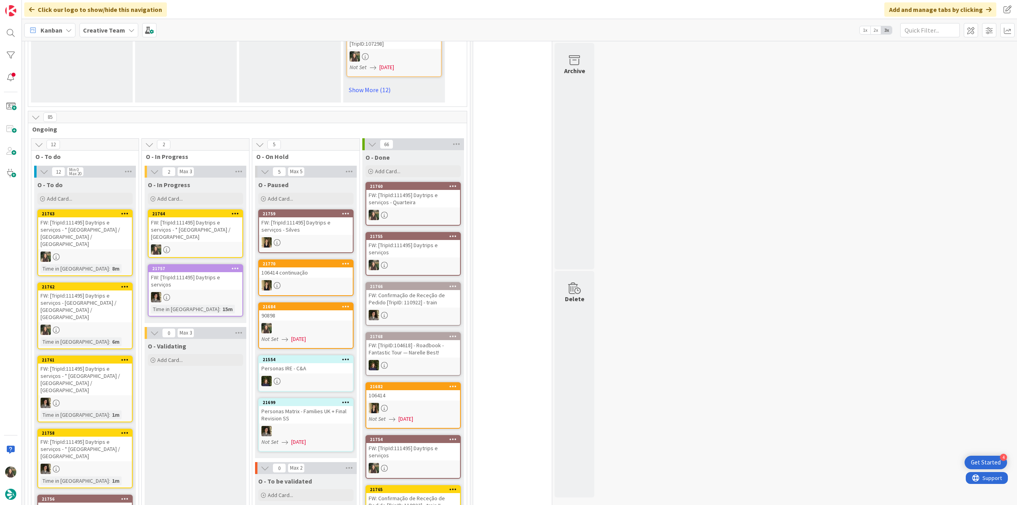
click at [194, 217] on div "FW: [TripId:111495] Daytrips e serviços - * Lagoa / Lisbon" at bounding box center [196, 229] width 94 height 25
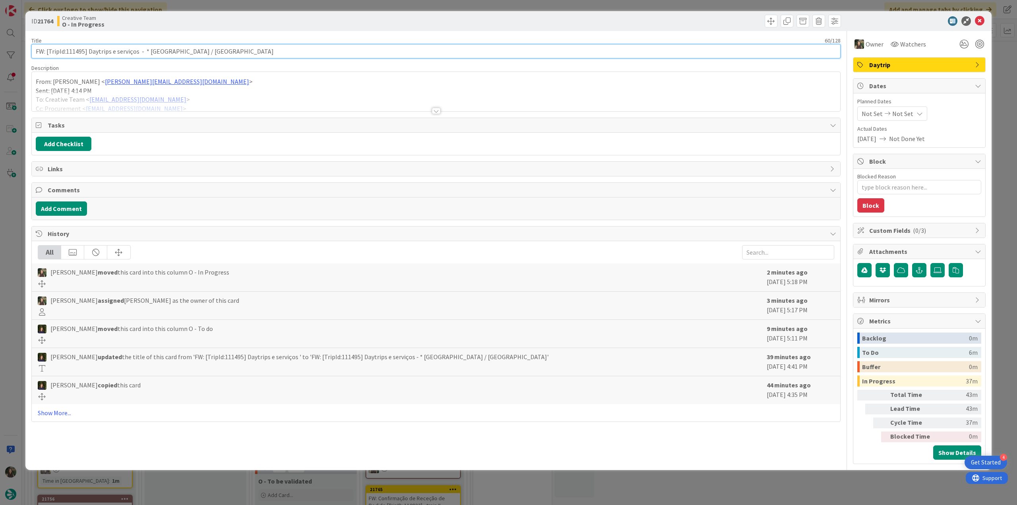
drag, startPoint x: 187, startPoint y: 51, endPoint x: 149, endPoint y: 50, distance: 37.8
click at [149, 50] on input "FW: [TripId:111495] Daytrips e serviços - * Lagoa / Lisbon" at bounding box center [435, 51] width 809 height 14
drag, startPoint x: 2, startPoint y: 244, endPoint x: 12, endPoint y: 245, distance: 10.0
click at [2, 244] on div "ID 21764 Creative Team O - In Progress Title 60 / 128 FW: [TripId:111495] Daytr…" at bounding box center [508, 252] width 1017 height 505
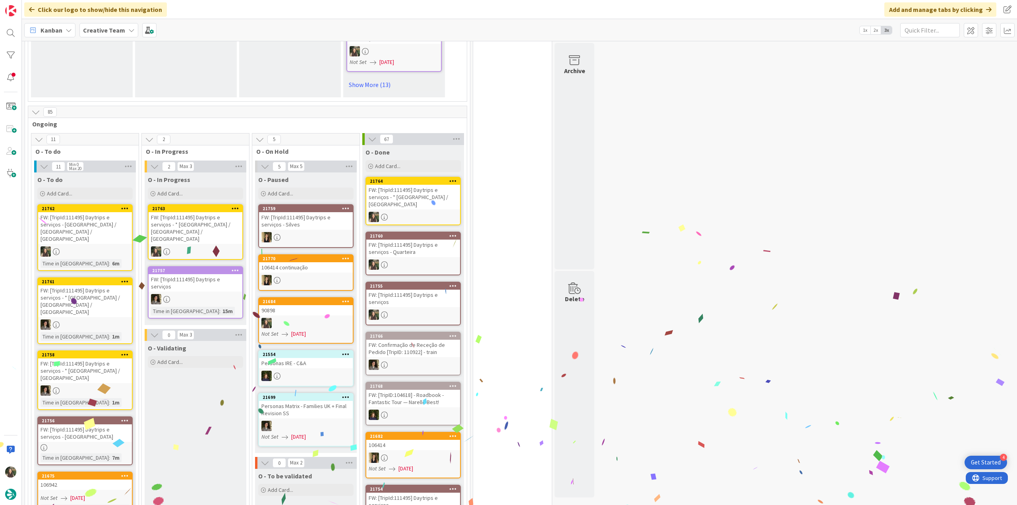
click at [209, 212] on div "FW: [TripId:111495] Daytrips e serviços - * Lagoa / Vilamoura / Lagoa" at bounding box center [196, 228] width 94 height 32
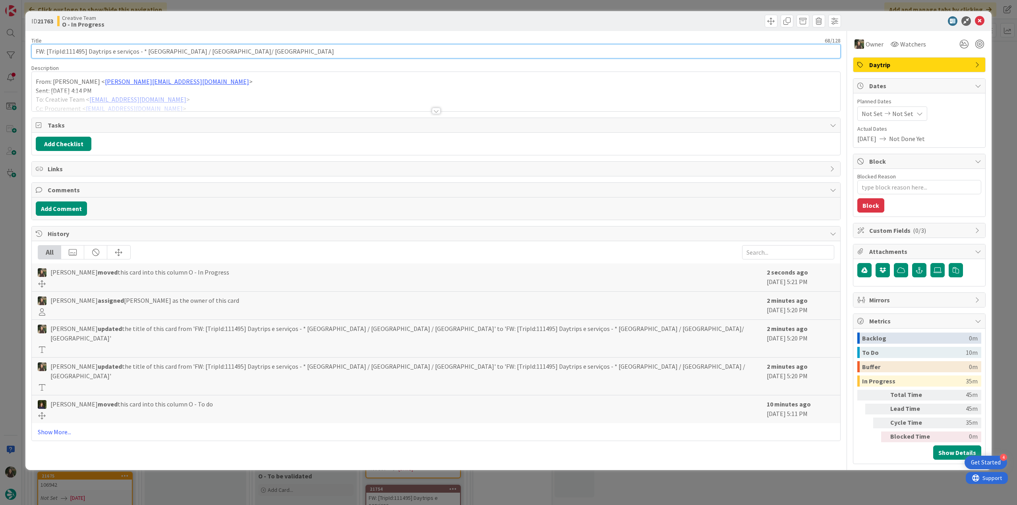
drag, startPoint x: 222, startPoint y: 51, endPoint x: 147, endPoint y: 57, distance: 76.1
click at [147, 57] on input "FW: [TripId:111495] Daytrips e serviços - * Lagoa / Vilamoura/ Lagoa" at bounding box center [435, 51] width 809 height 14
click at [18, 227] on div "ID 21763 Creative Team O - In Progress Title 68 / 128 FW: [TripId:111495] Daytr…" at bounding box center [508, 252] width 1017 height 505
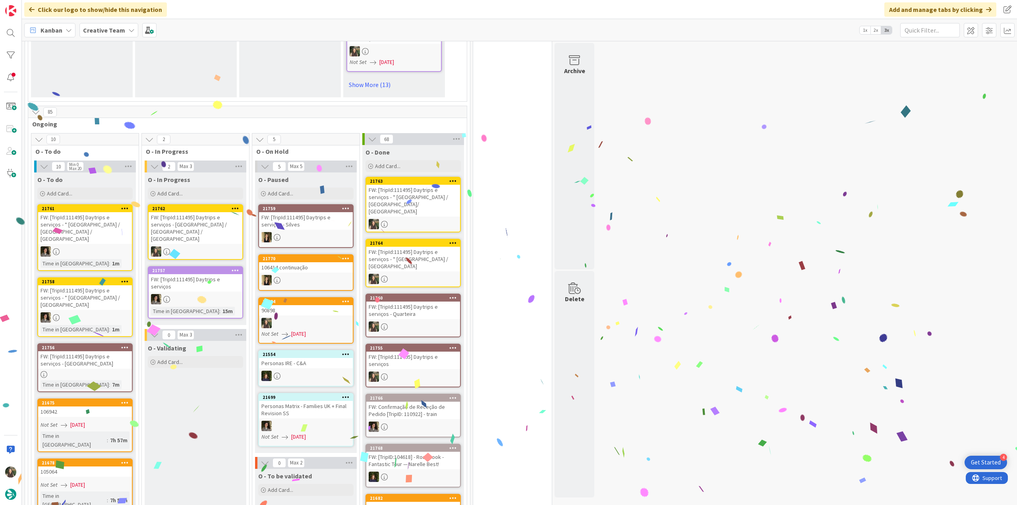
click at [203, 212] on div "FW: [TripId:111495] Daytrips e serviços - Lagoa / Silves / Lagoa" at bounding box center [196, 228] width 94 height 32
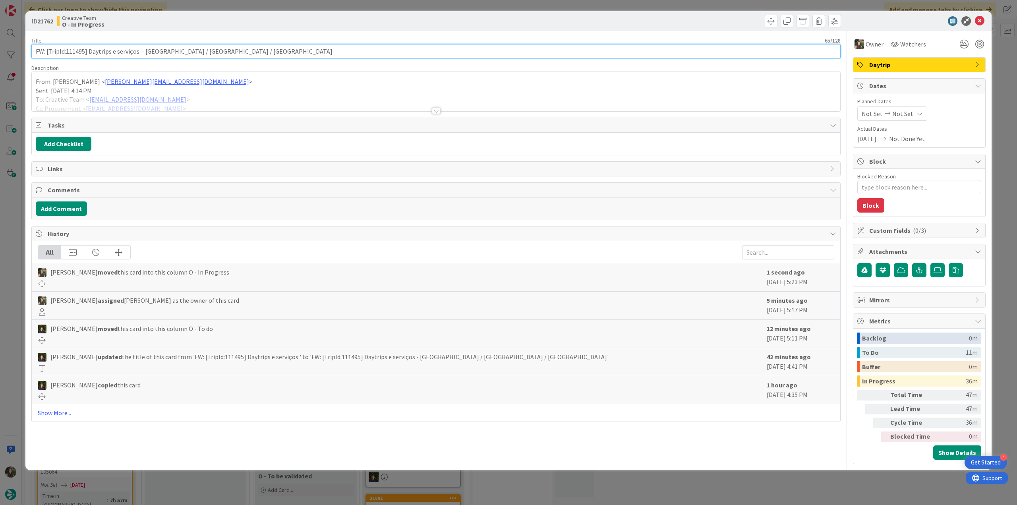
drag, startPoint x: 174, startPoint y: 54, endPoint x: 143, endPoint y: 54, distance: 31.4
click at [143, 54] on input "FW: [TripId:111495] Daytrips e serviços - Lagoa / Silves / Lagoa" at bounding box center [435, 51] width 809 height 14
drag, startPoint x: 14, startPoint y: 210, endPoint x: 31, endPoint y: 217, distance: 18.2
click at [14, 210] on div "ID 21762 Creative Team O - In Progress Title 65 / 128 FW: [TripId:111495] Daytr…" at bounding box center [508, 252] width 1017 height 505
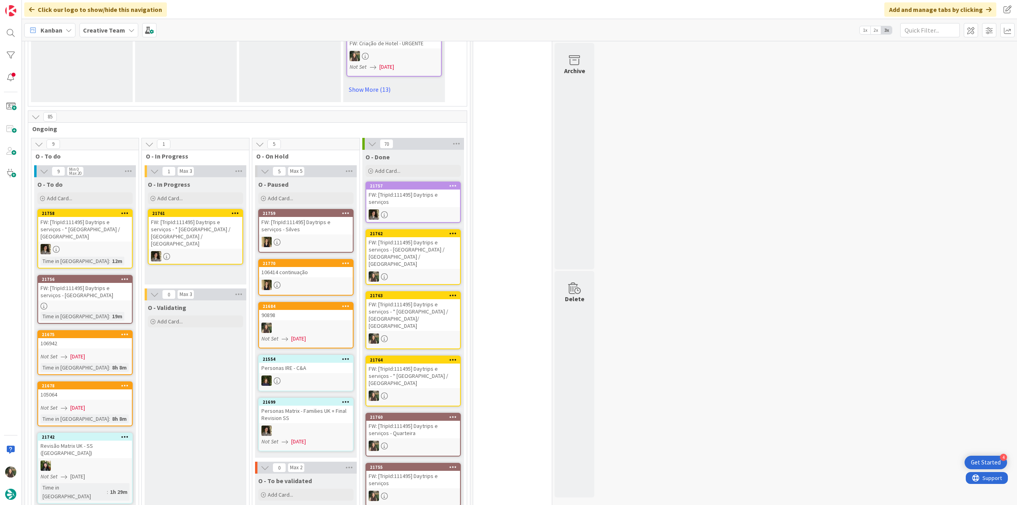
click at [104, 283] on div "FW: [TripId:111495] Daytrips e serviços - [GEOGRAPHIC_DATA]" at bounding box center [85, 291] width 94 height 17
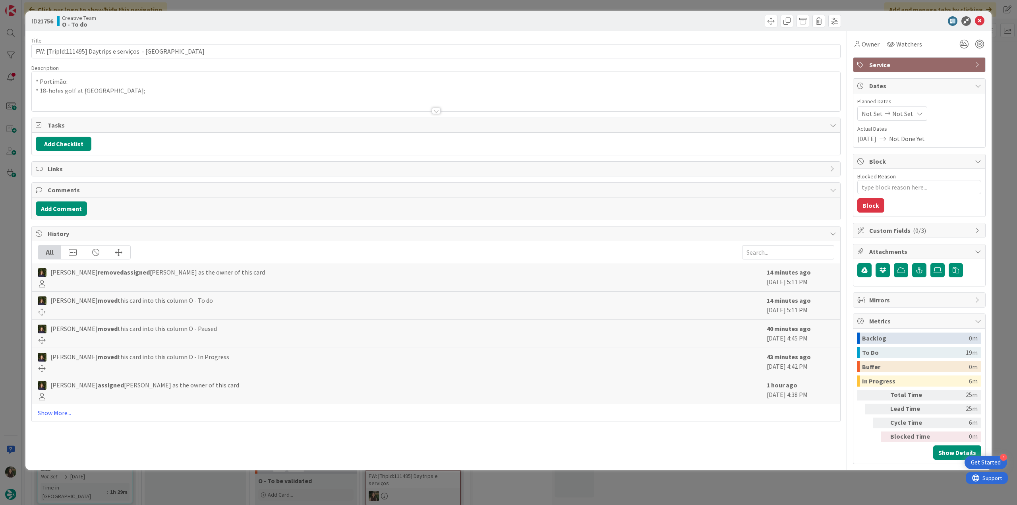
click at [16, 226] on div "ID 21756 Creative Team O - To do Title 51 / 128 FW: [TripId:111495] Daytrips e …" at bounding box center [508, 252] width 1017 height 505
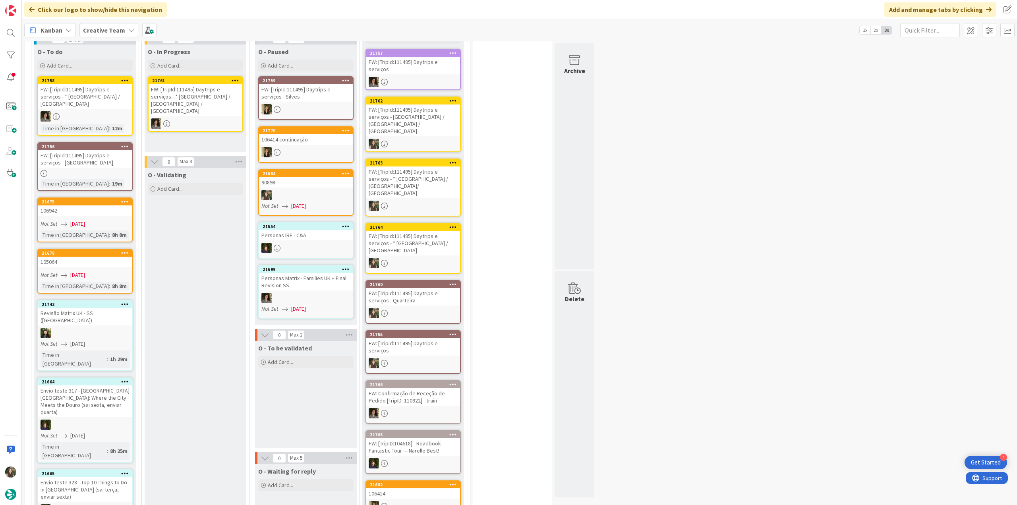
scroll to position [710, 0]
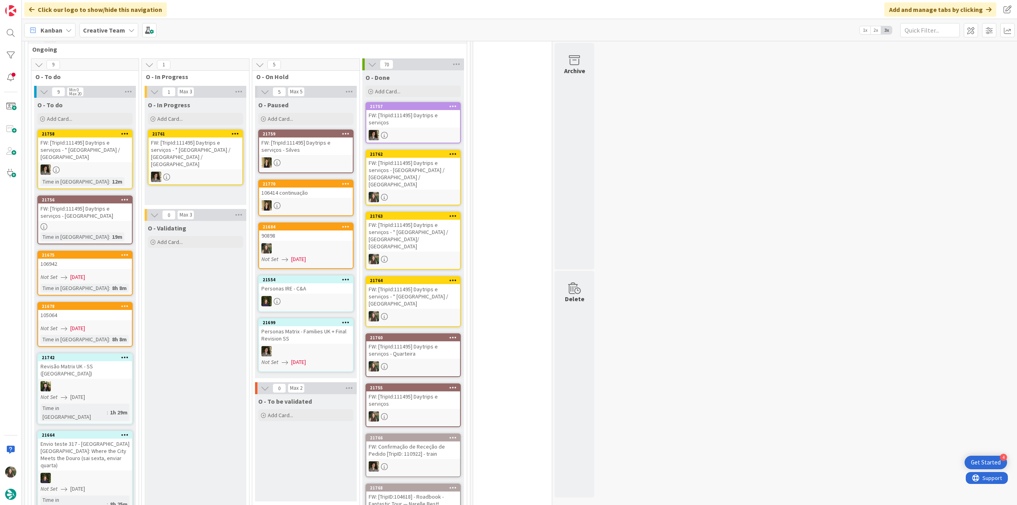
click at [107, 203] on div "FW: [TripId:111495] Daytrips e serviços - [GEOGRAPHIC_DATA]" at bounding box center [85, 211] width 94 height 17
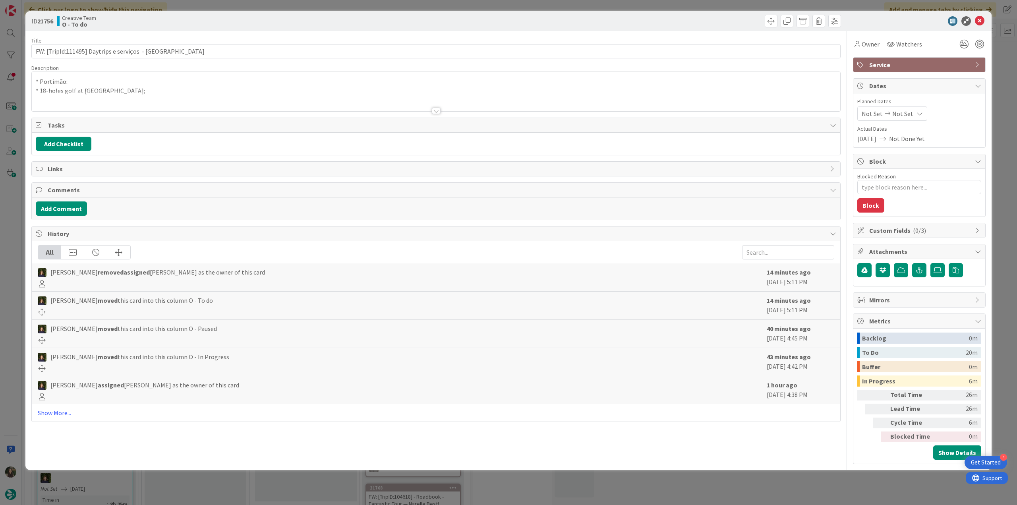
click at [11, 208] on div "ID 21756 Creative Team O - To do Title 51 / 128 FW: [TripId:111495] Daytrips e …" at bounding box center [508, 252] width 1017 height 505
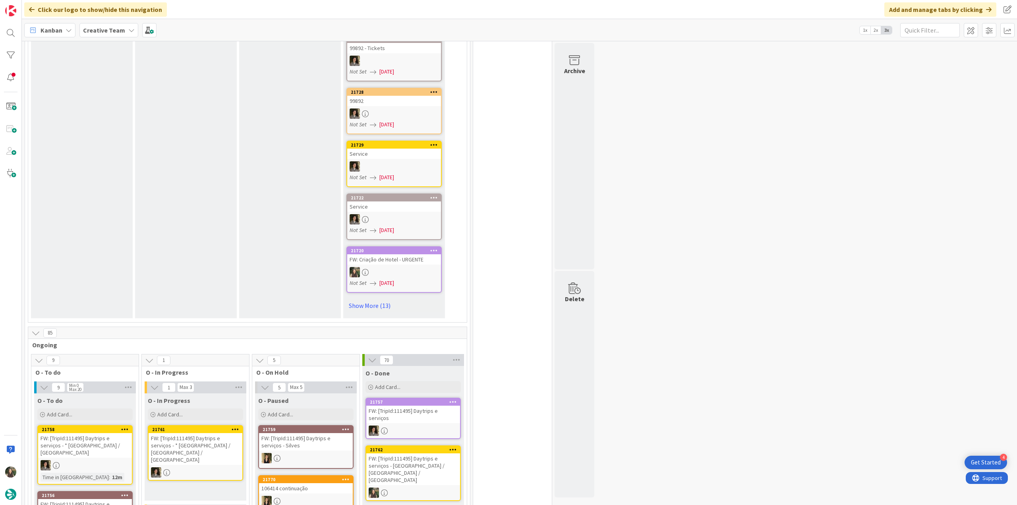
scroll to position [591, 0]
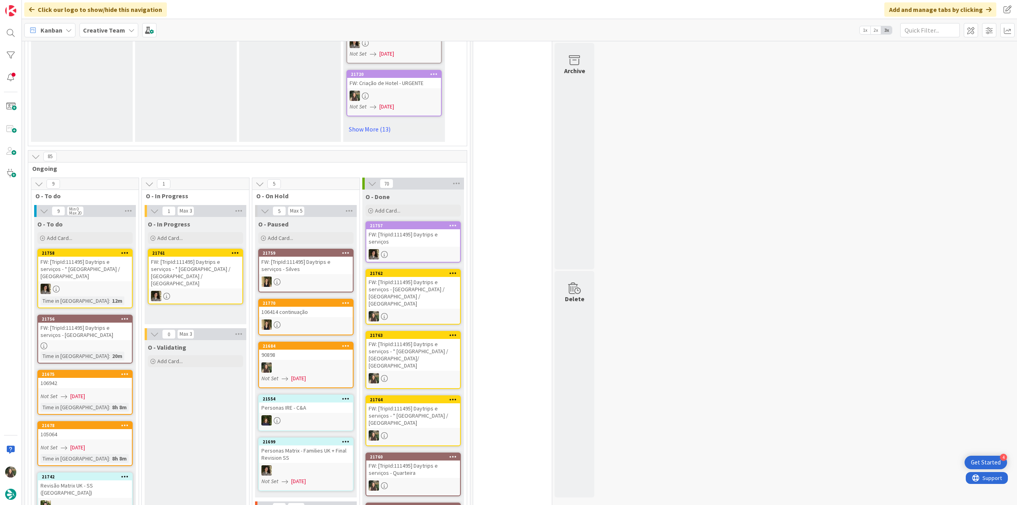
click at [104, 342] on div at bounding box center [85, 345] width 94 height 7
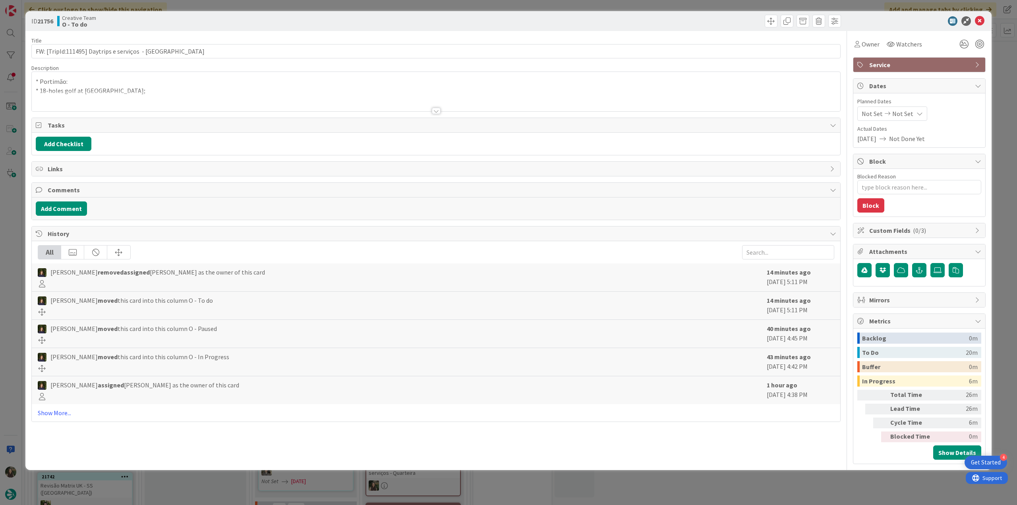
click at [263, 102] on div at bounding box center [436, 101] width 808 height 20
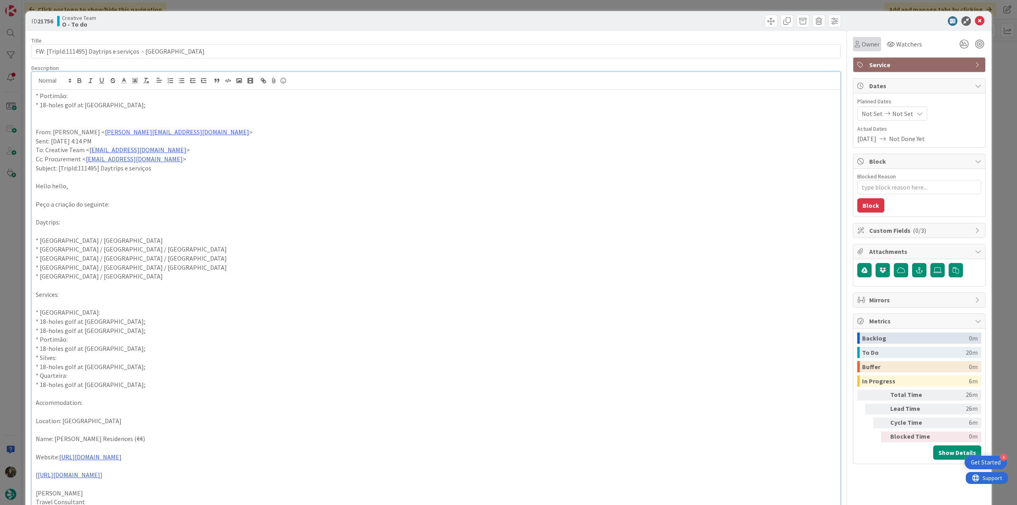
click at [860, 50] on div "Owner" at bounding box center [867, 44] width 28 height 14
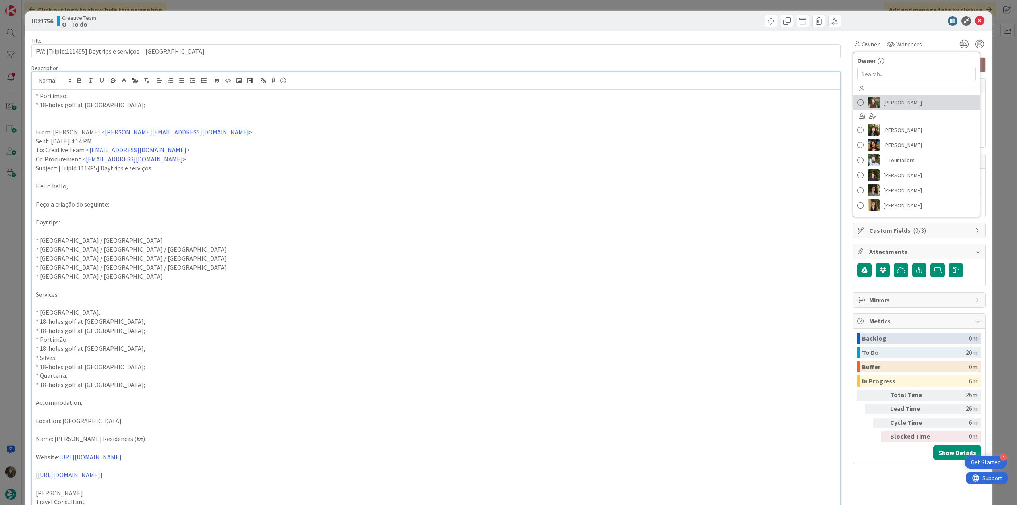
click at [883, 105] on span "[PERSON_NAME]" at bounding box center [902, 103] width 39 height 12
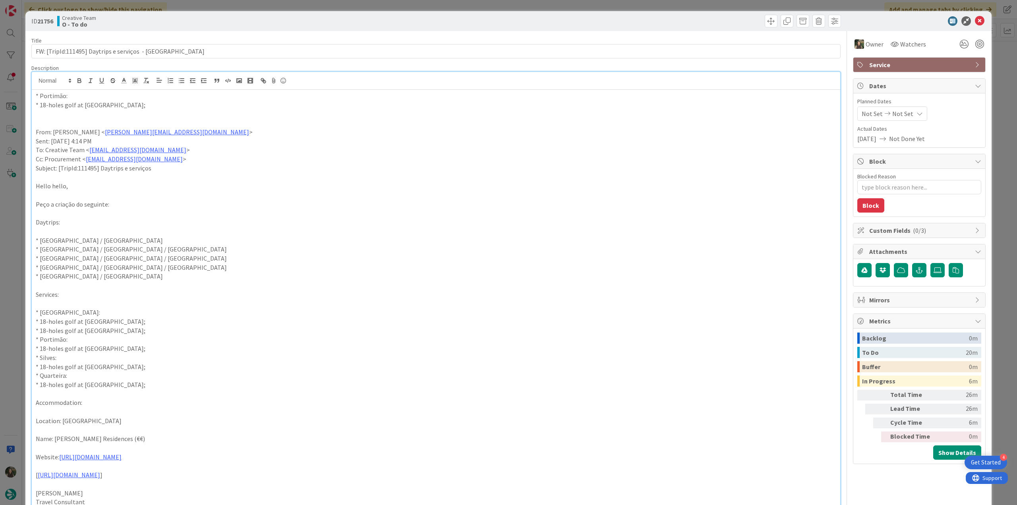
click at [996, 68] on div "ID 21756 Creative Team O - To do Title 51 / 128 FW: [TripId:111495] Daytrips e …" at bounding box center [508, 252] width 1017 height 505
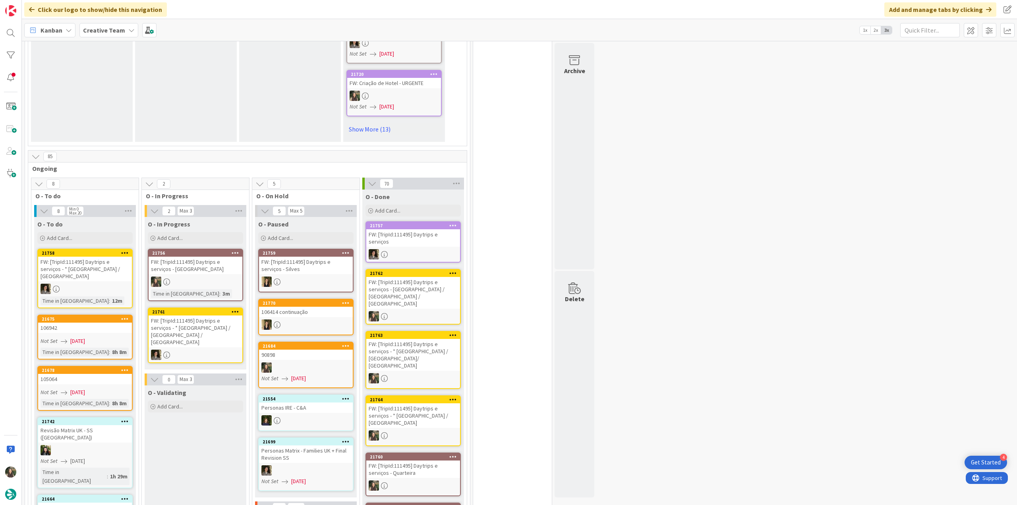
click at [213, 257] on div "FW: [TripId:111495] Daytrips e serviços - [GEOGRAPHIC_DATA]" at bounding box center [196, 265] width 94 height 17
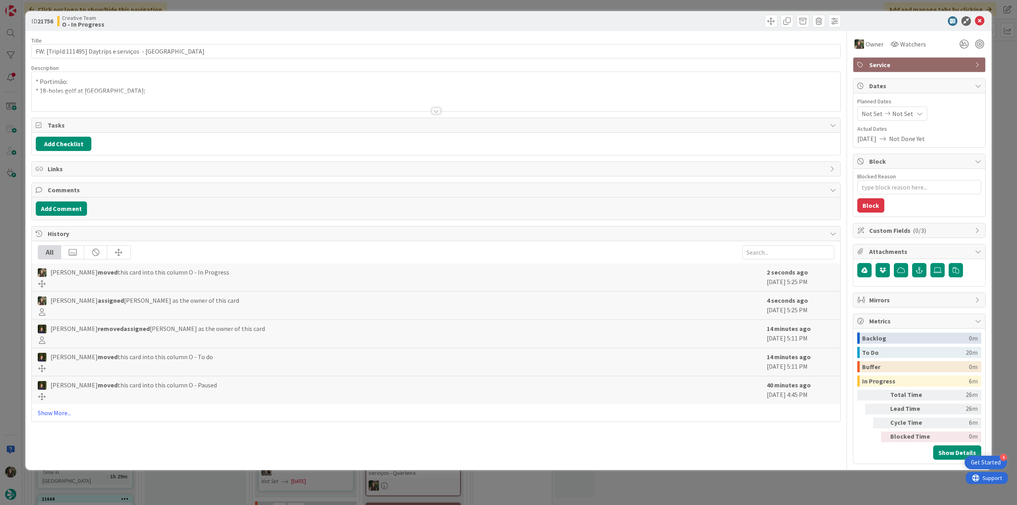
click at [161, 80] on p "* Portimão:" at bounding box center [436, 81] width 800 height 9
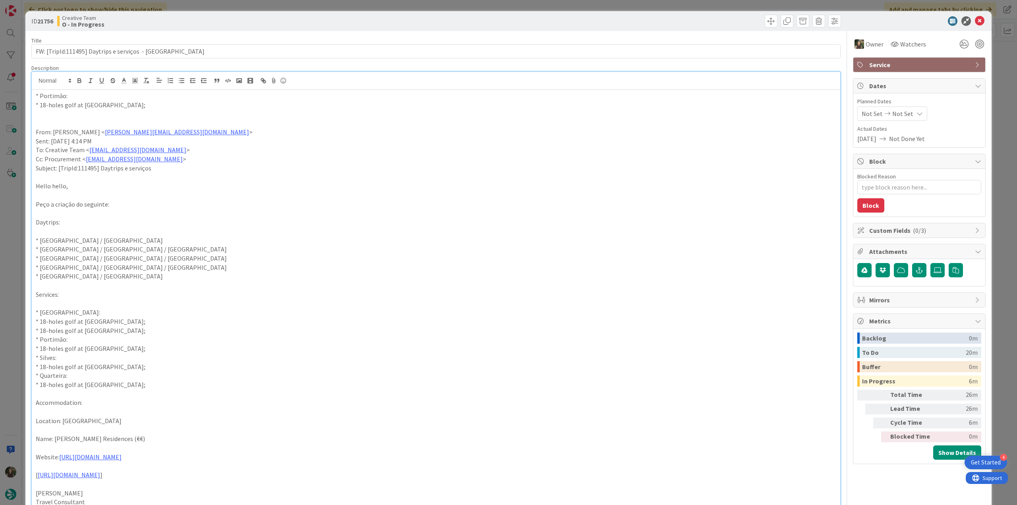
click at [19, 201] on div "ID 21756 Creative Team O - In Progress Title 51 / 128 FW: [TripId:111495] Daytr…" at bounding box center [508, 252] width 1017 height 505
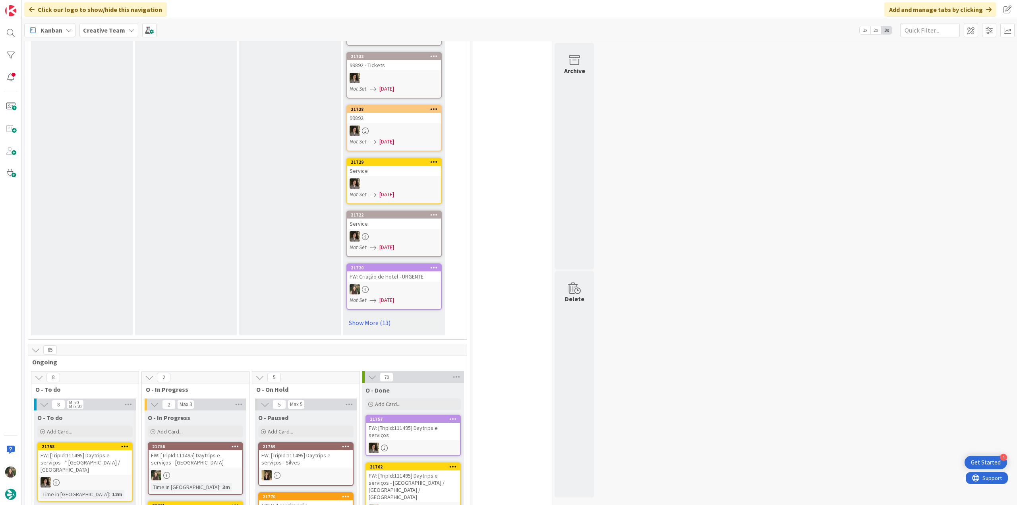
scroll to position [477, 0]
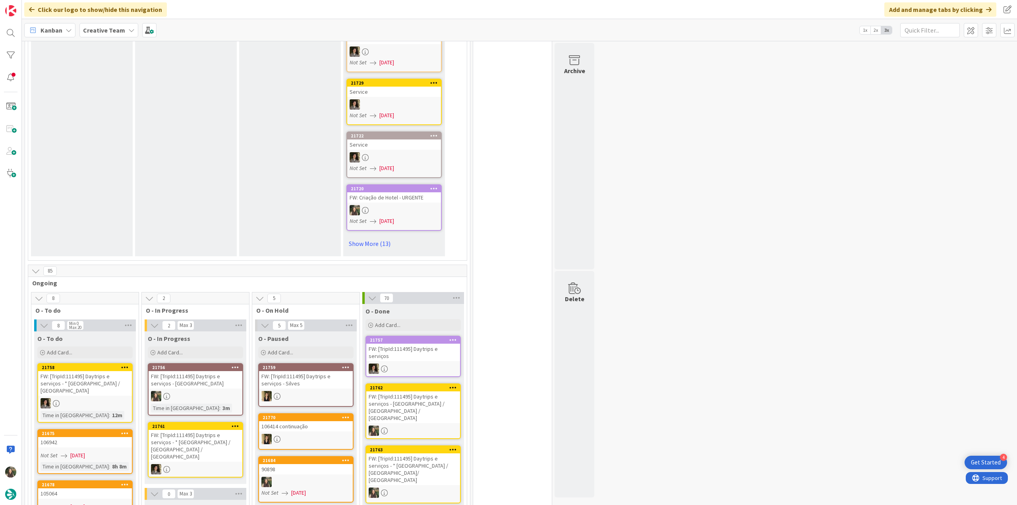
click at [212, 391] on div at bounding box center [196, 396] width 94 height 10
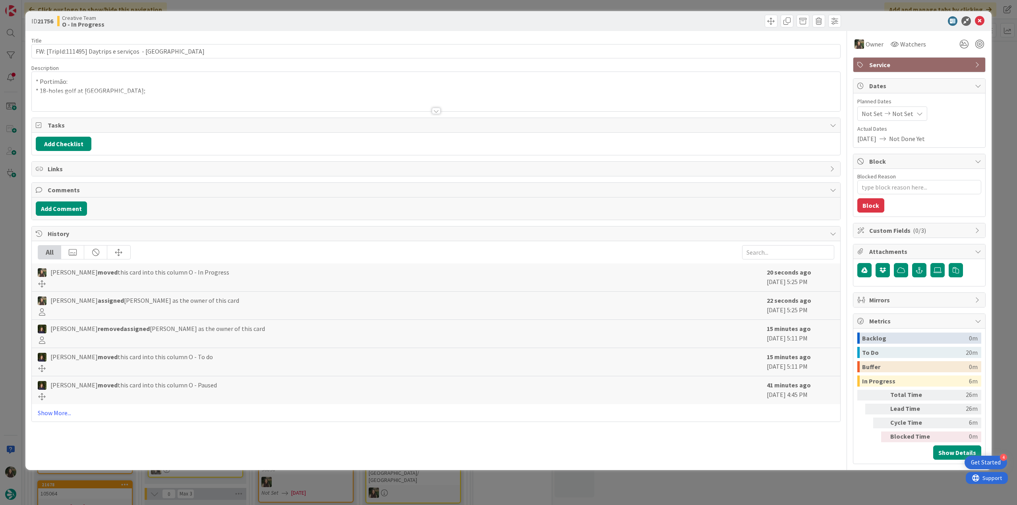
click at [147, 82] on div "* Portimão: * 18-holes golf at Alto Golf Course; From: João Galinha < joao.gali…" at bounding box center [436, 91] width 808 height 39
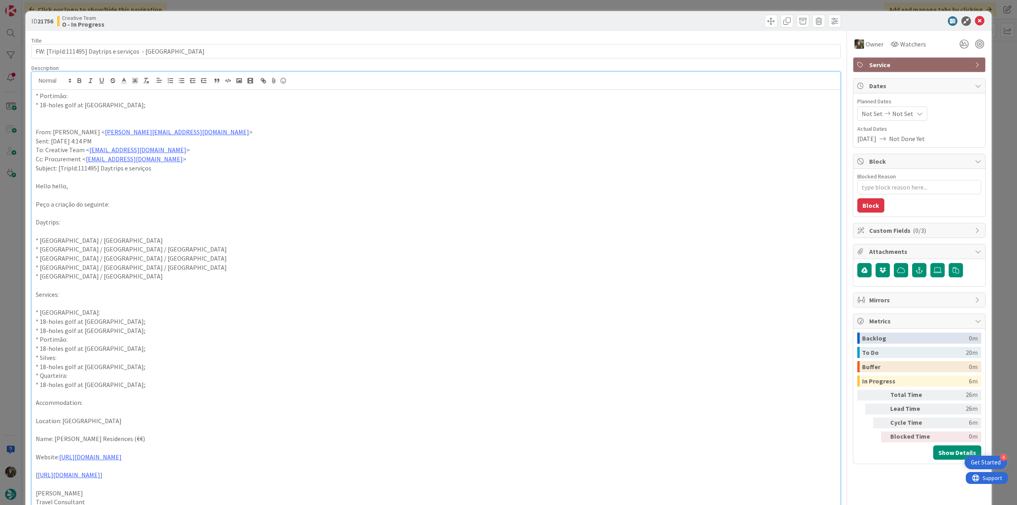
type textarea "x"
drag, startPoint x: 124, startPoint y: 103, endPoint x: 40, endPoint y: 107, distance: 83.5
click at [40, 107] on p "* 18-holes golf at [GEOGRAPHIC_DATA];" at bounding box center [436, 105] width 800 height 9
copy p "18-holes golf at Alto Golf Course"
click at [19, 245] on div "ID 21756 Creative Team O - In Progress Title 51 / 128 FW: [TripId:111495] Daytr…" at bounding box center [508, 252] width 1017 height 505
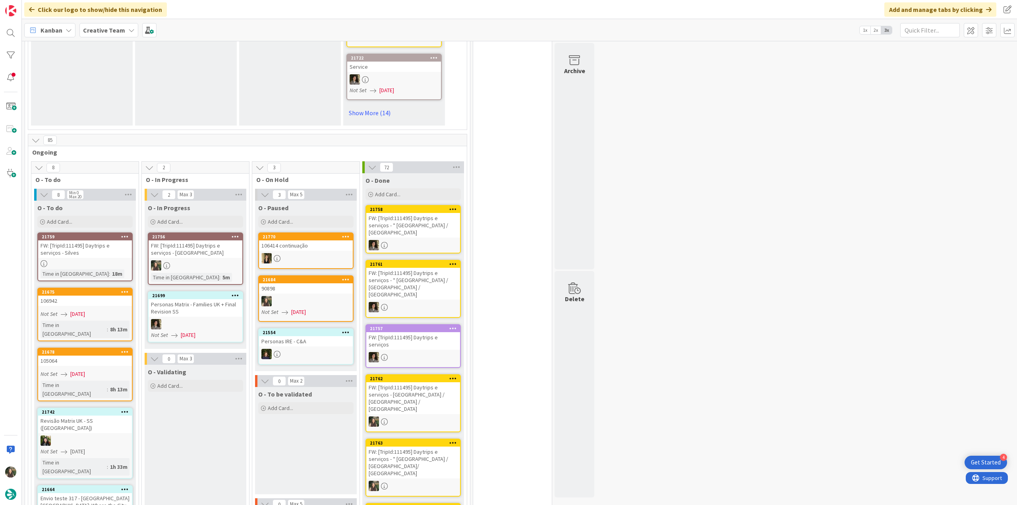
scroll to position [596, 0]
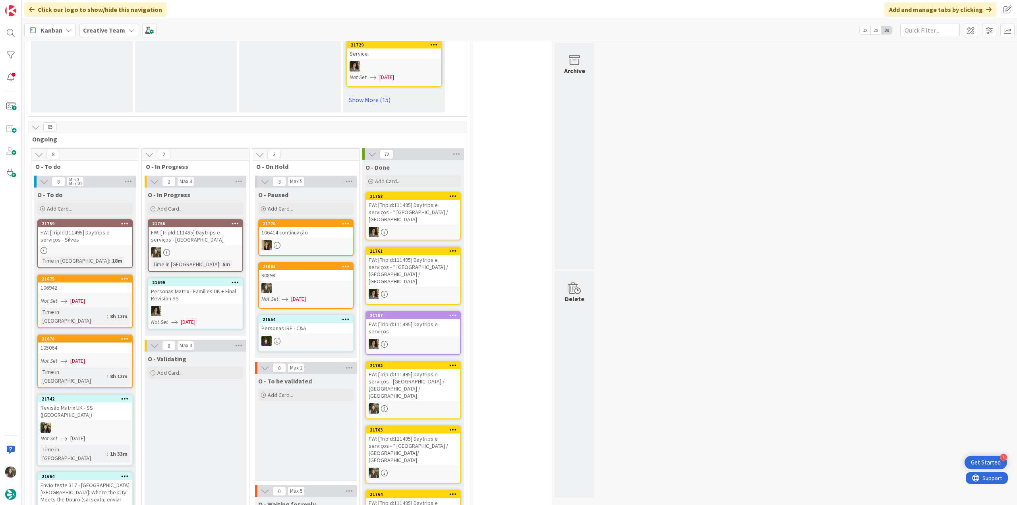
click at [114, 256] on div "Time in Column : 18m" at bounding box center [85, 260] width 89 height 9
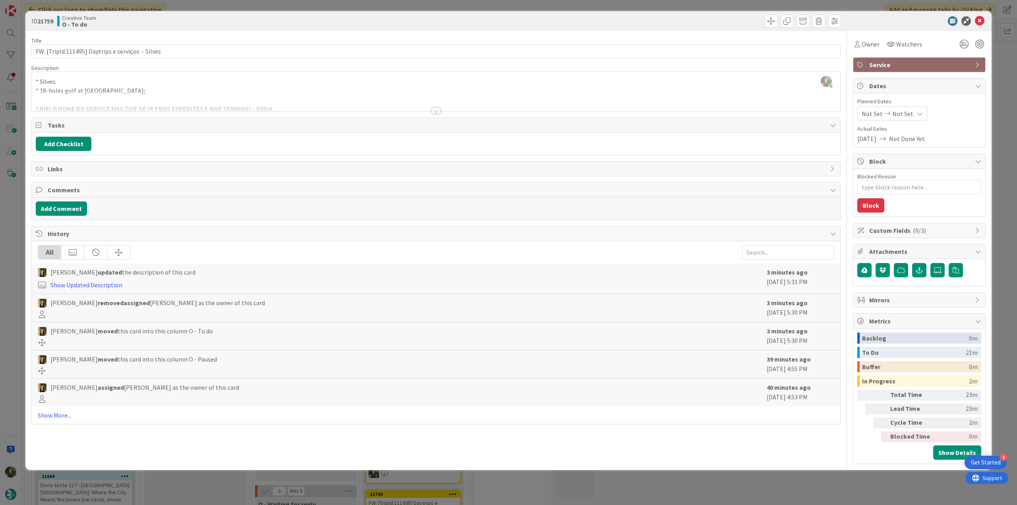
click at [9, 236] on div "ID 21759 Creative Team O - To do Title 49 / 128 FW: [TripId:111495] Daytrips e …" at bounding box center [508, 252] width 1017 height 505
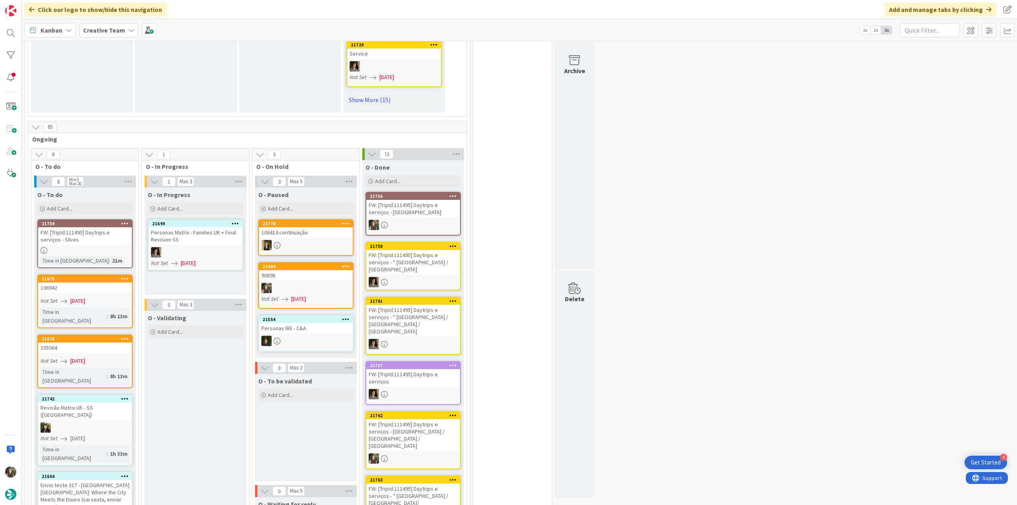
click at [408, 200] on div "FW: [TripId:111495] Daytrips e serviços - [GEOGRAPHIC_DATA]" at bounding box center [413, 208] width 94 height 17
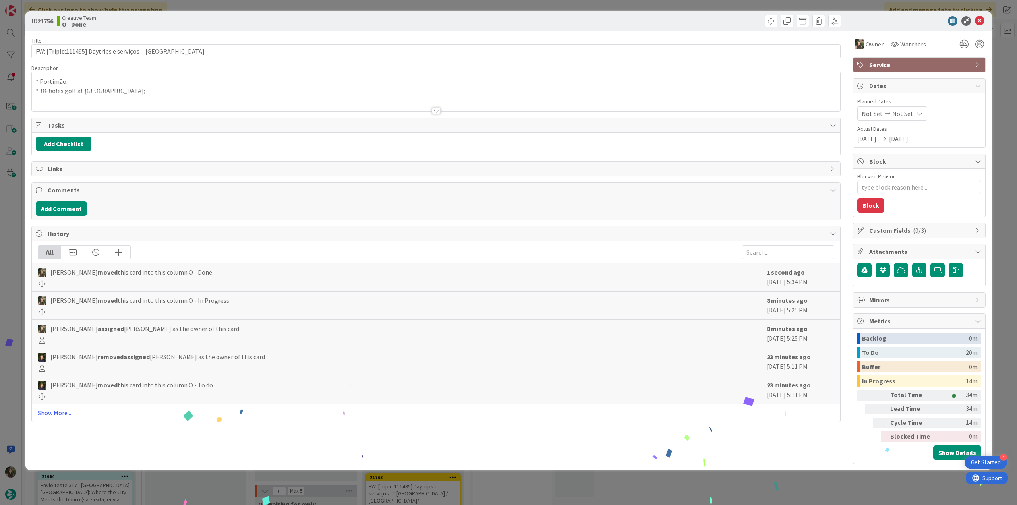
click at [718, 484] on div "ID 21756 Creative Team O - Done Title 51 / 128 FW: [TripId:111495] Daytrips e s…" at bounding box center [508, 252] width 1017 height 505
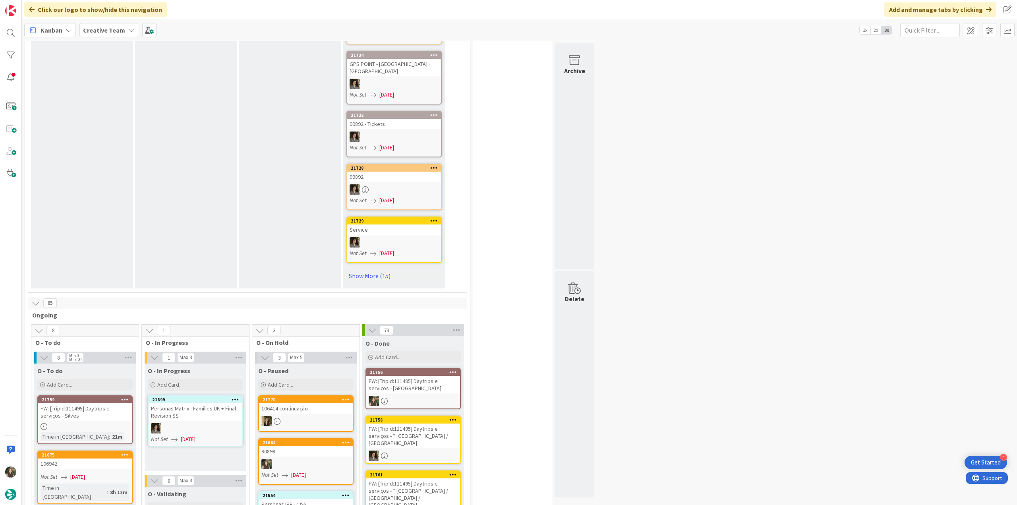
scroll to position [516, 0]
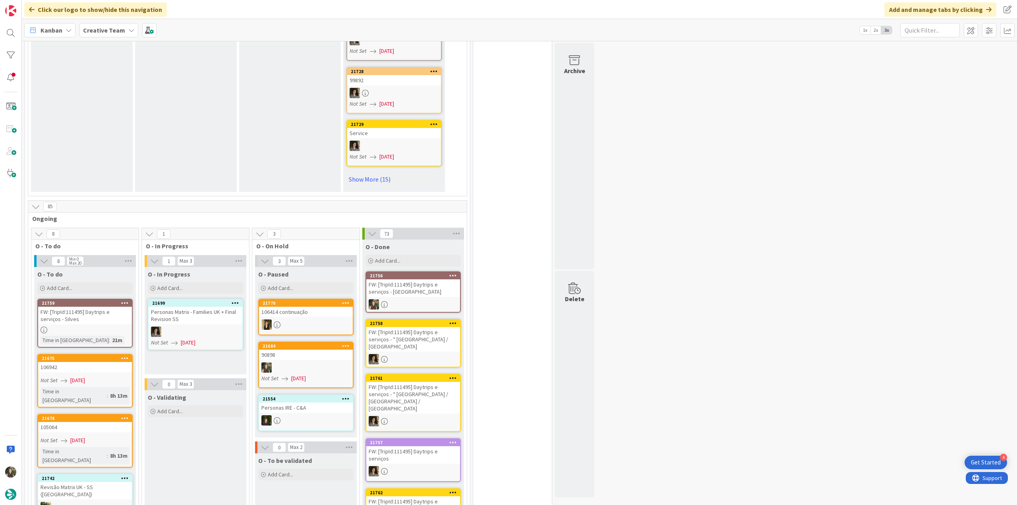
click at [112, 307] on div "FW: [TripId:111495] Daytrips e serviços - Silves" at bounding box center [85, 315] width 94 height 17
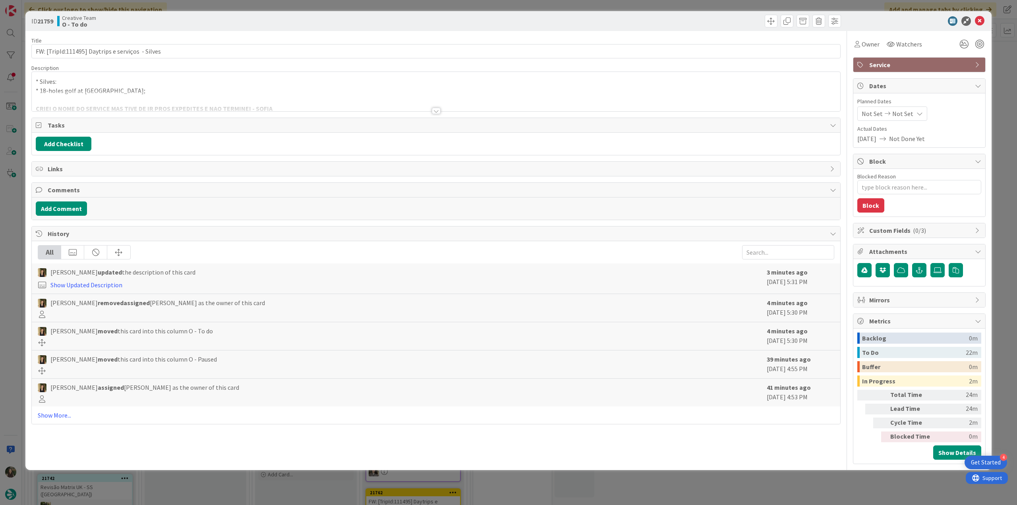
click at [254, 96] on div at bounding box center [436, 101] width 808 height 20
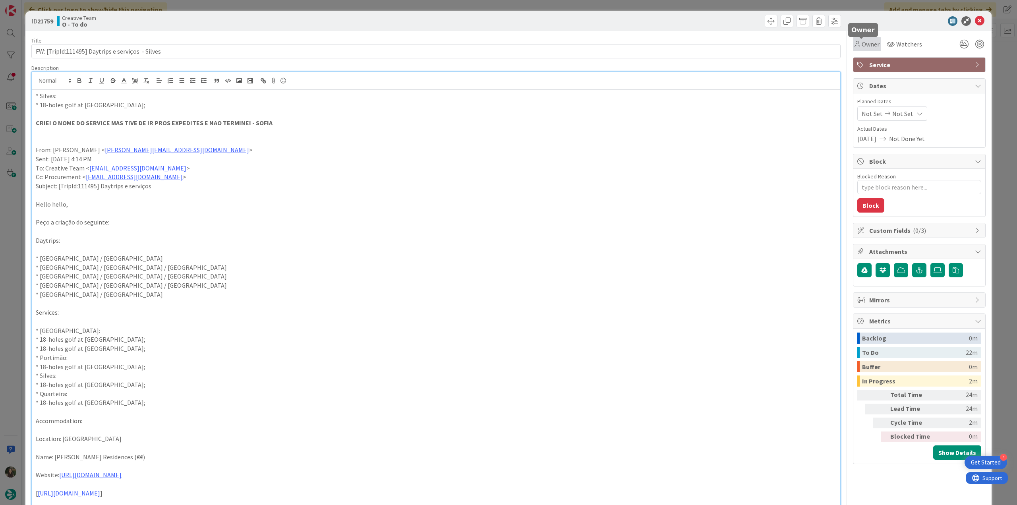
click at [864, 46] on span "Owner" at bounding box center [871, 44] width 18 height 10
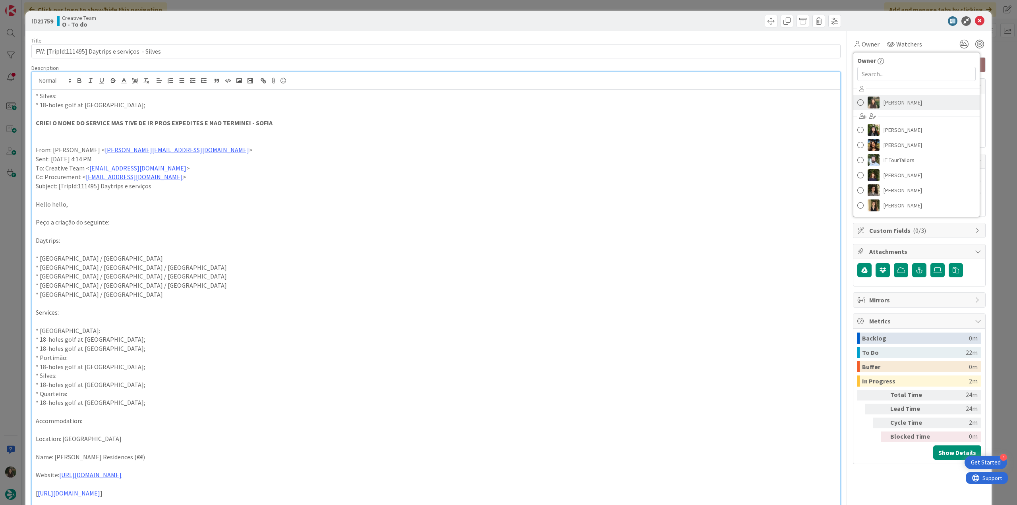
click at [895, 103] on span "[PERSON_NAME]" at bounding box center [902, 103] width 39 height 12
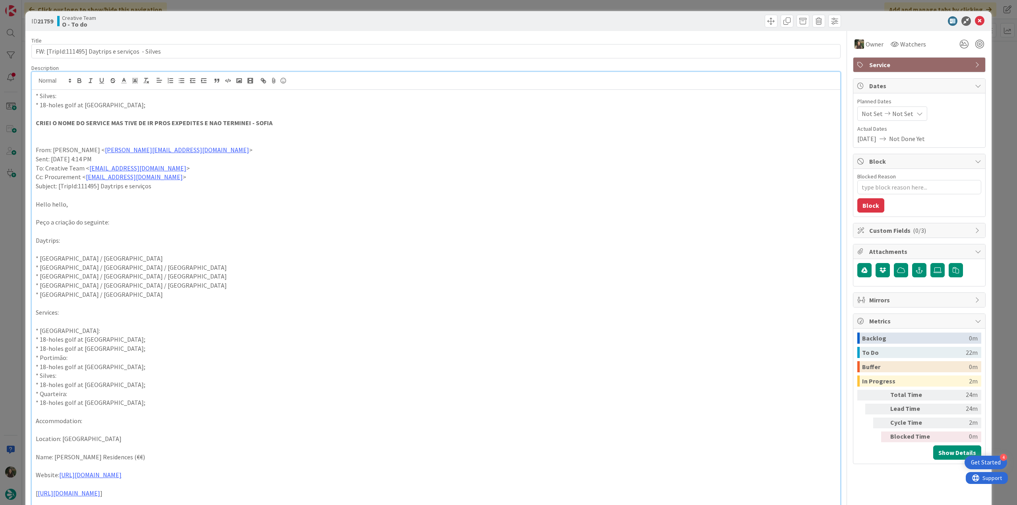
drag, startPoint x: 1003, startPoint y: 82, endPoint x: 977, endPoint y: 101, distance: 32.0
click at [1003, 82] on div "ID 21759 Creative Team O - To do Title 49 / 128 FW: [TripId:111495] Daytrips e …" at bounding box center [508, 252] width 1017 height 505
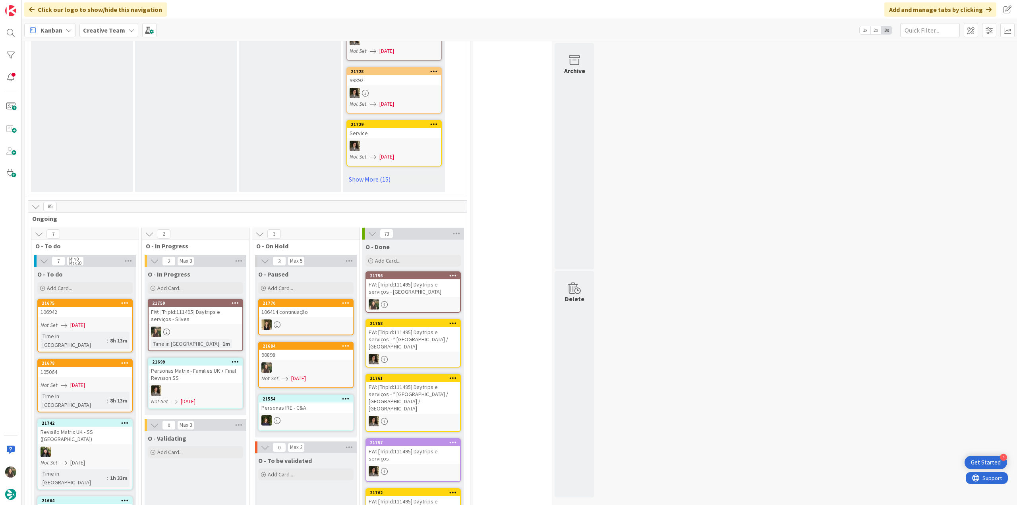
click at [191, 307] on div "FW: [TripId:111495] Daytrips e serviços - Silves" at bounding box center [196, 315] width 94 height 17
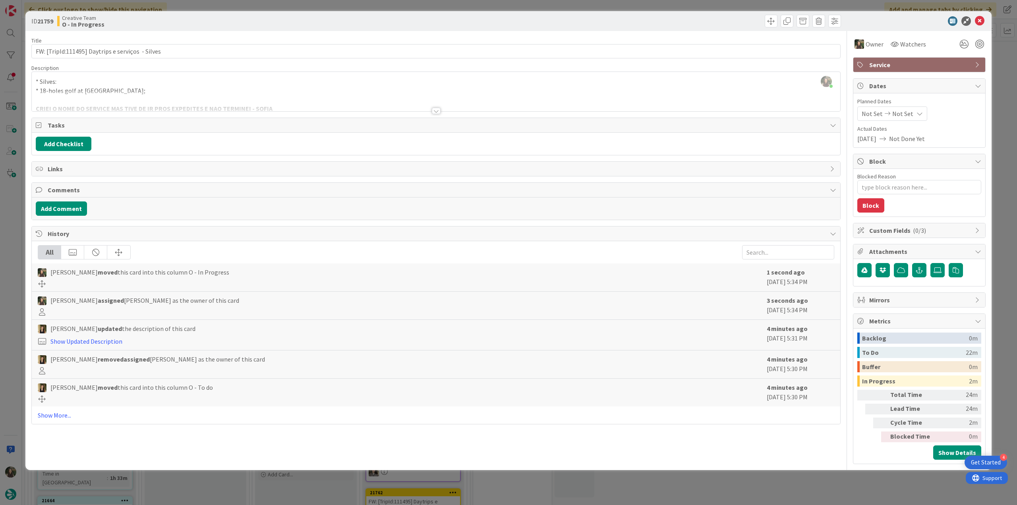
click at [140, 91] on div "* Silves: * 18-holes golf at Silves Golf Course; CRIEI O NOME DO SERVICE MAS TI…" at bounding box center [436, 93] width 808 height 36
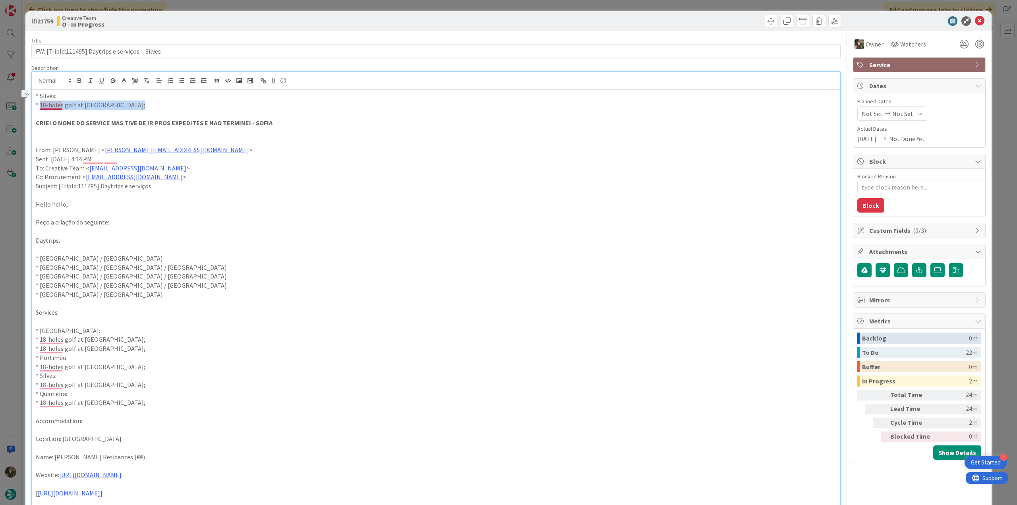
drag, startPoint x: 129, startPoint y: 104, endPoint x: 41, endPoint y: 108, distance: 88.3
click at [41, 108] on p "* 18-holes golf at [GEOGRAPHIC_DATA];" at bounding box center [436, 105] width 800 height 9
copy p "18-holes golf at Silves Golf Course"
click at [13, 228] on div "ID 21759 Creative Team O - In Progress Title 49 / 128 FW: [TripId:111495] Daytr…" at bounding box center [508, 252] width 1017 height 505
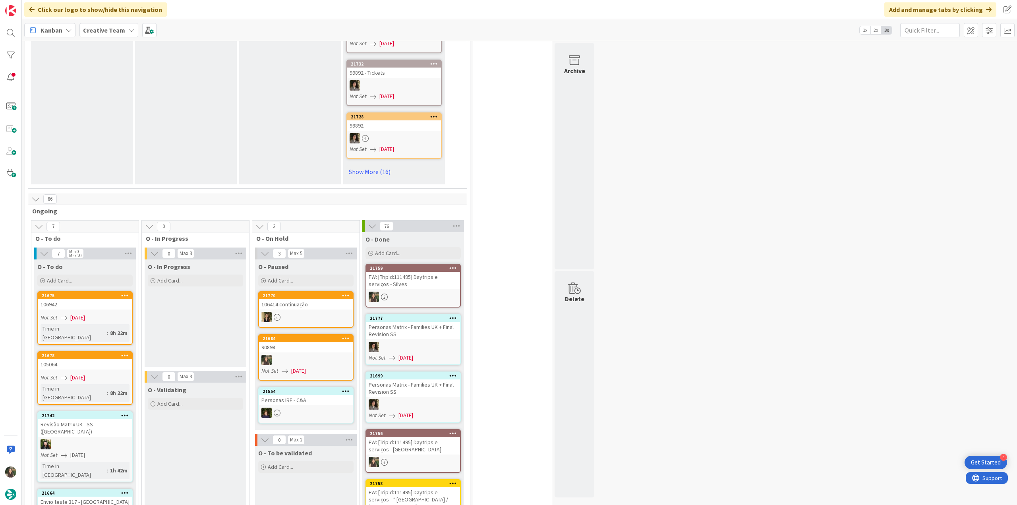
click at [430, 272] on div "FW: [TripId:111495] Daytrips e serviços - Silves" at bounding box center [413, 280] width 94 height 17
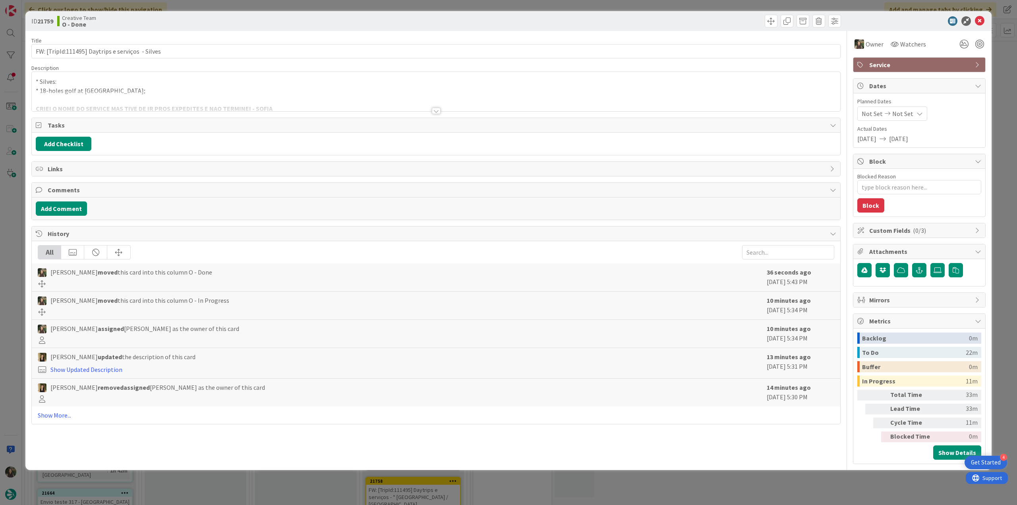
click at [809, 475] on div "ID 21759 Creative Team O - Done Title 49 / 128 FW: [TripId:111495] Daytrips e s…" at bounding box center [508, 252] width 1017 height 505
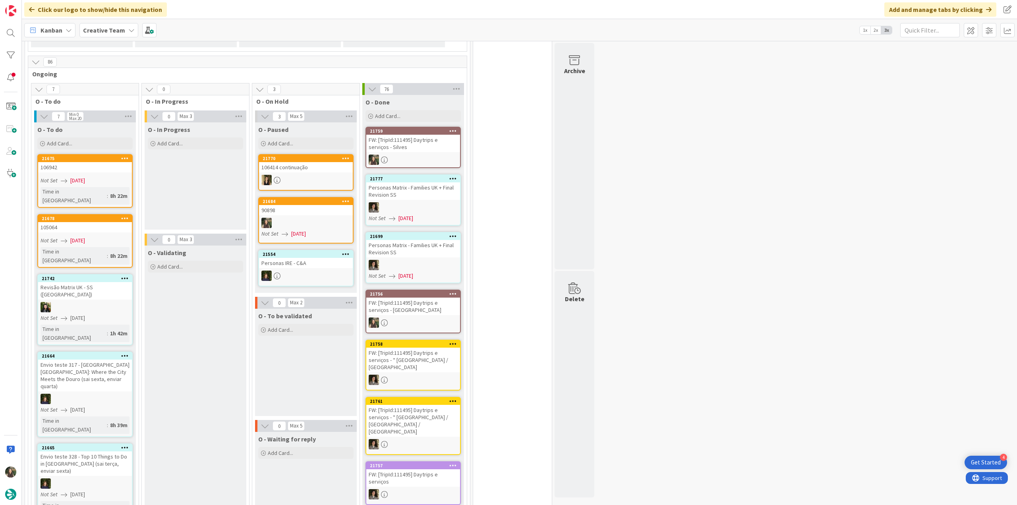
scroll to position [596, 0]
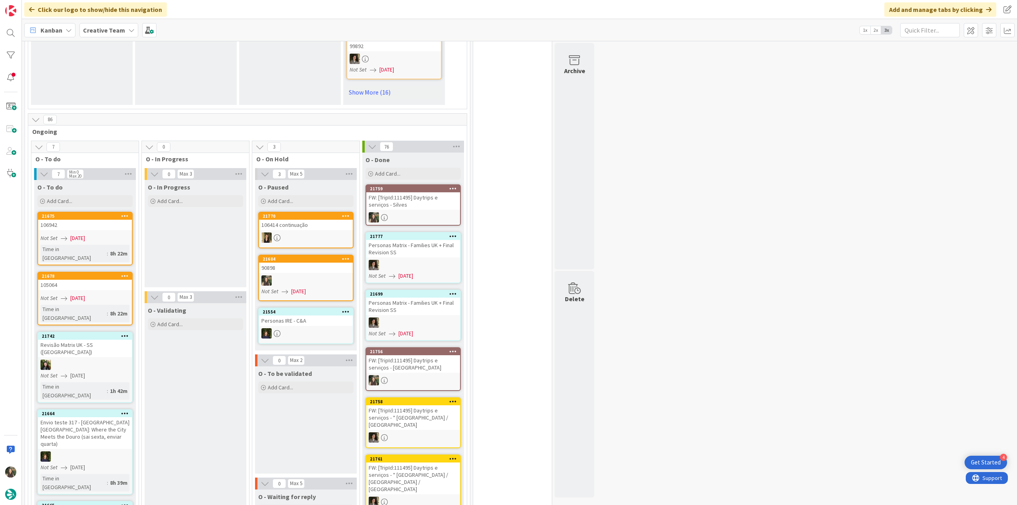
click at [329, 275] on div at bounding box center [306, 280] width 94 height 10
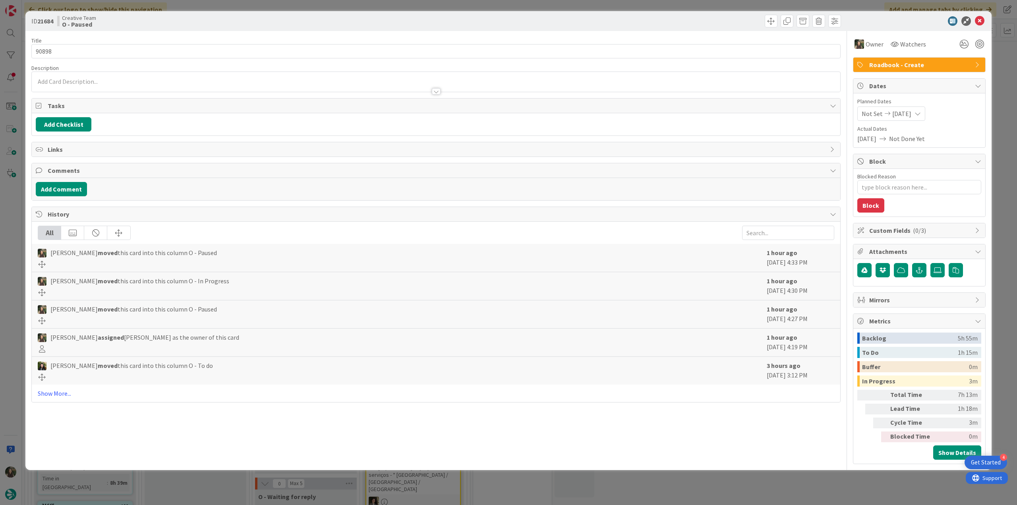
click at [676, 482] on div "ID 21684 Creative Team O - Paused Title 5 / 128 90898 Description Owner Watcher…" at bounding box center [508, 252] width 1017 height 505
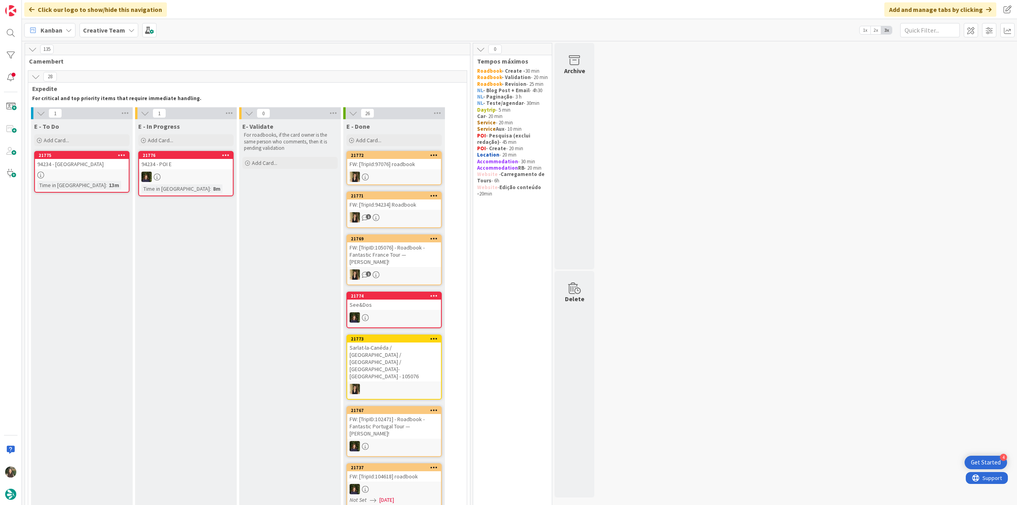
click at [200, 174] on div at bounding box center [186, 177] width 94 height 10
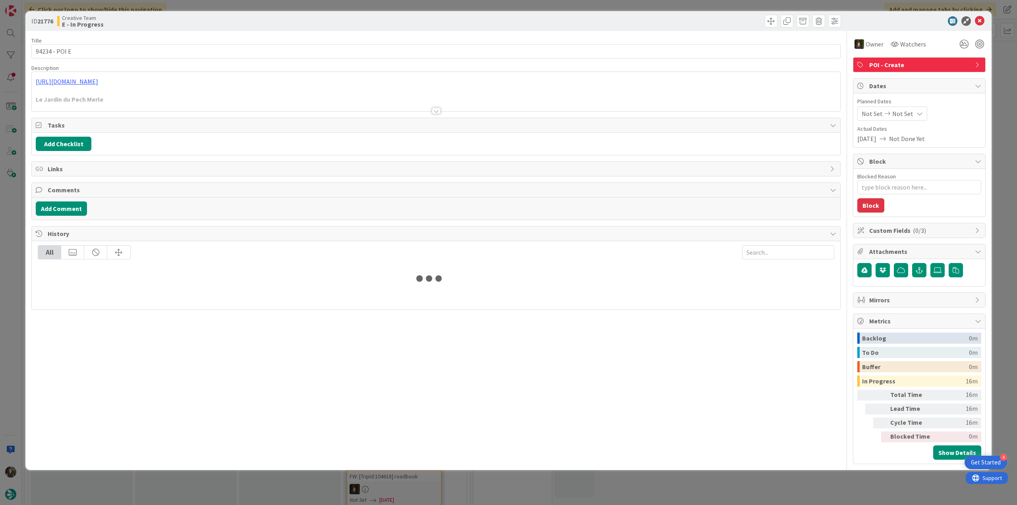
type textarea "x"
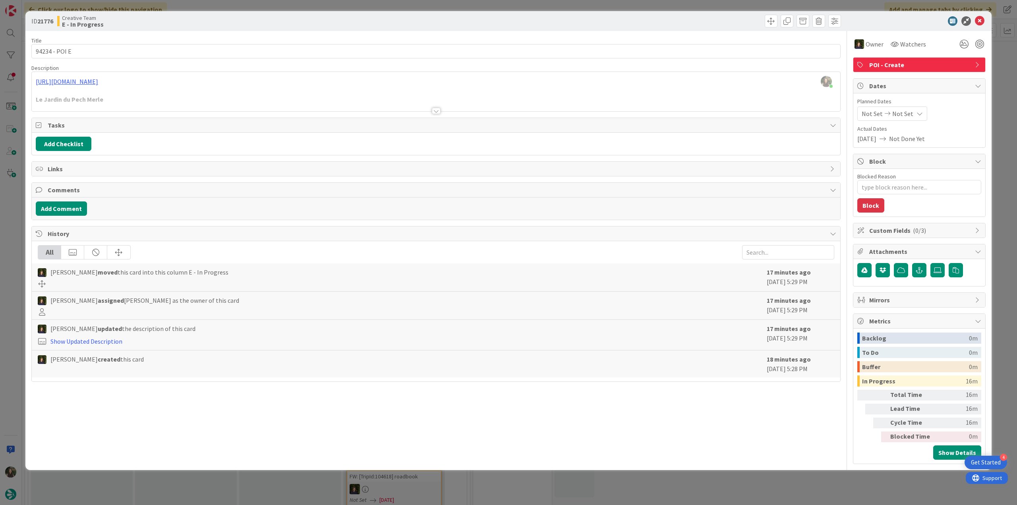
click at [8, 258] on div "ID 21776 Creative Team E - In Progress Title 13 / 128 94234 - POI E Description…" at bounding box center [508, 252] width 1017 height 505
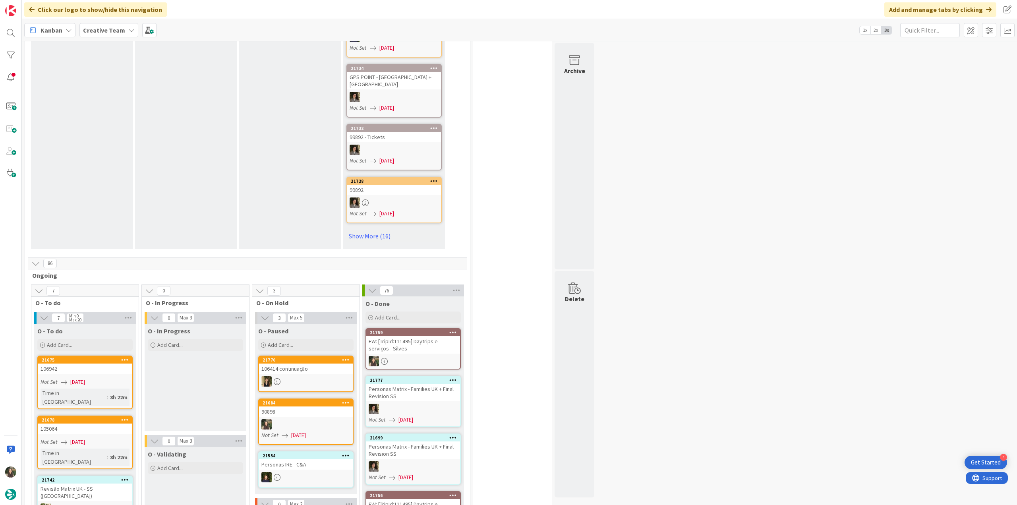
scroll to position [556, 0]
